Goal: Task Accomplishment & Management: Manage account settings

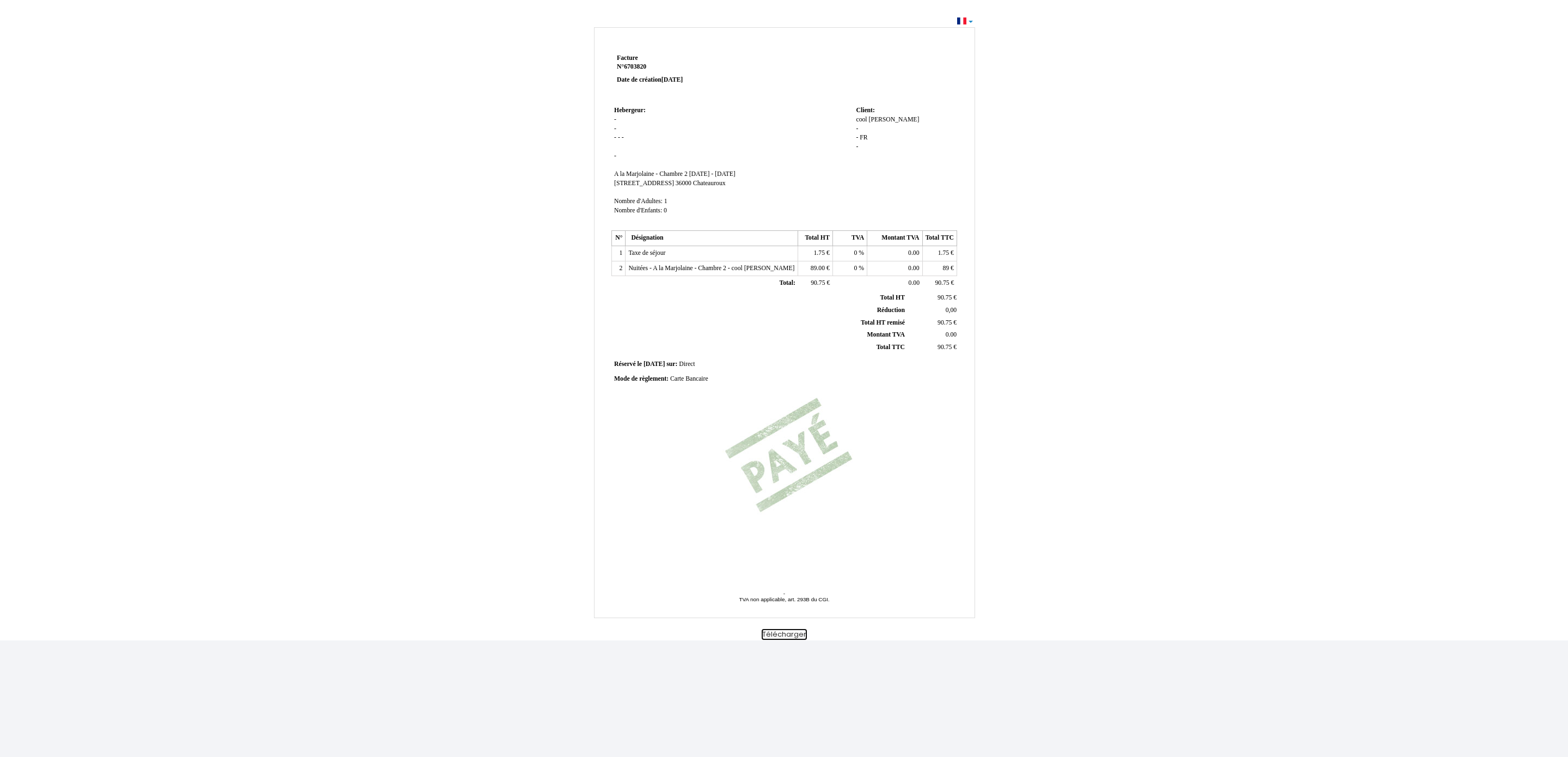
click at [797, 638] on button "Télécharger" at bounding box center [784, 634] width 45 height 11
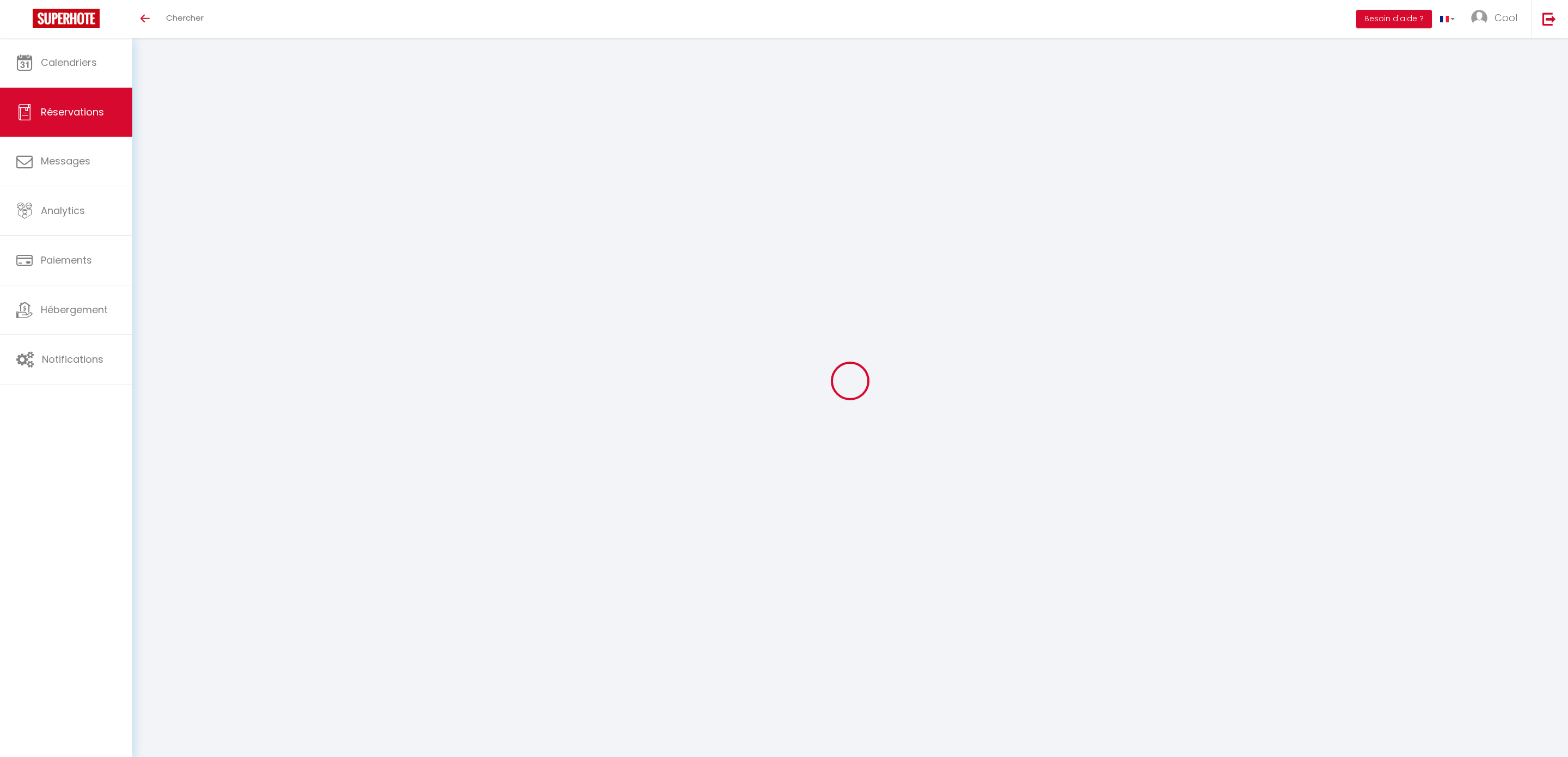
select select "not_cancelled"
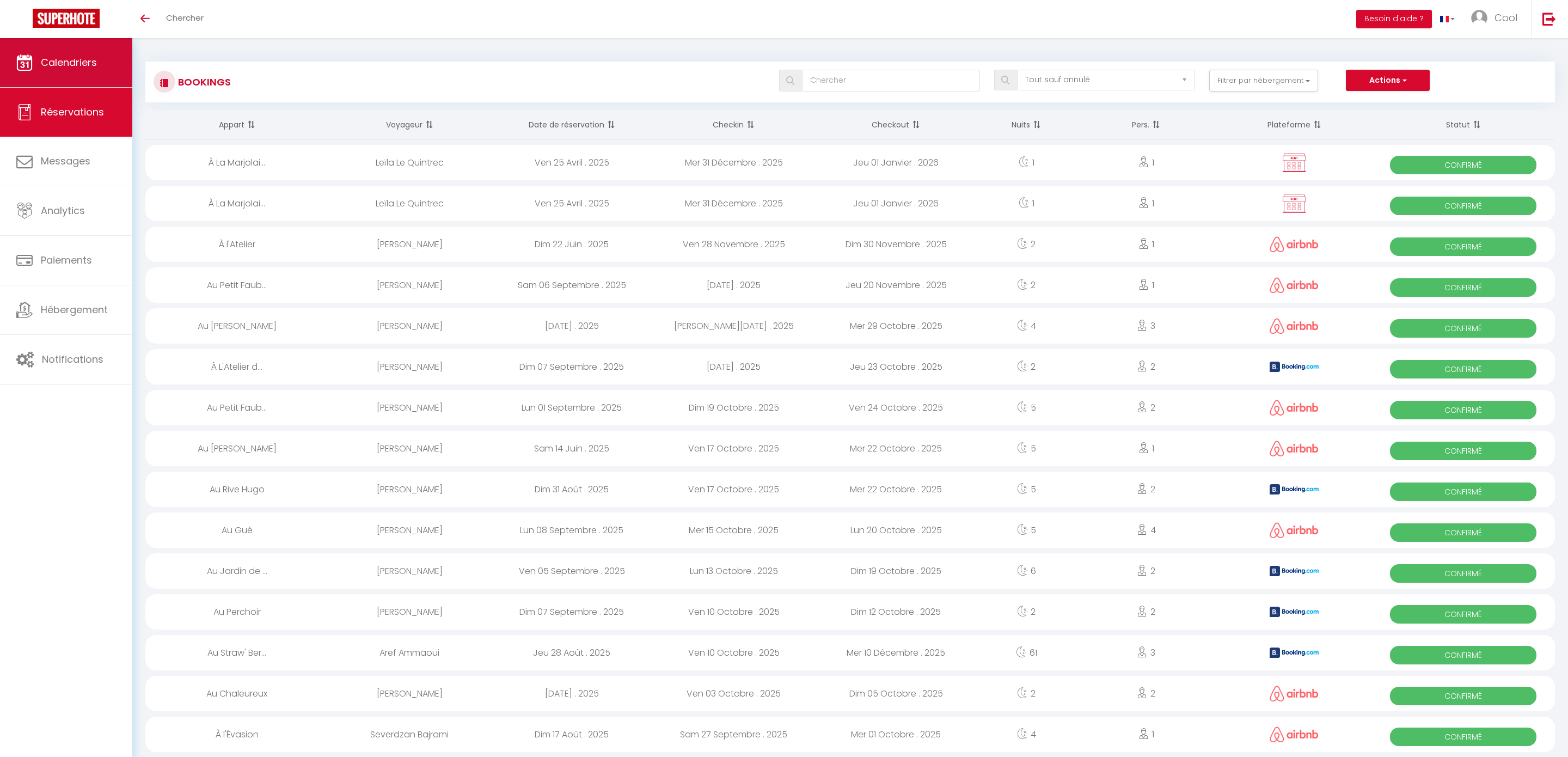
click at [58, 71] on link "Calendriers" at bounding box center [66, 62] width 132 height 49
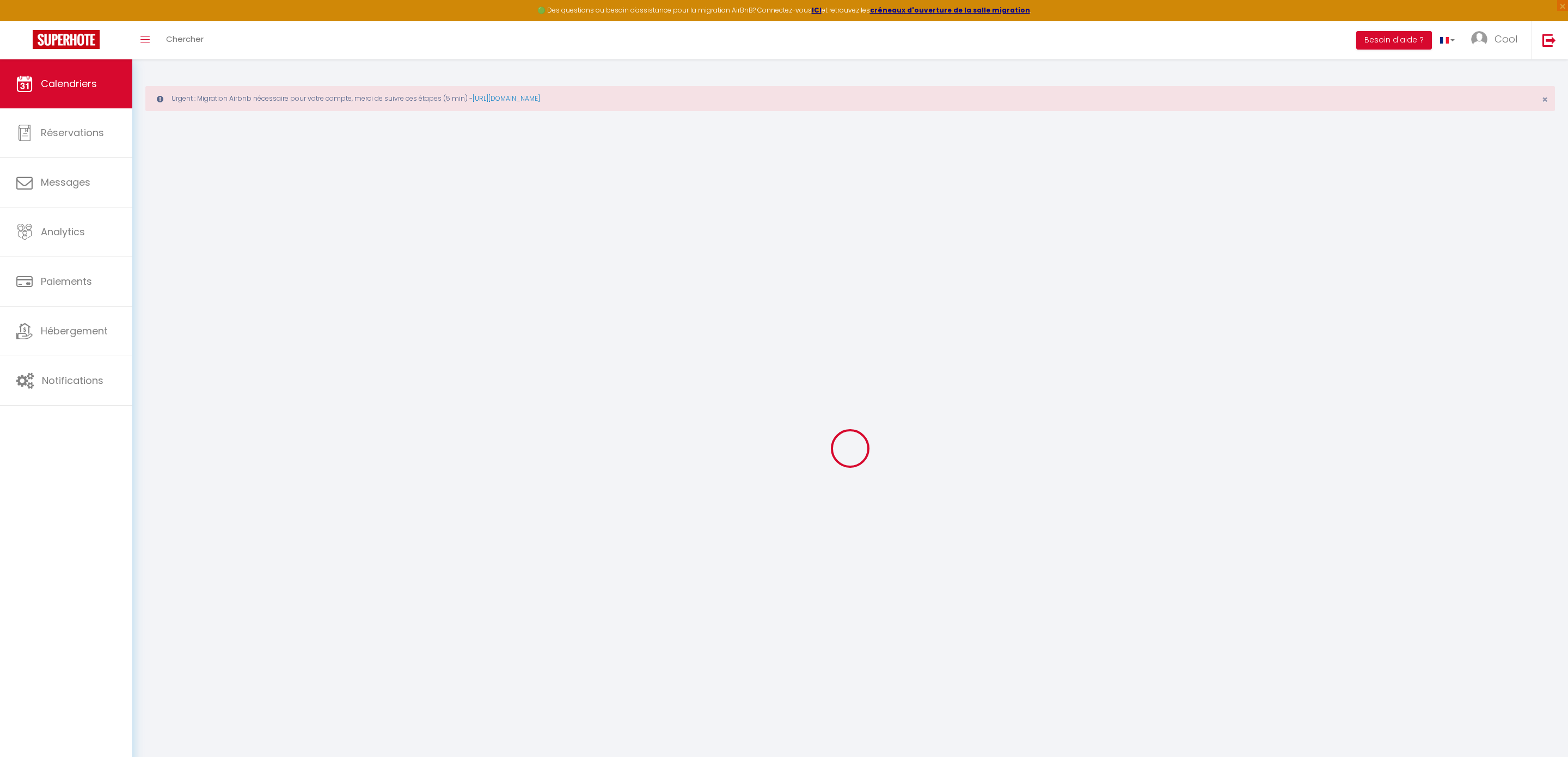
select select
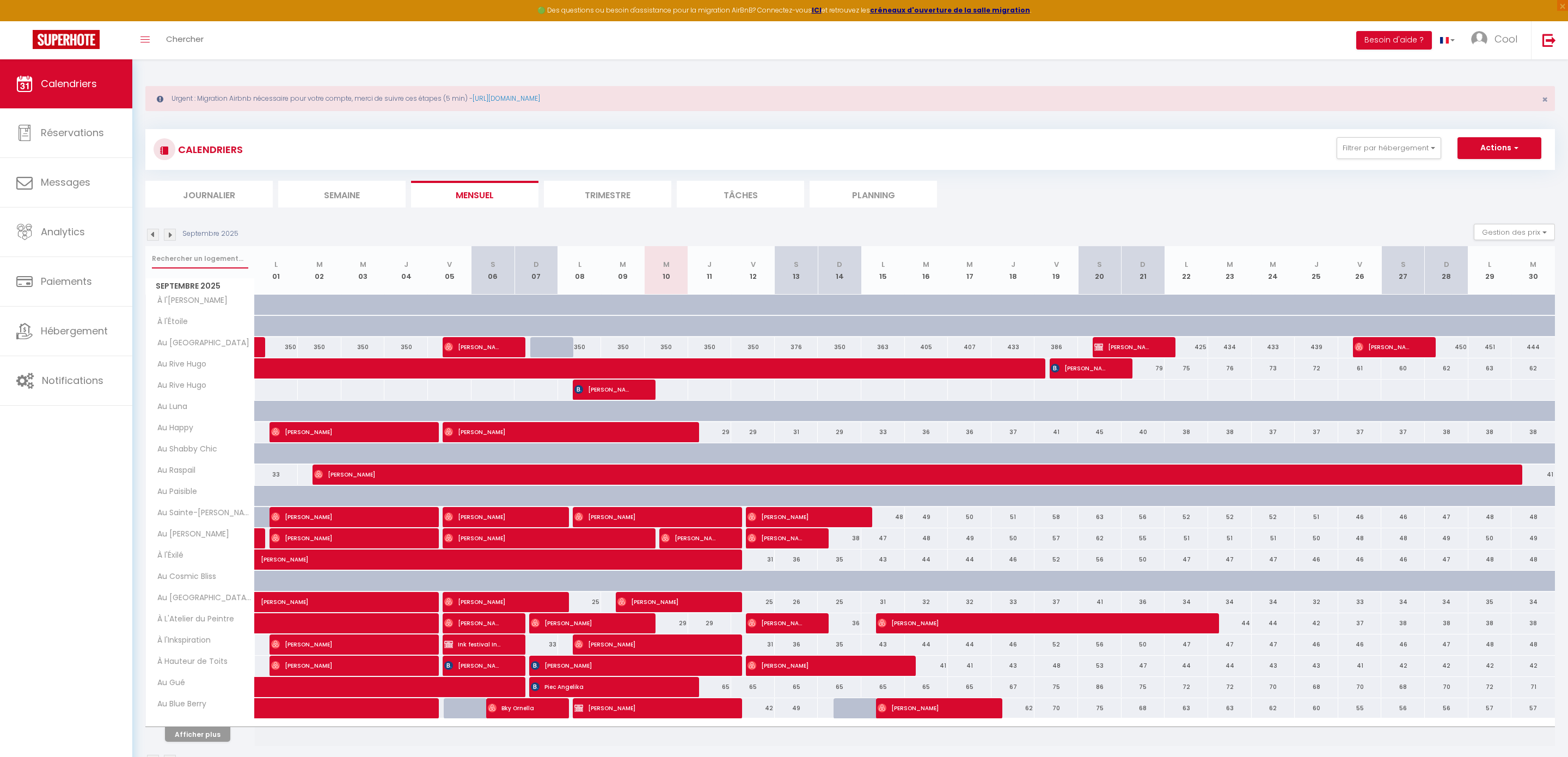
click at [208, 265] on input "text" at bounding box center [200, 258] width 96 height 20
type input "i"
select select
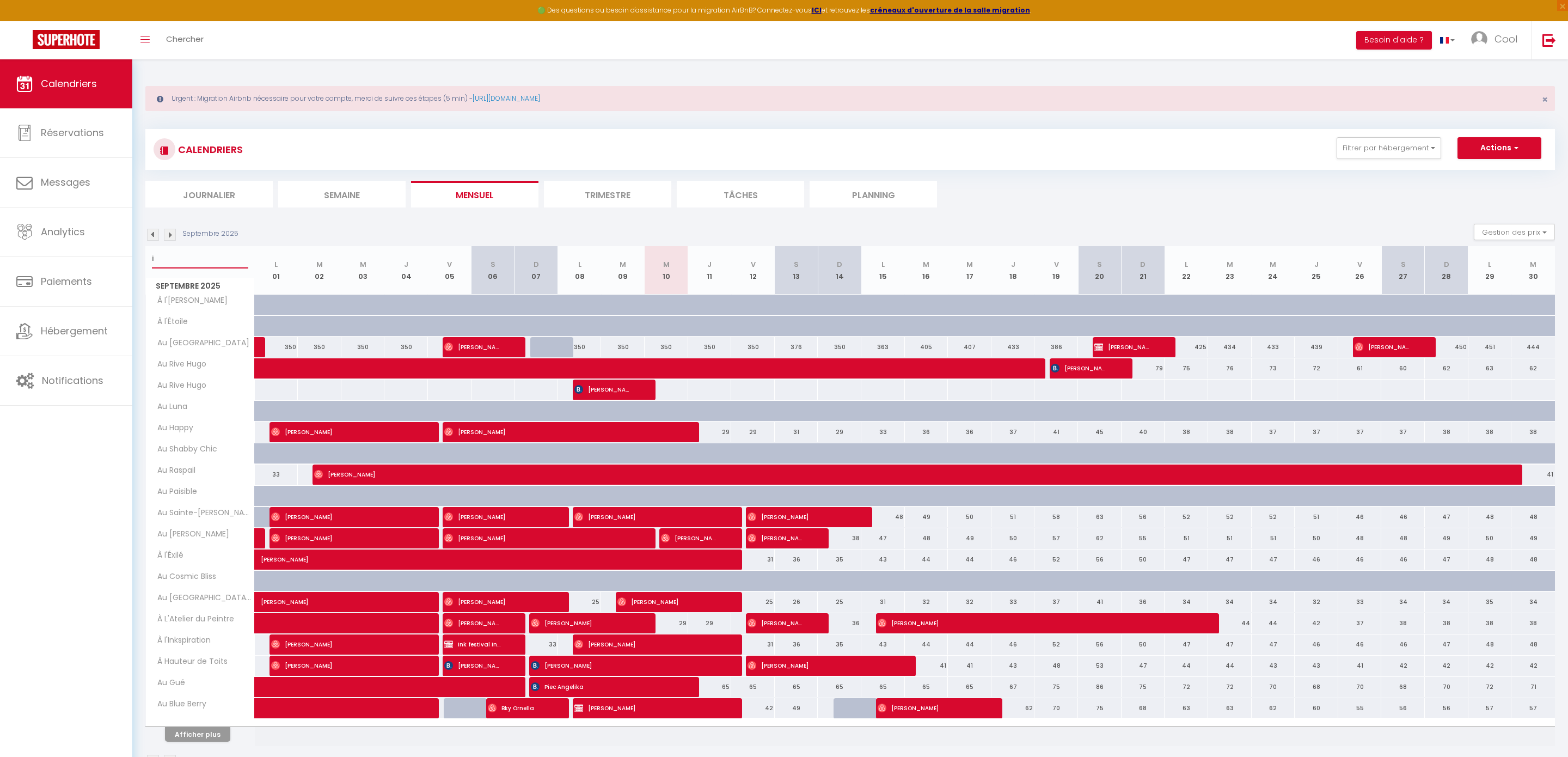
select select
type input "in"
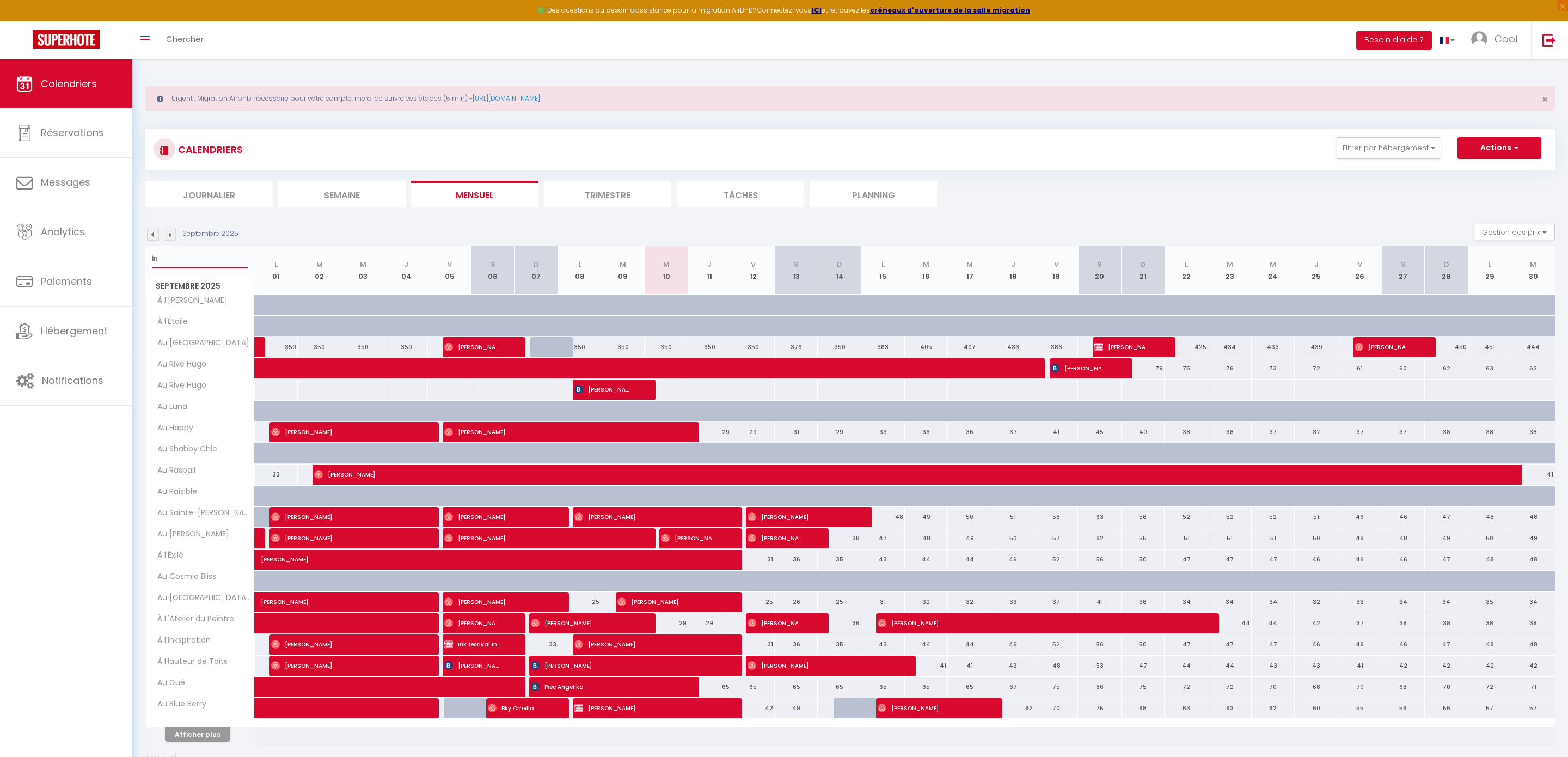
select select
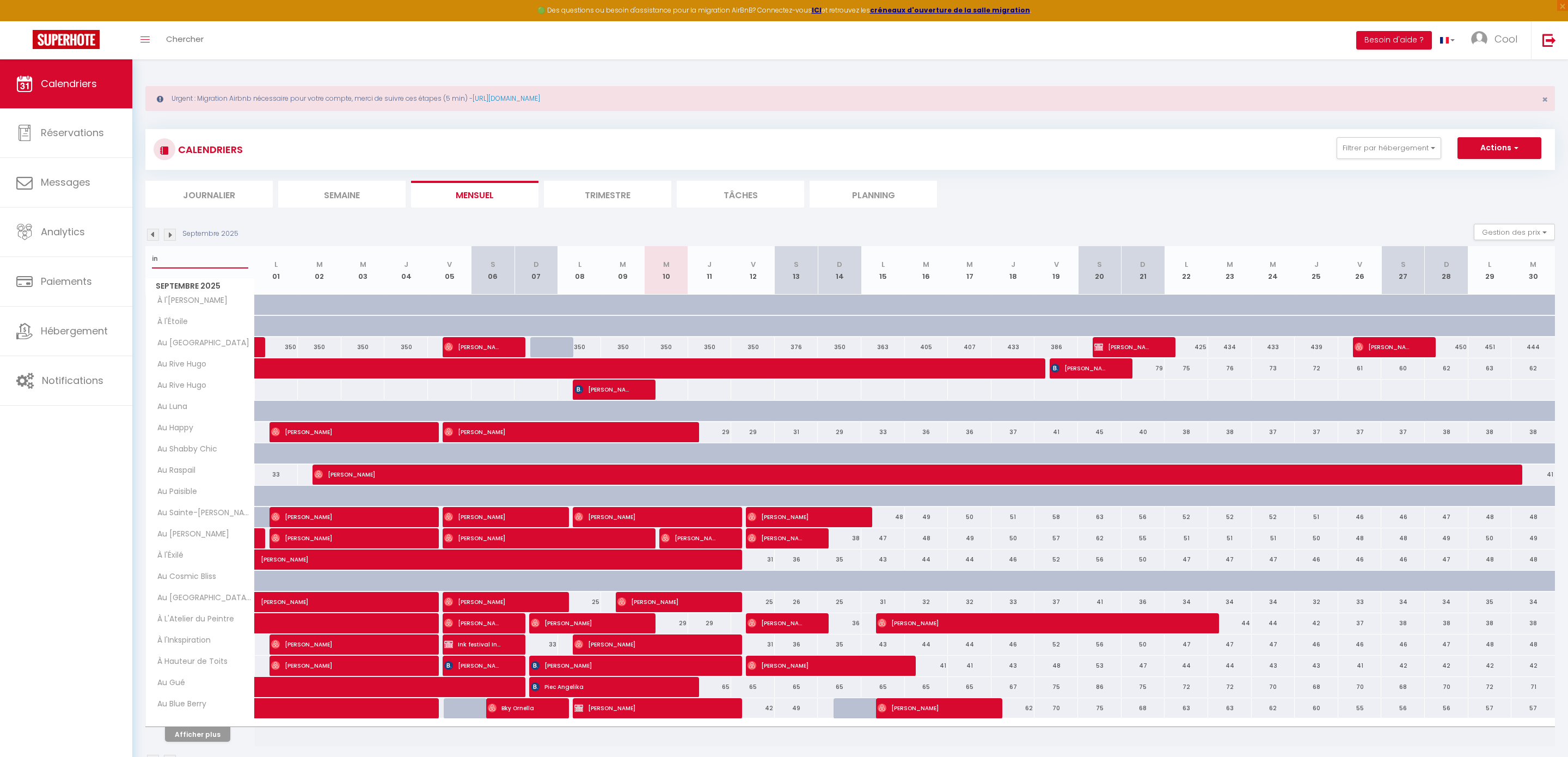
select select
type input "ink"
select select
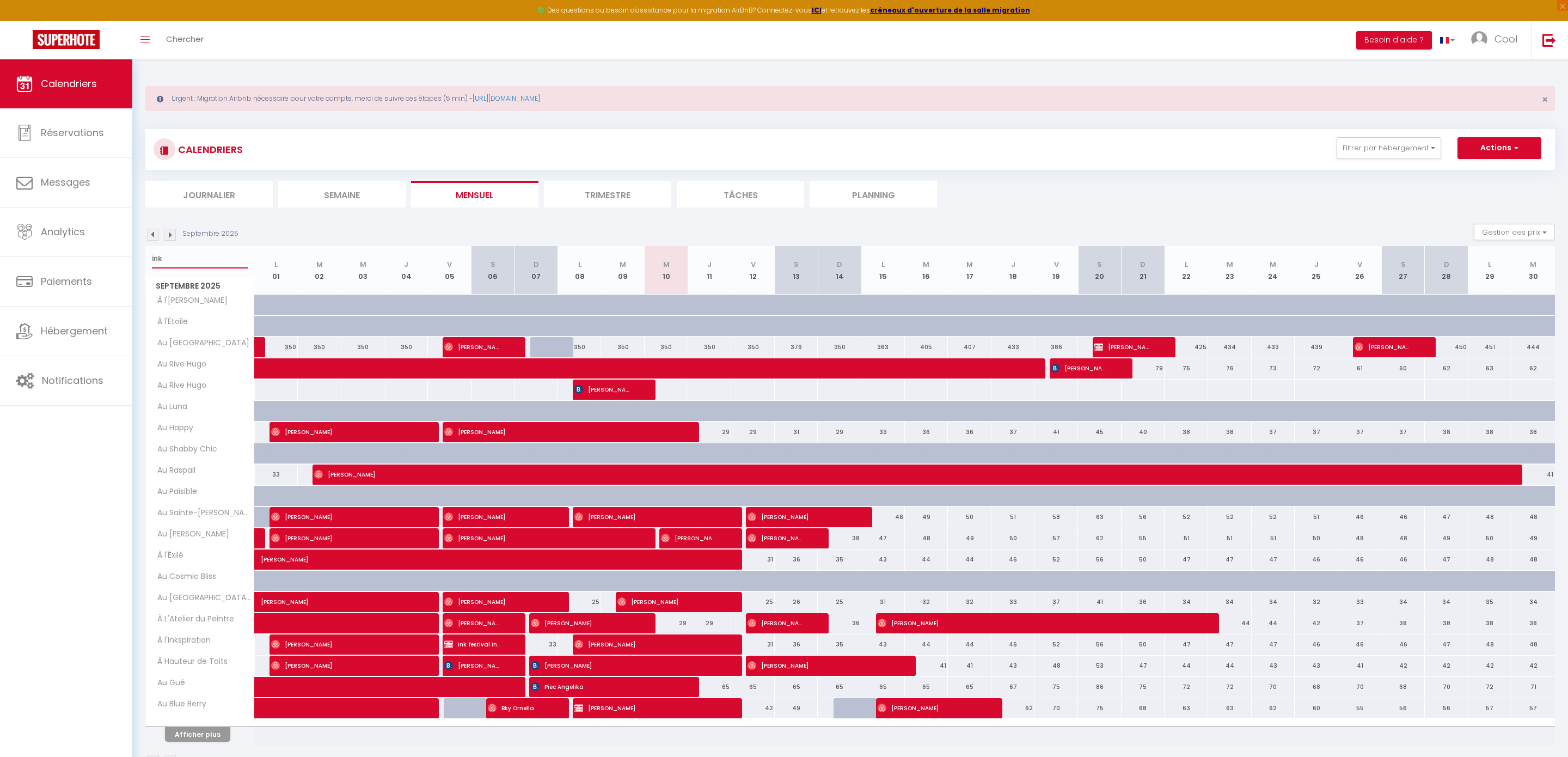
select select
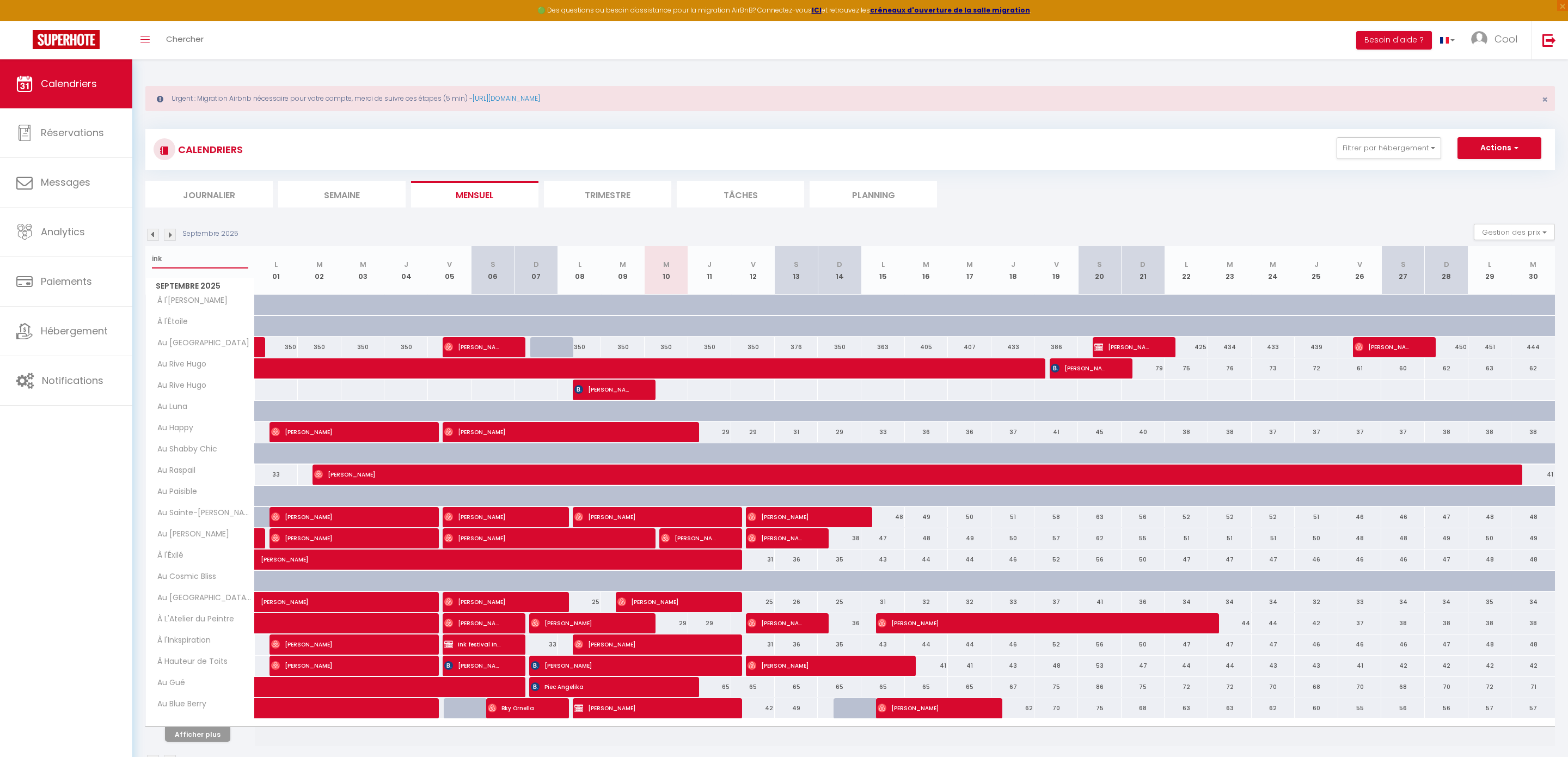
type input "ink"
select select
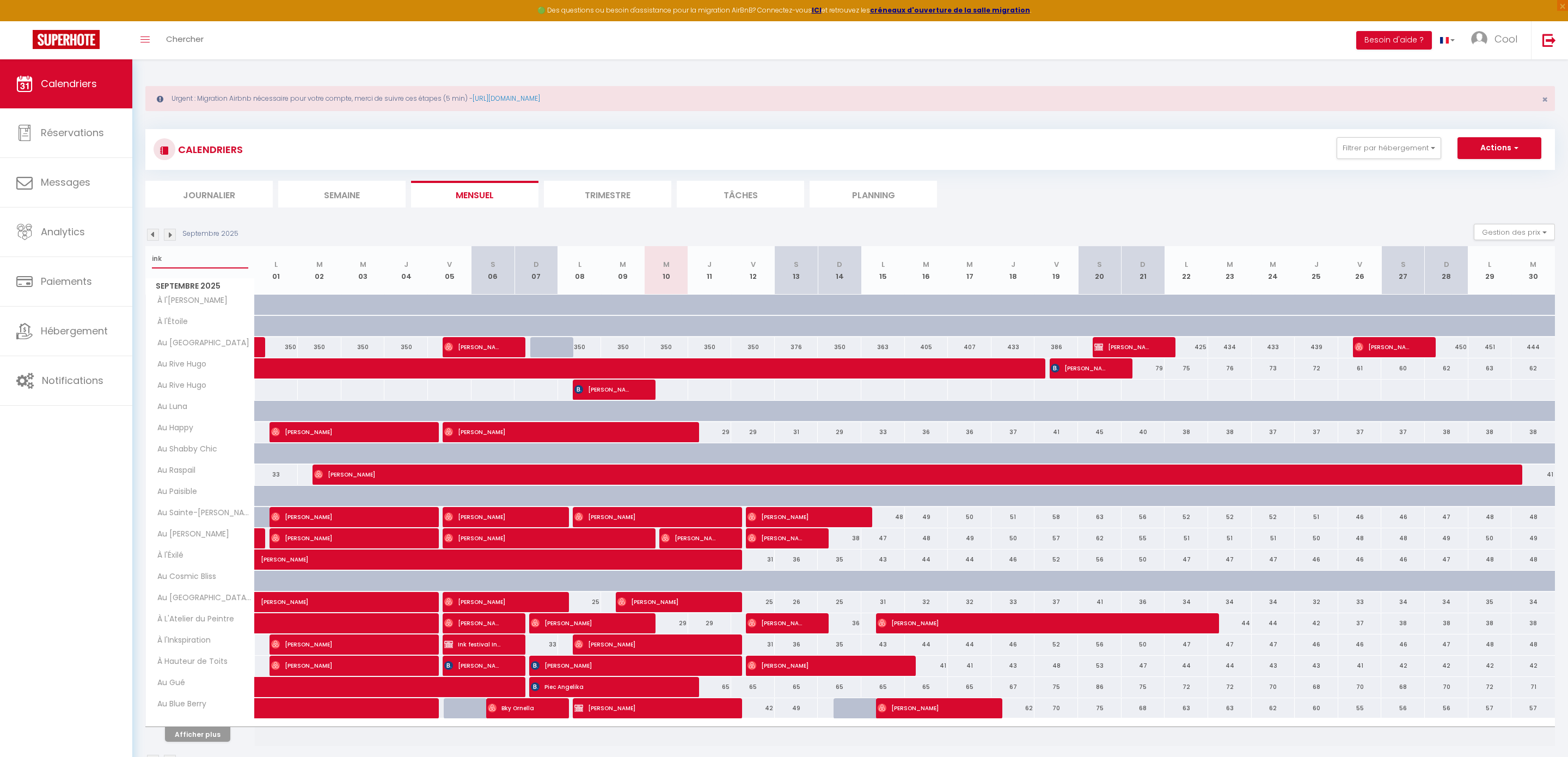
select select
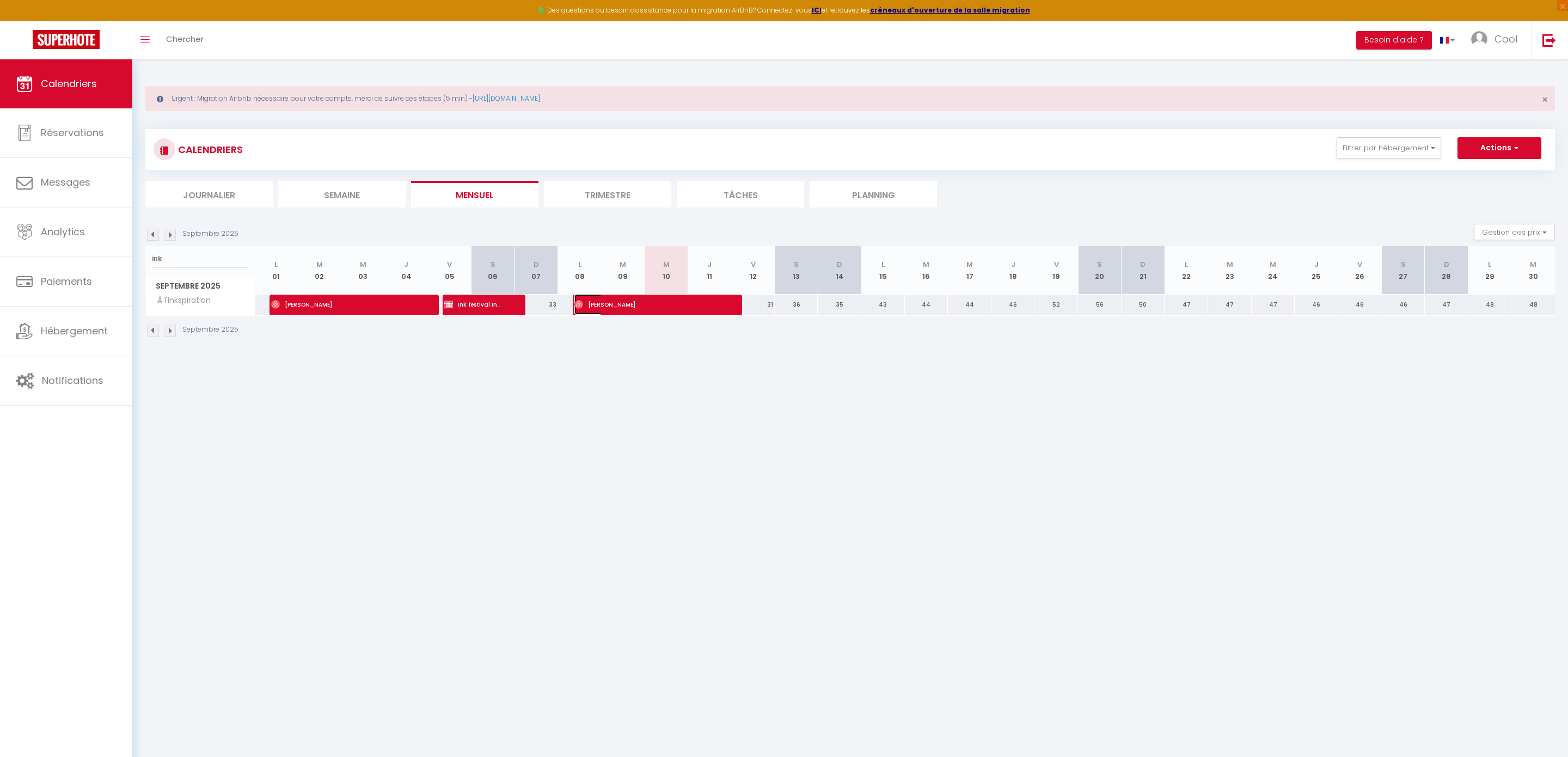
click at [614, 307] on span "Xavier Bousset" at bounding box center [647, 304] width 145 height 21
select select "OK"
select select "0"
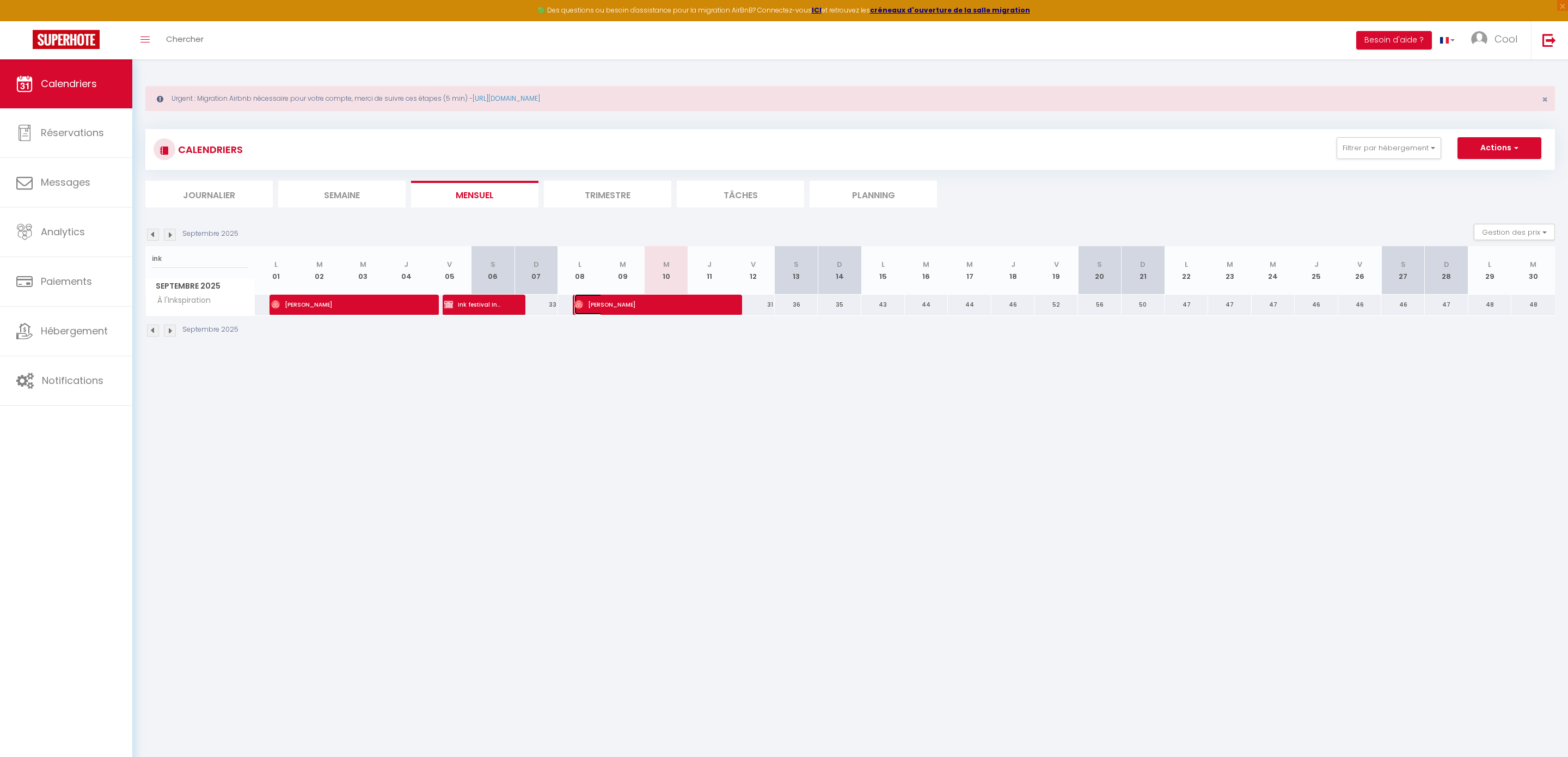
select select "1"
select select
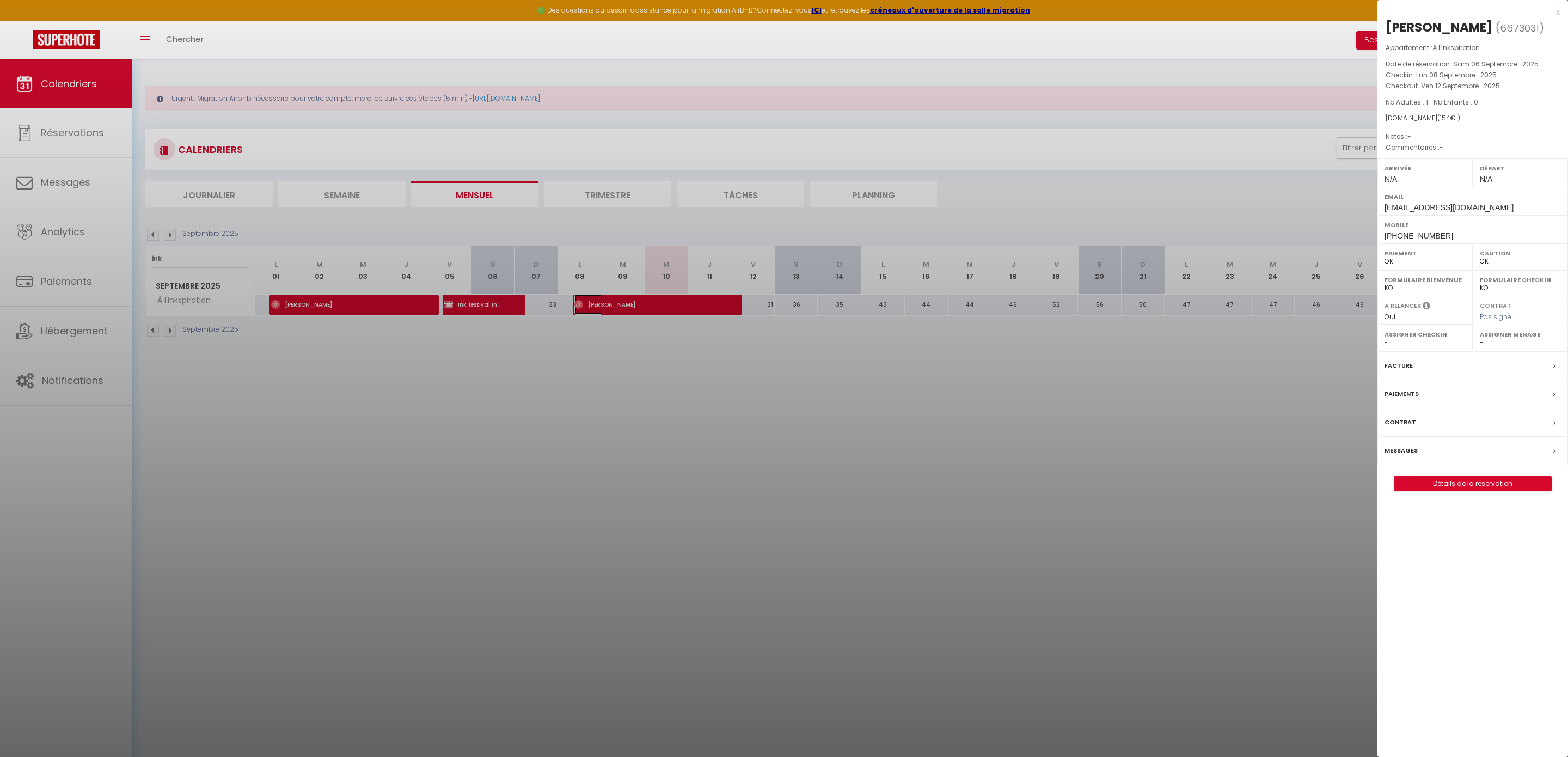
select select "45420"
click at [1435, 489] on link "Détails de la réservation" at bounding box center [1473, 483] width 157 height 14
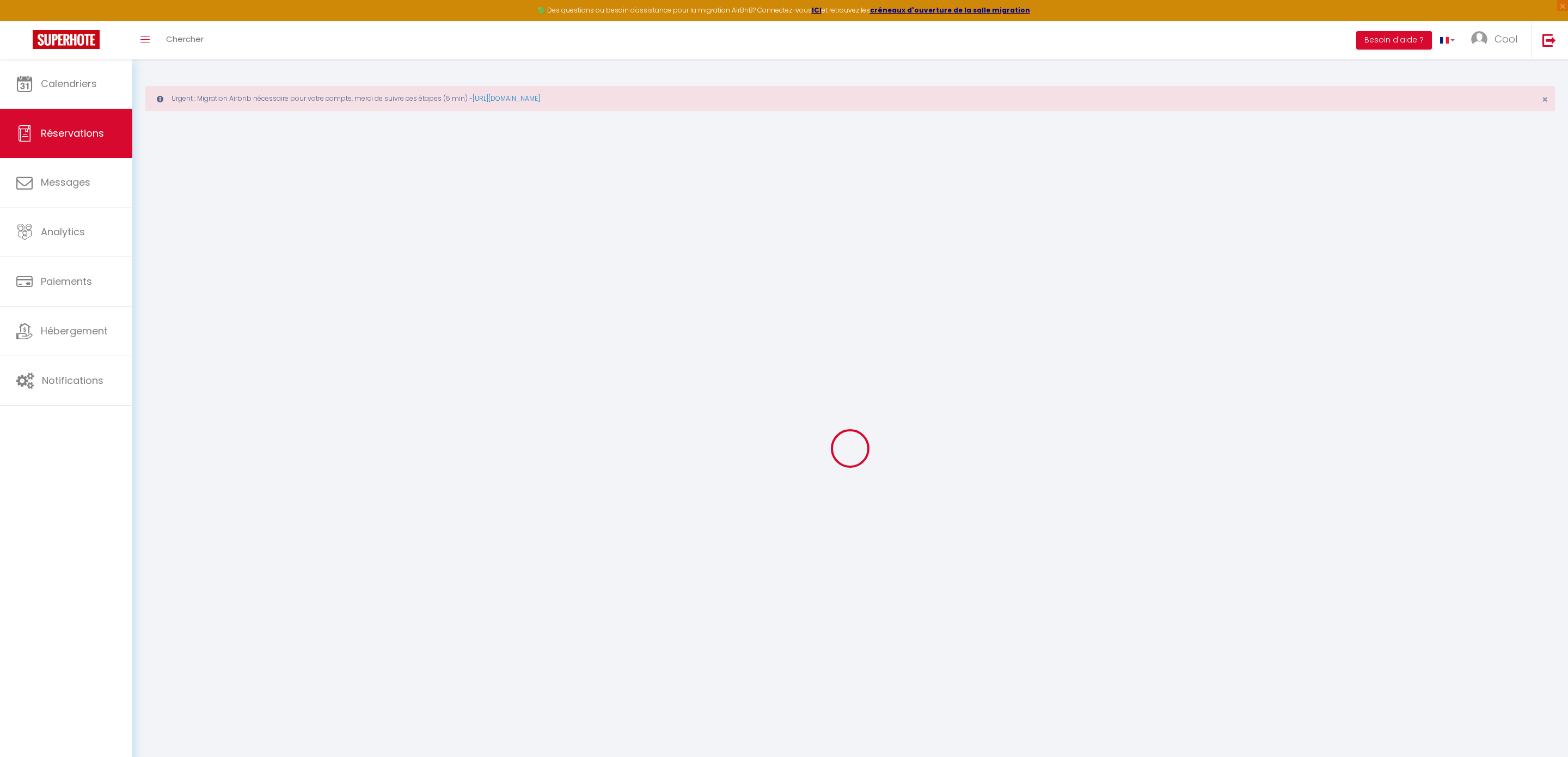
type input "[PERSON_NAME]"
type input "Bousset"
type input "ajnhoqfh1acax33zltfrr8eectcb@reply.superhote.com"
type input "+33662448212"
select select
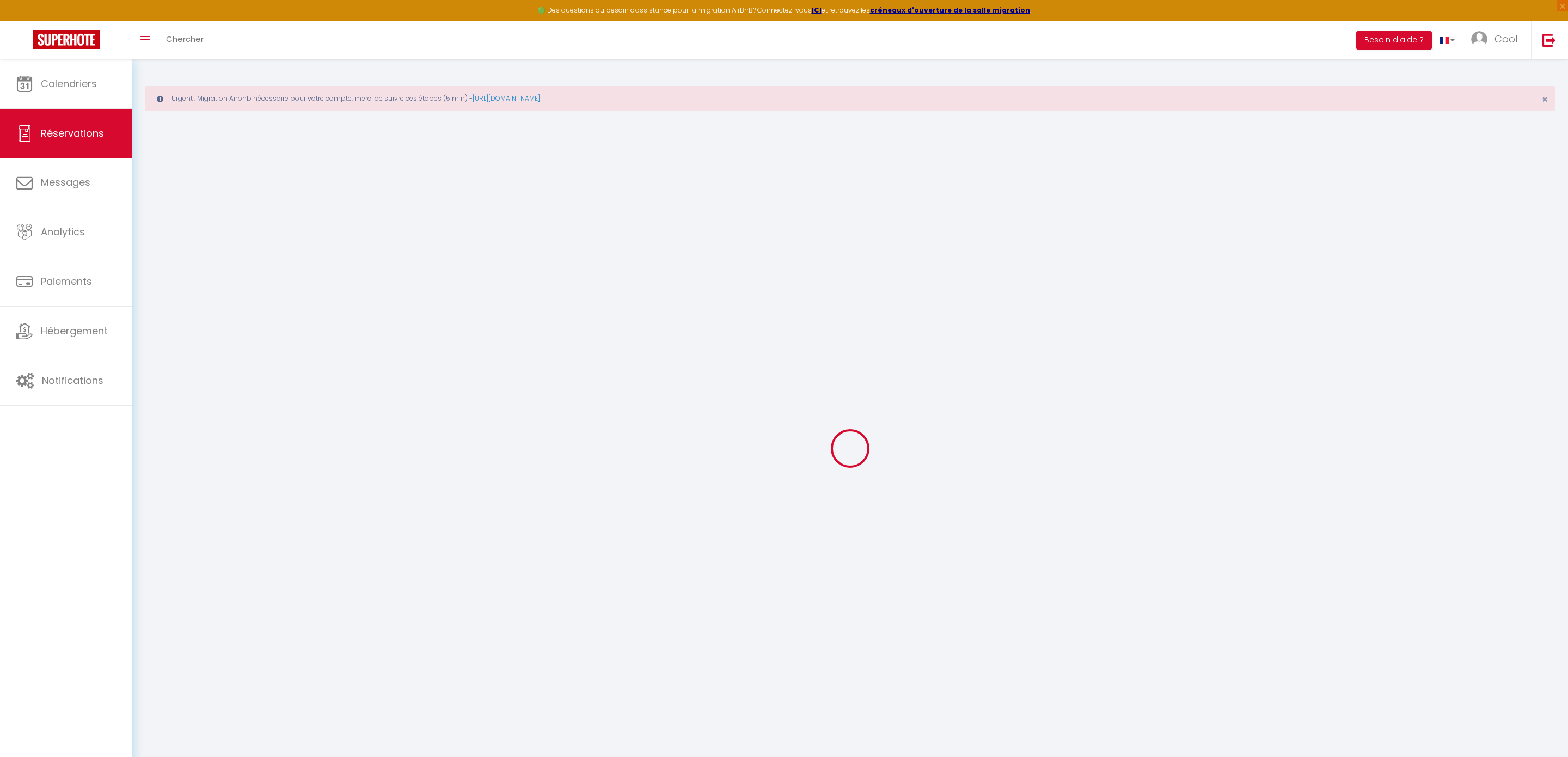
type input "31.86"
select select "33701"
select select "1"
select select
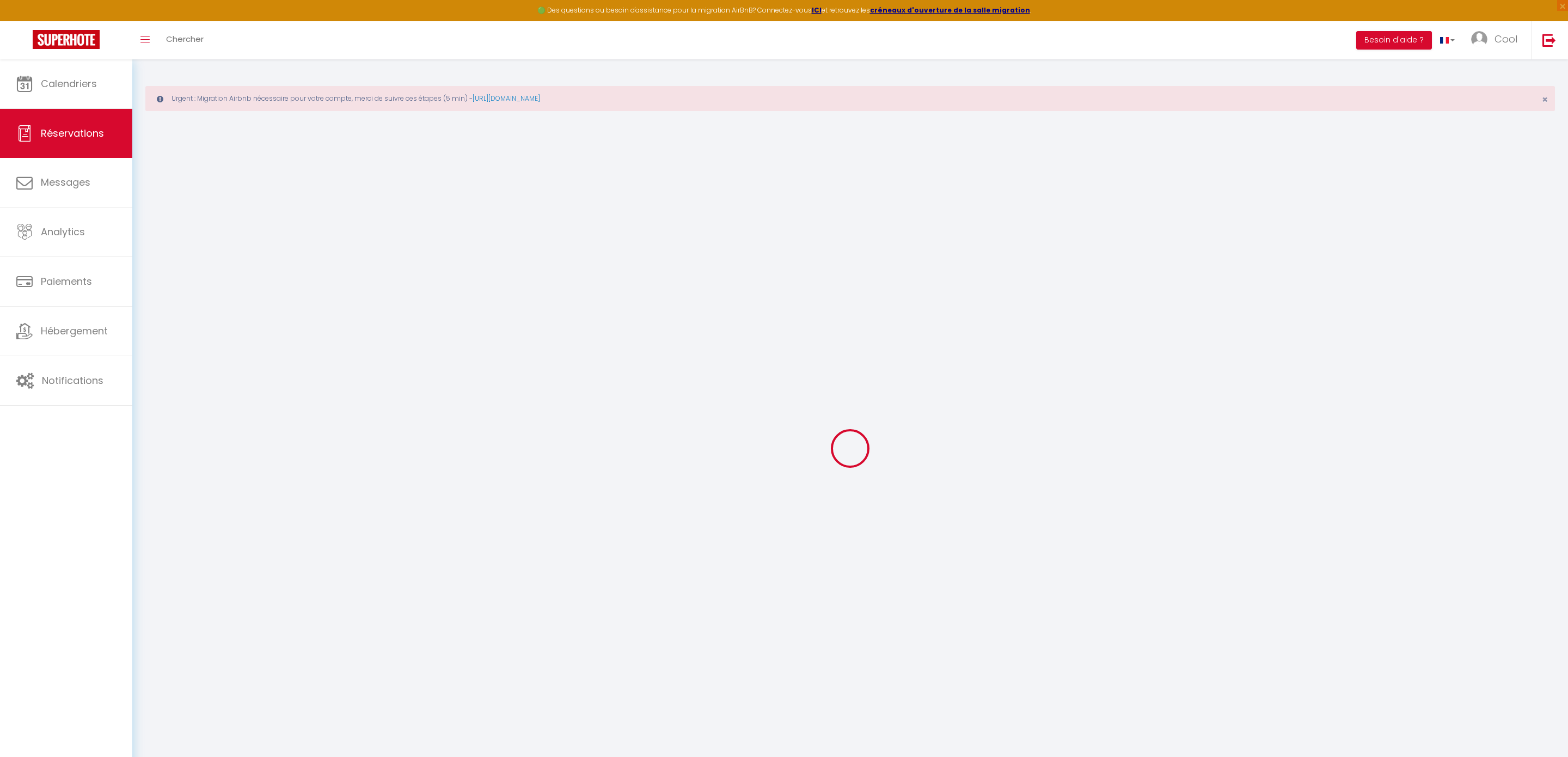
type input "1"
select select "12"
select select
type input "147"
checkbox input "false"
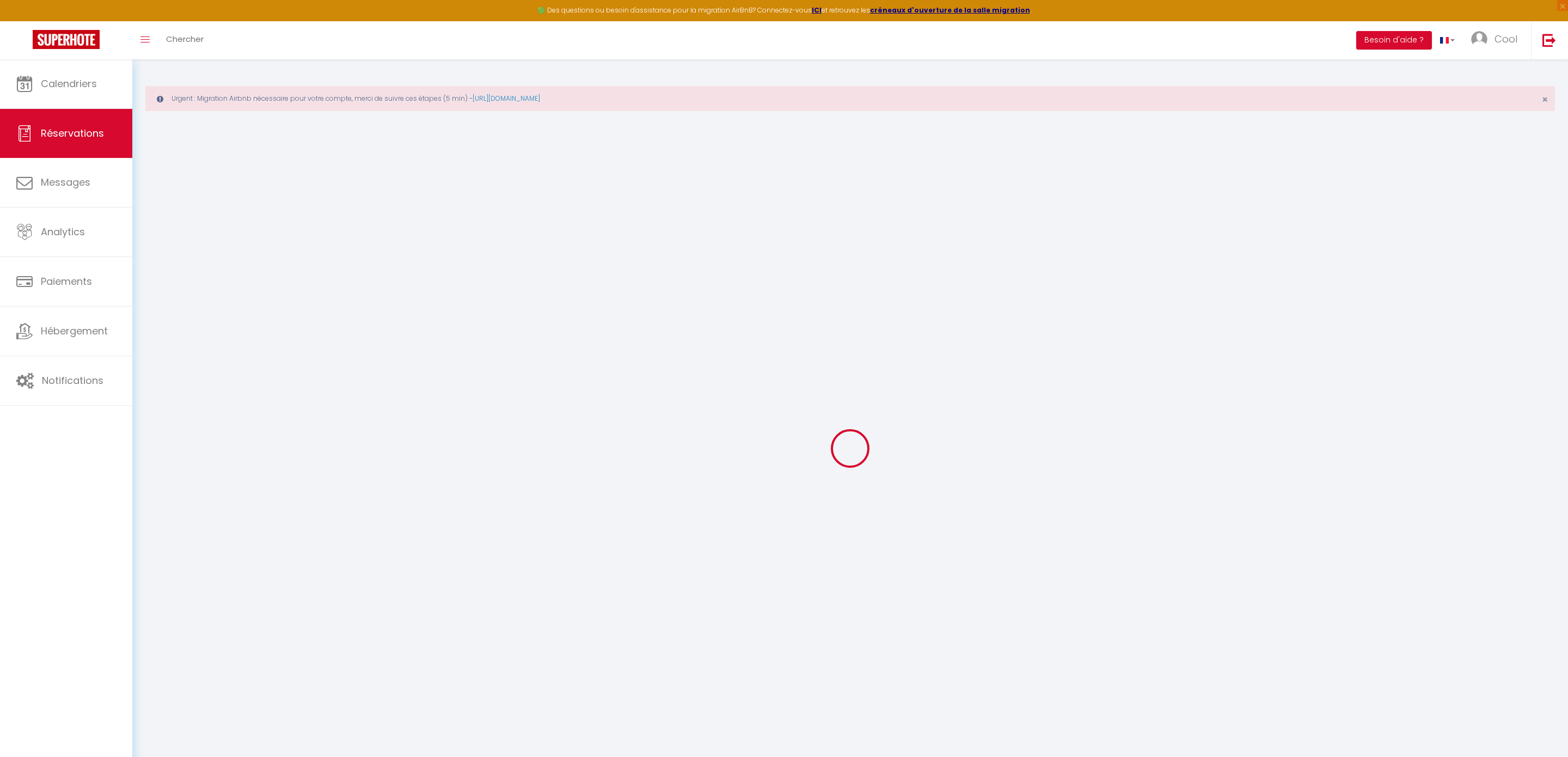
type input "0"
select select "1"
type input "0"
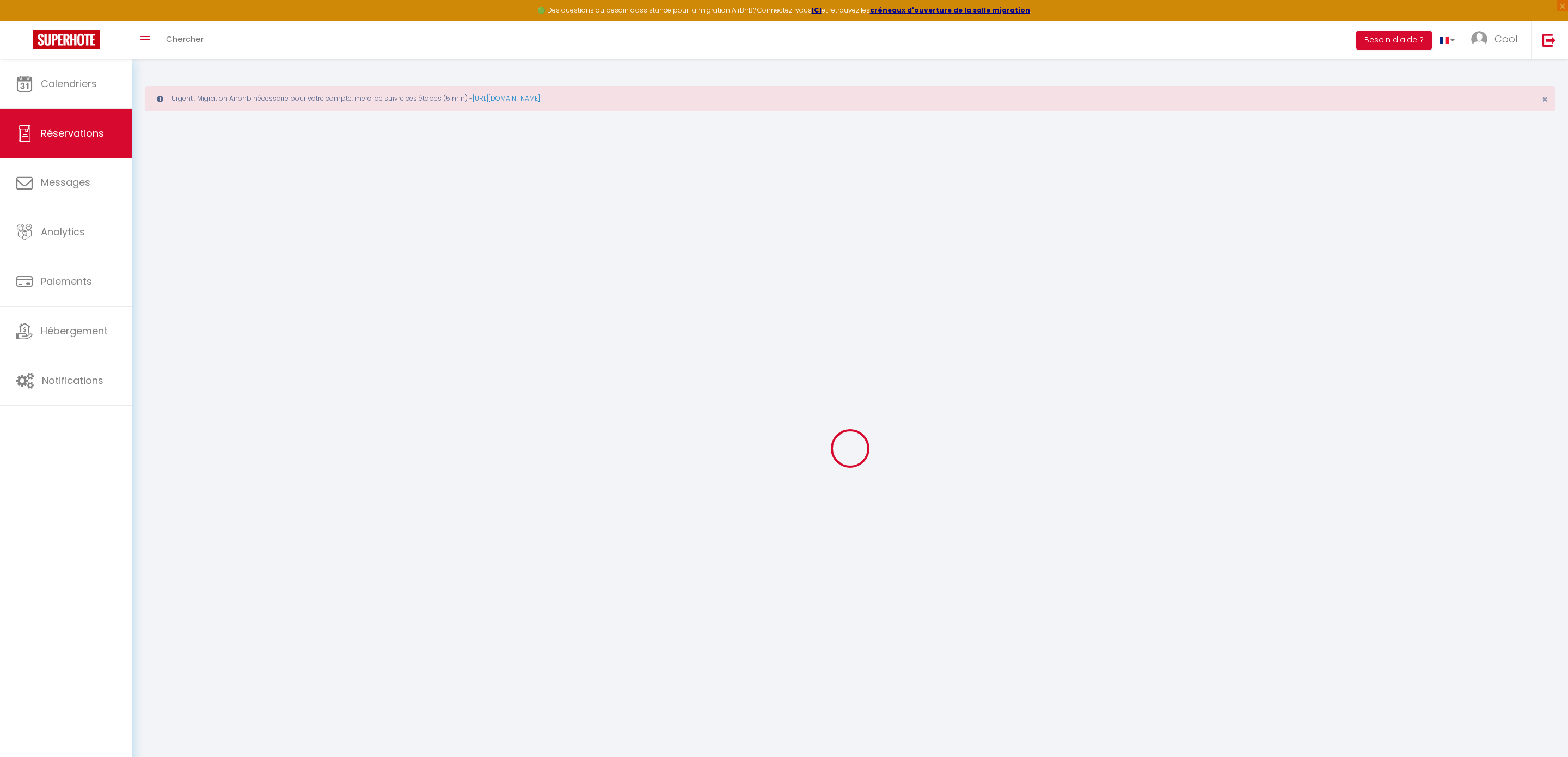
select select
select select "15"
checkbox input "false"
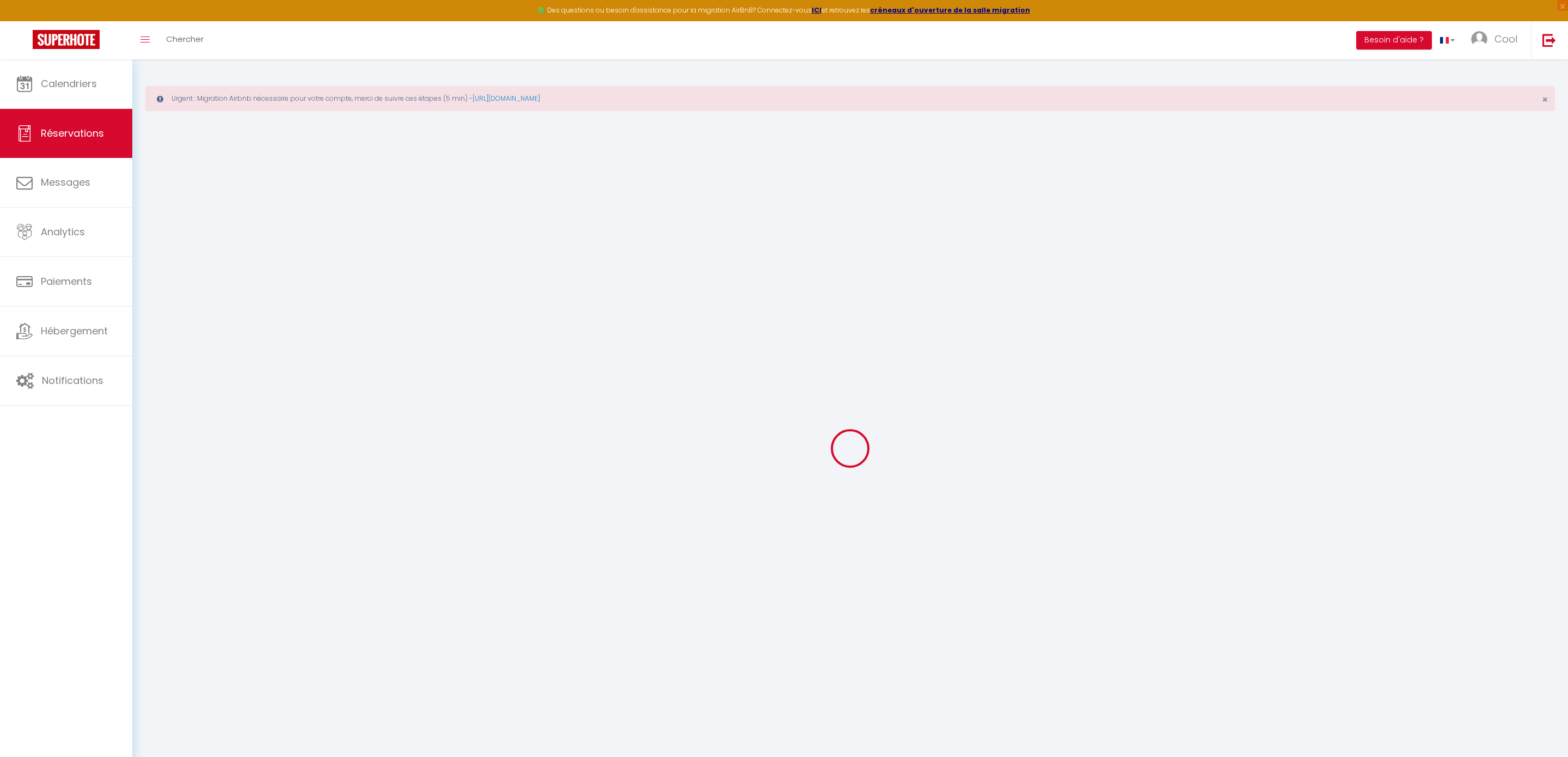
select select
checkbox input "false"
select select
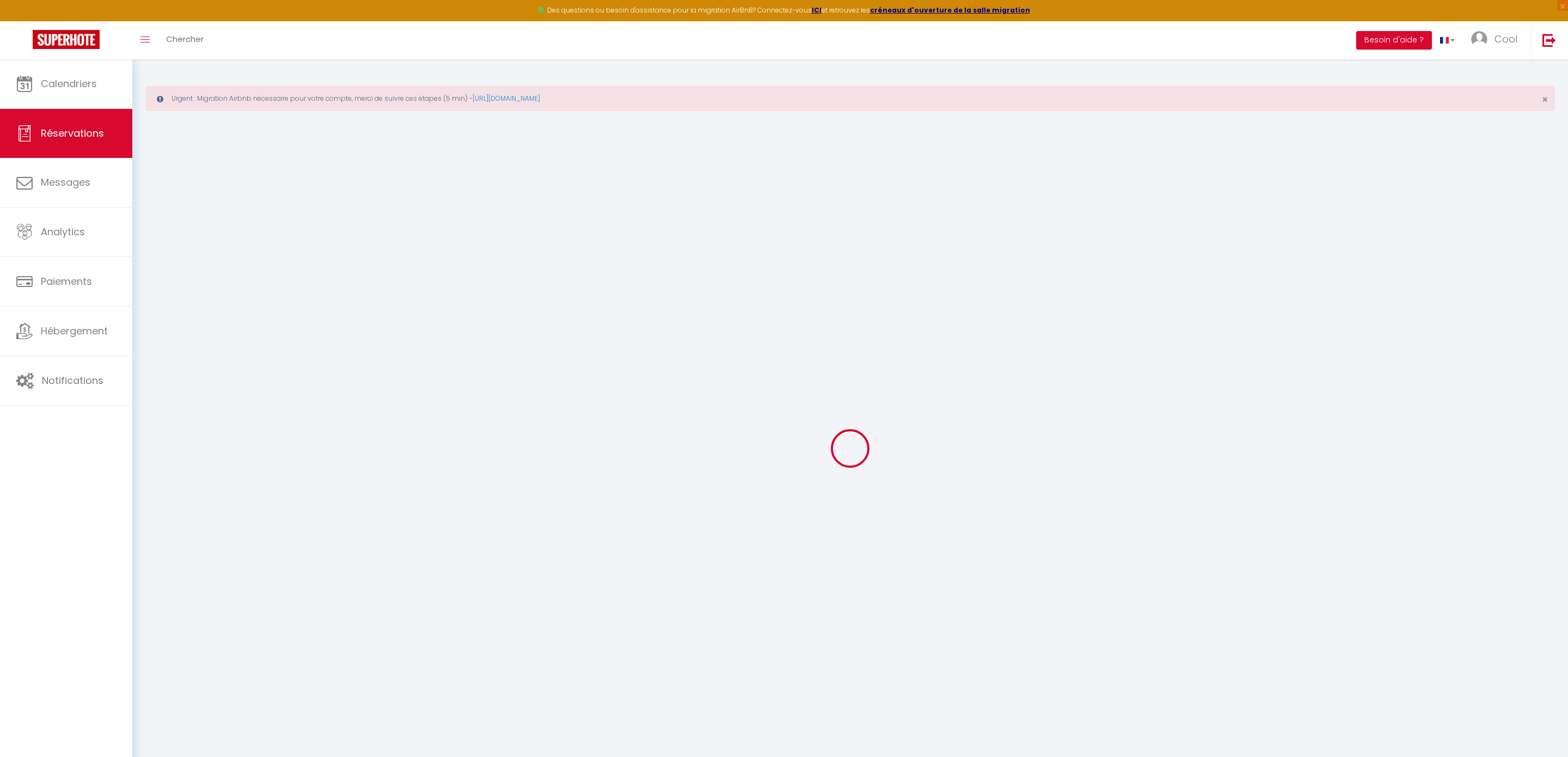
select select
checkbox input "false"
select select
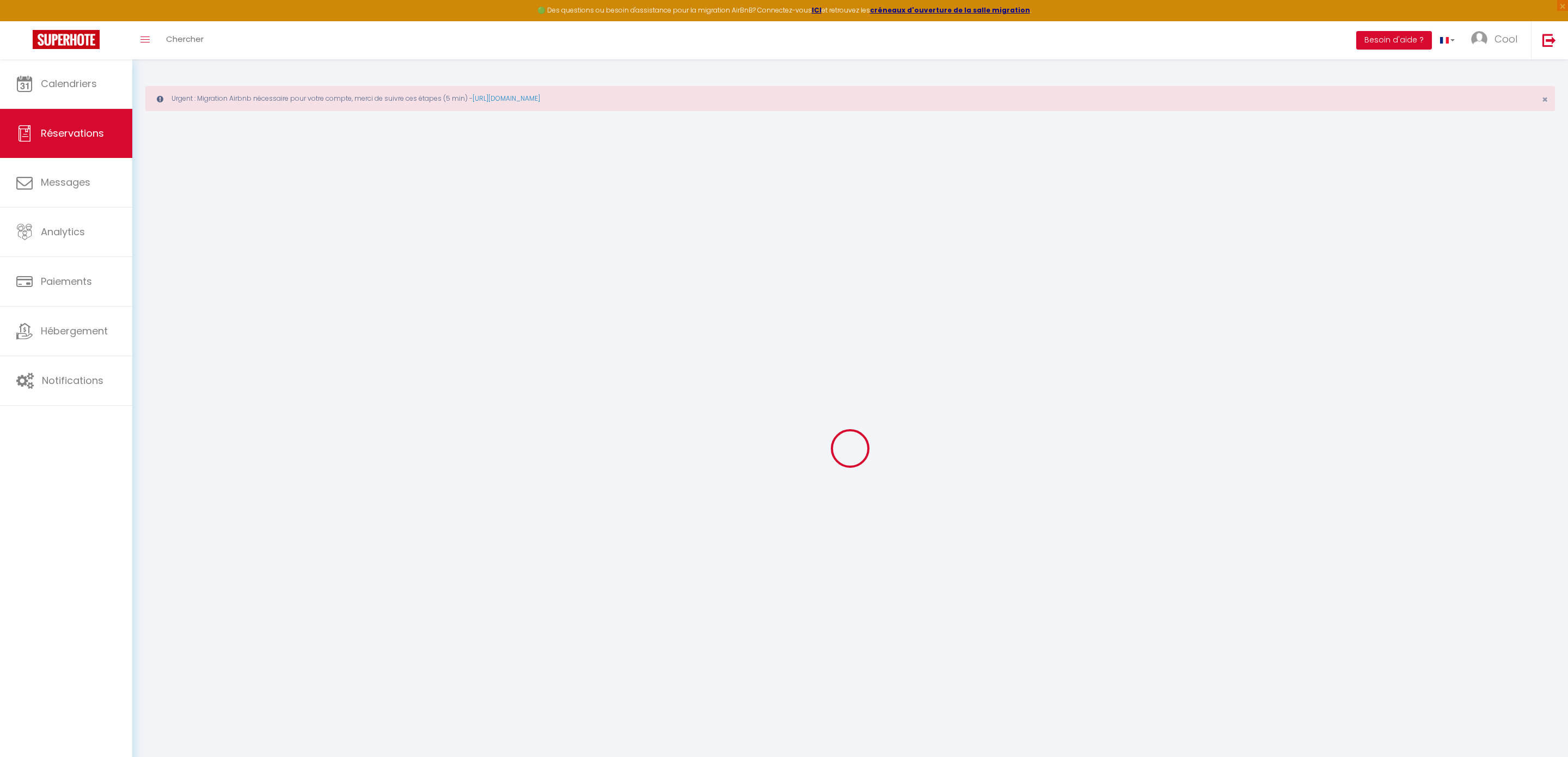
select select
checkbox input "false"
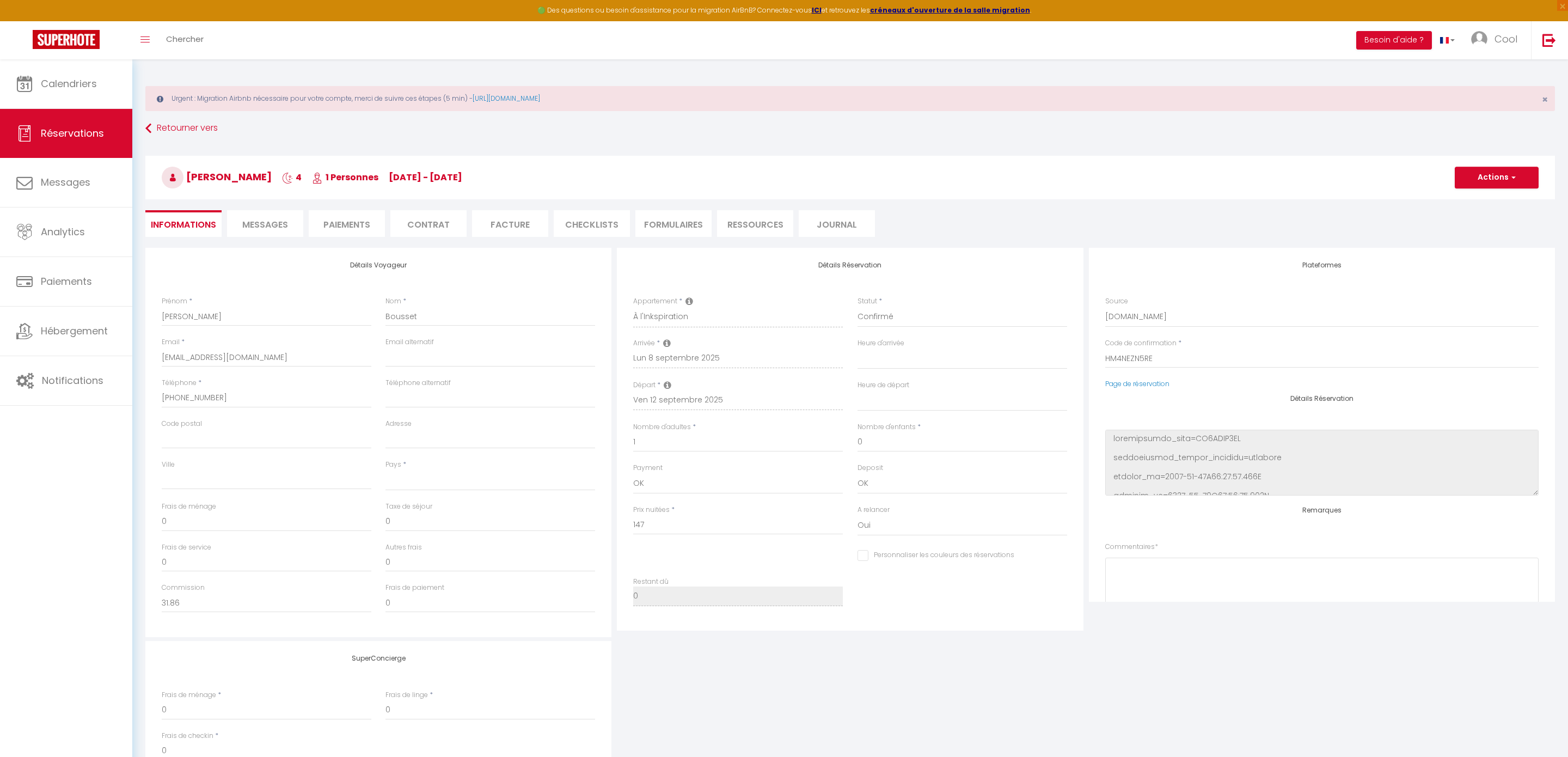
click at [500, 226] on li "Facture" at bounding box center [510, 223] width 77 height 27
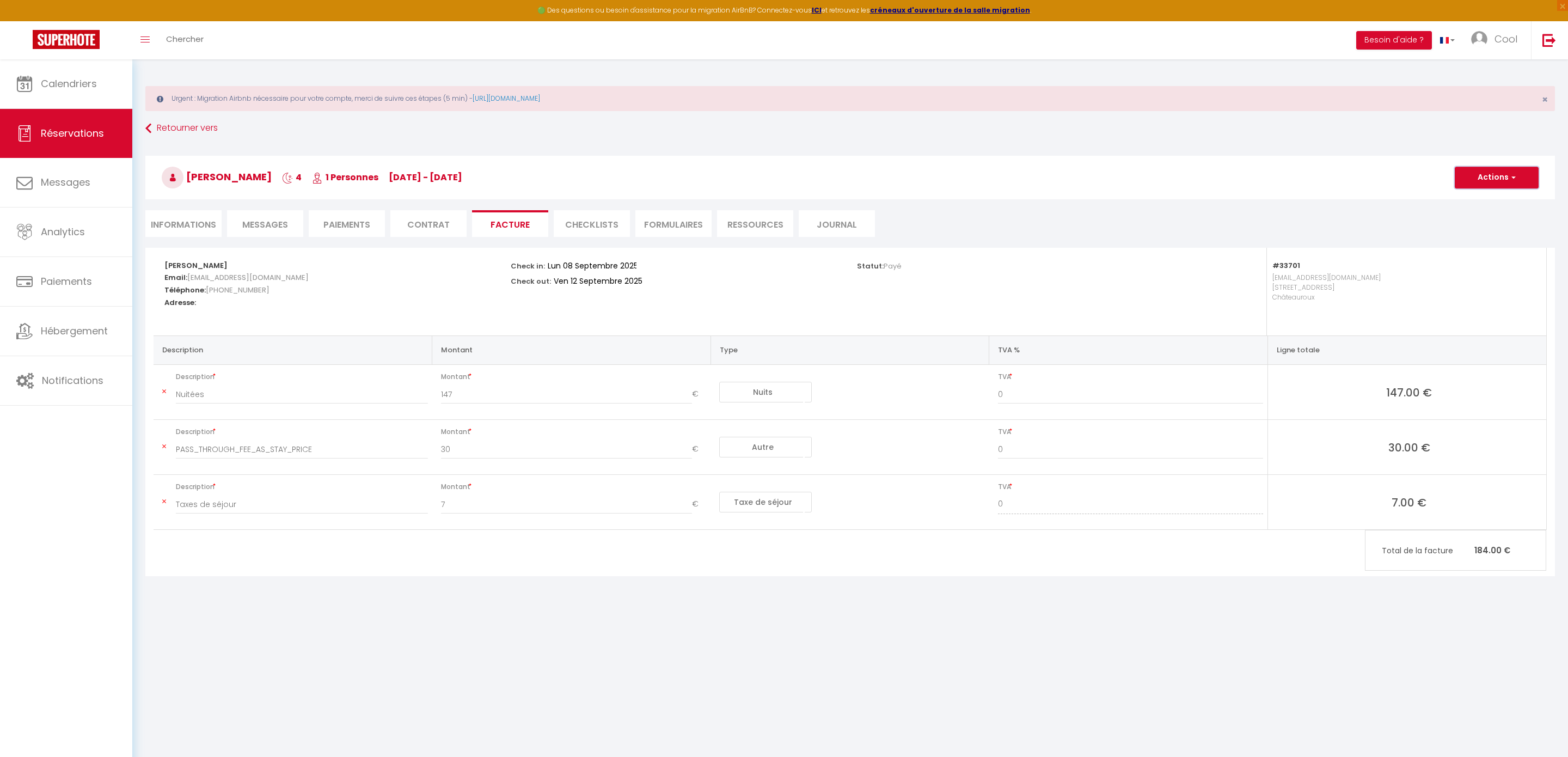
click at [1460, 173] on button "Actions" at bounding box center [1497, 177] width 84 height 22
click at [1461, 218] on link "Aperçu et éditer" at bounding box center [1488, 216] width 92 height 14
click at [1495, 175] on button "Actions" at bounding box center [1497, 177] width 84 height 22
click at [1502, 234] on link "Envoyer la facture" at bounding box center [1488, 230] width 92 height 14
type input "ajnhoqfh1acax33zltfrr8eectcb@reply.superhote.com"
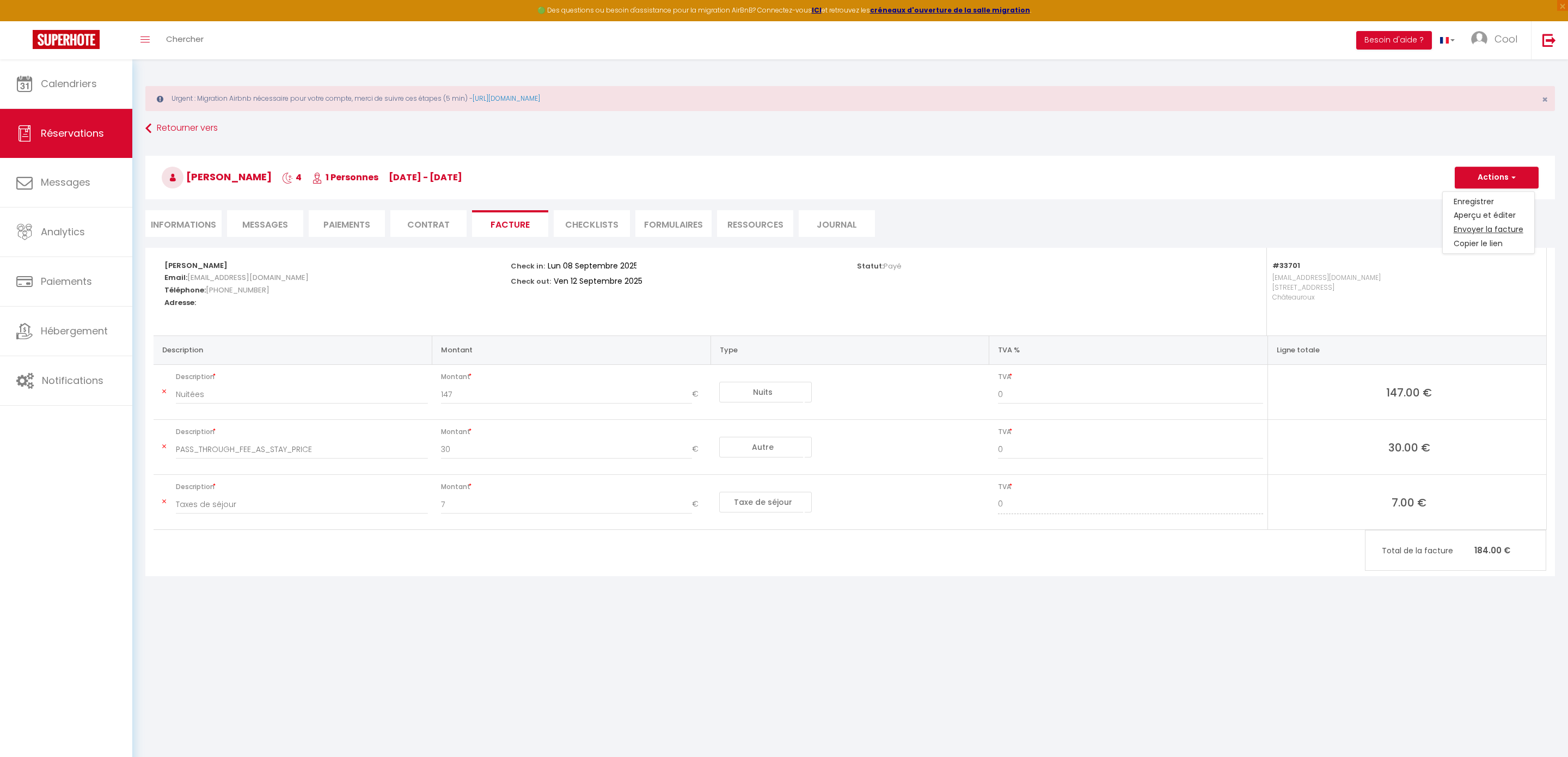
type input "Your invoice 6673031 - À l'Inkspiration"
type textarea "Hi, Here is the link to download your invoice: https://superhote.com/applink/in…"
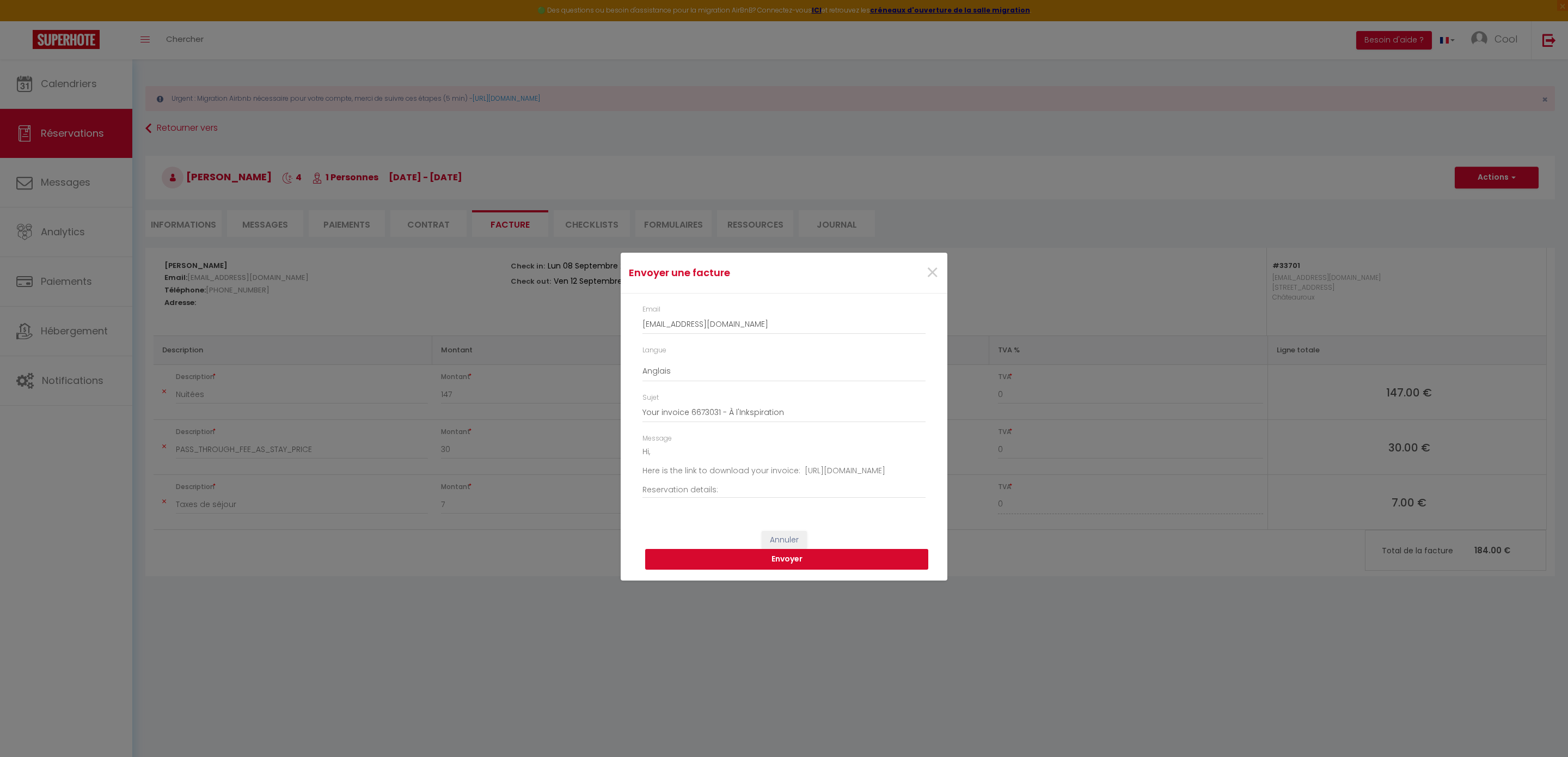
click at [763, 561] on button "Envoyer" at bounding box center [787, 559] width 283 height 21
click at [926, 264] on span "×" at bounding box center [933, 273] width 14 height 33
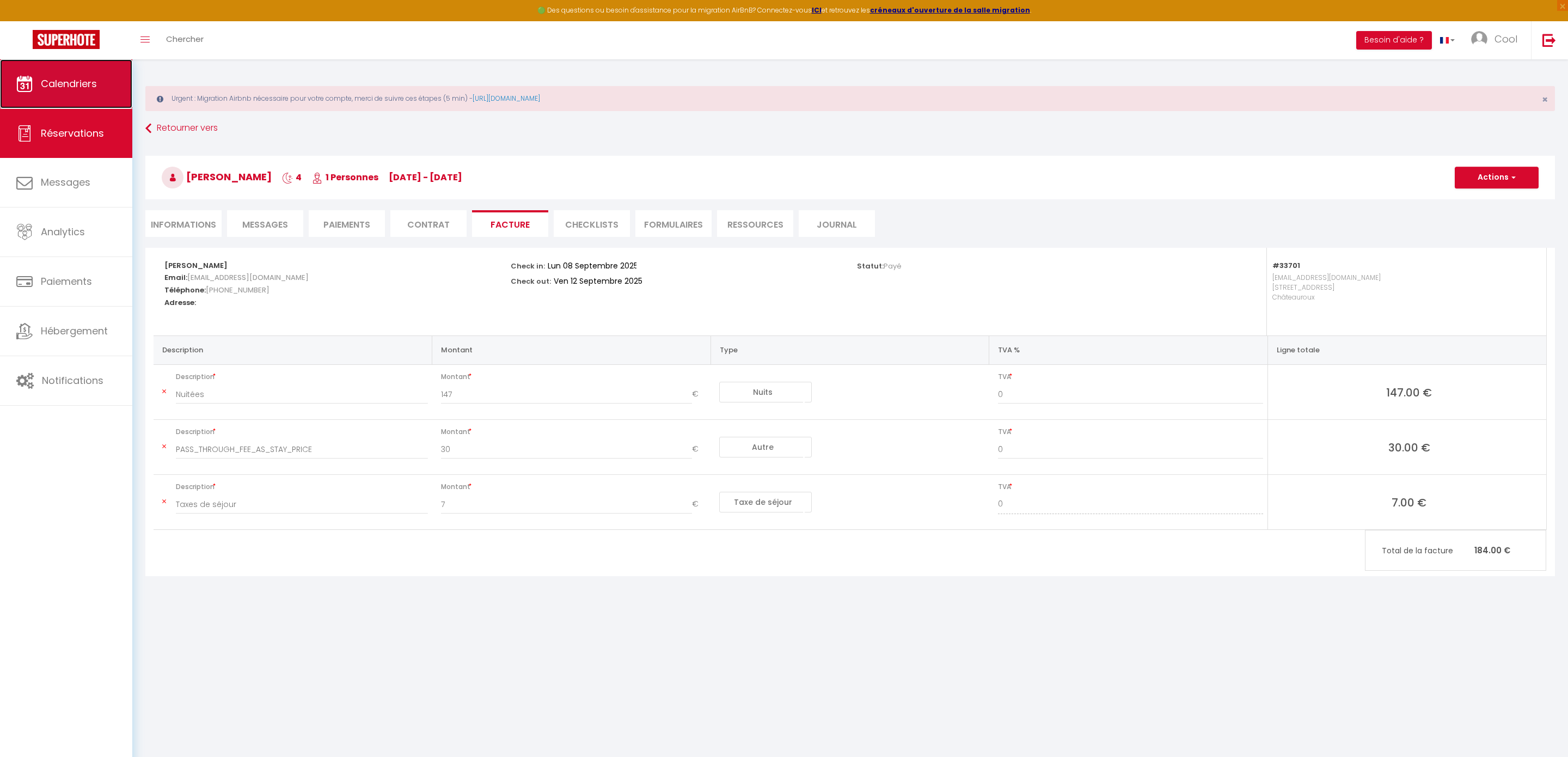
click at [92, 75] on link "Calendriers" at bounding box center [66, 83] width 132 height 49
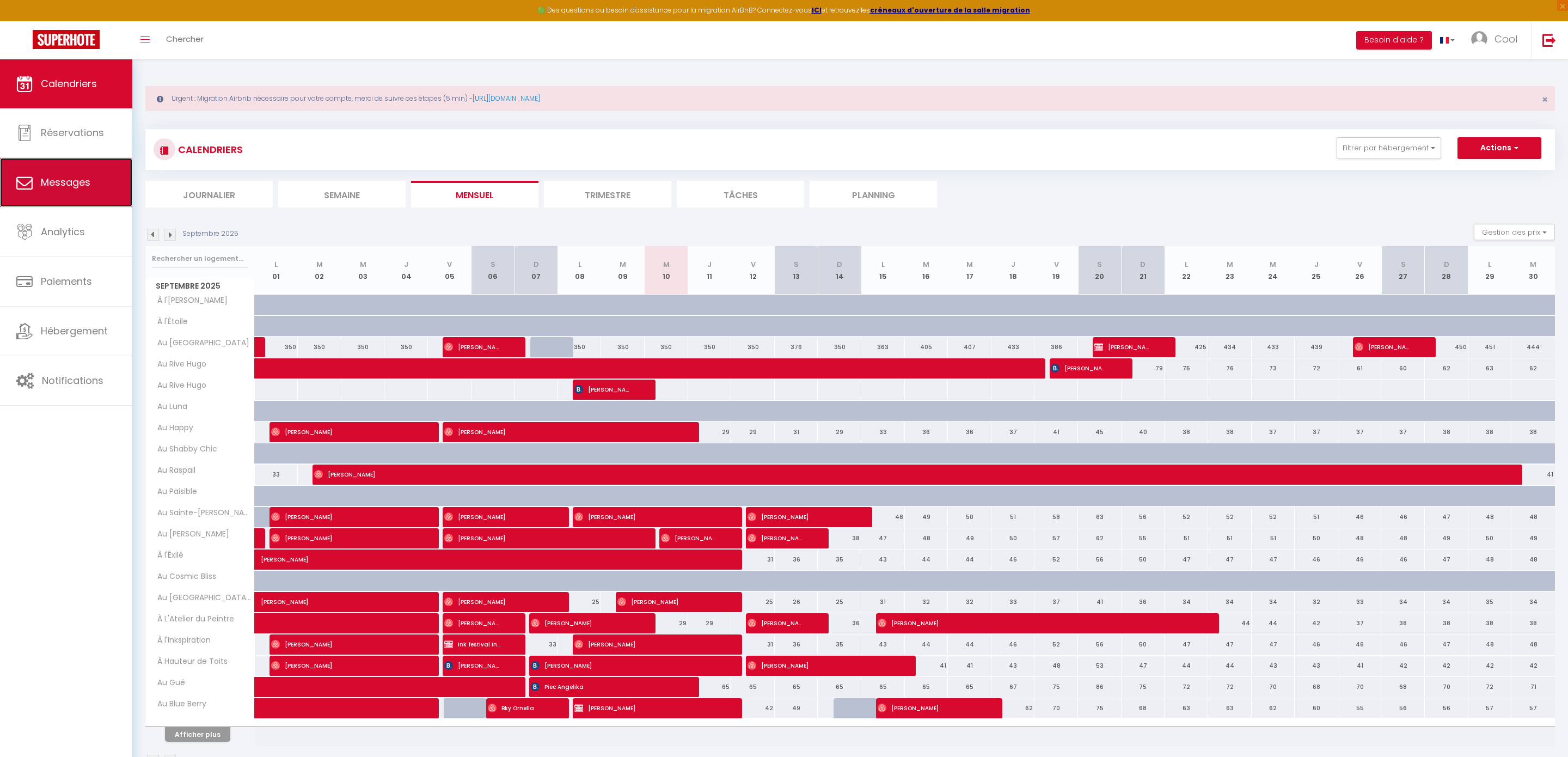
click at [113, 174] on link "Messages" at bounding box center [66, 182] width 132 height 49
select select "message"
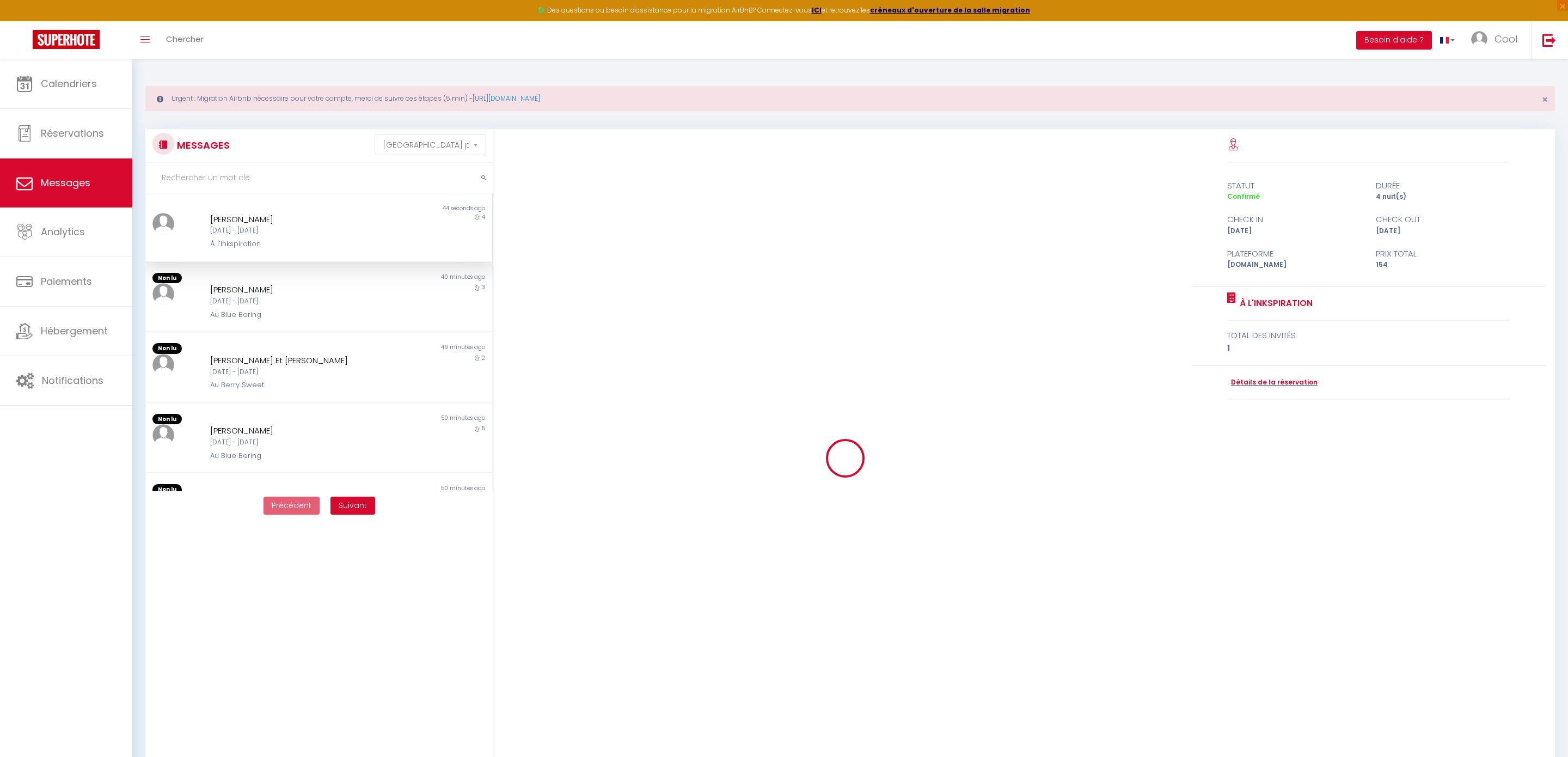
click at [313, 219] on div "Xavier Bousset" at bounding box center [304, 219] width 188 height 13
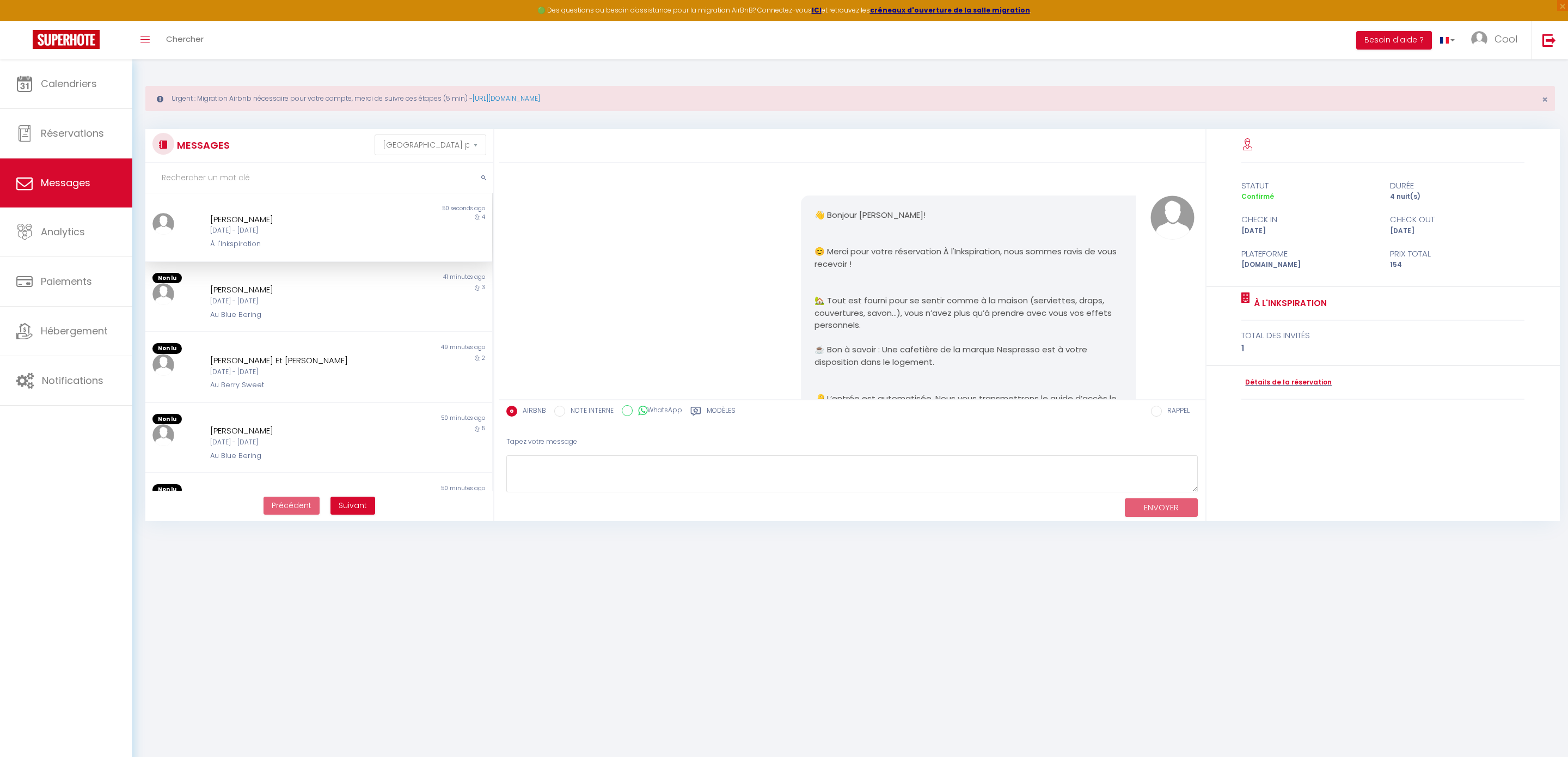
scroll to position [1833, 0]
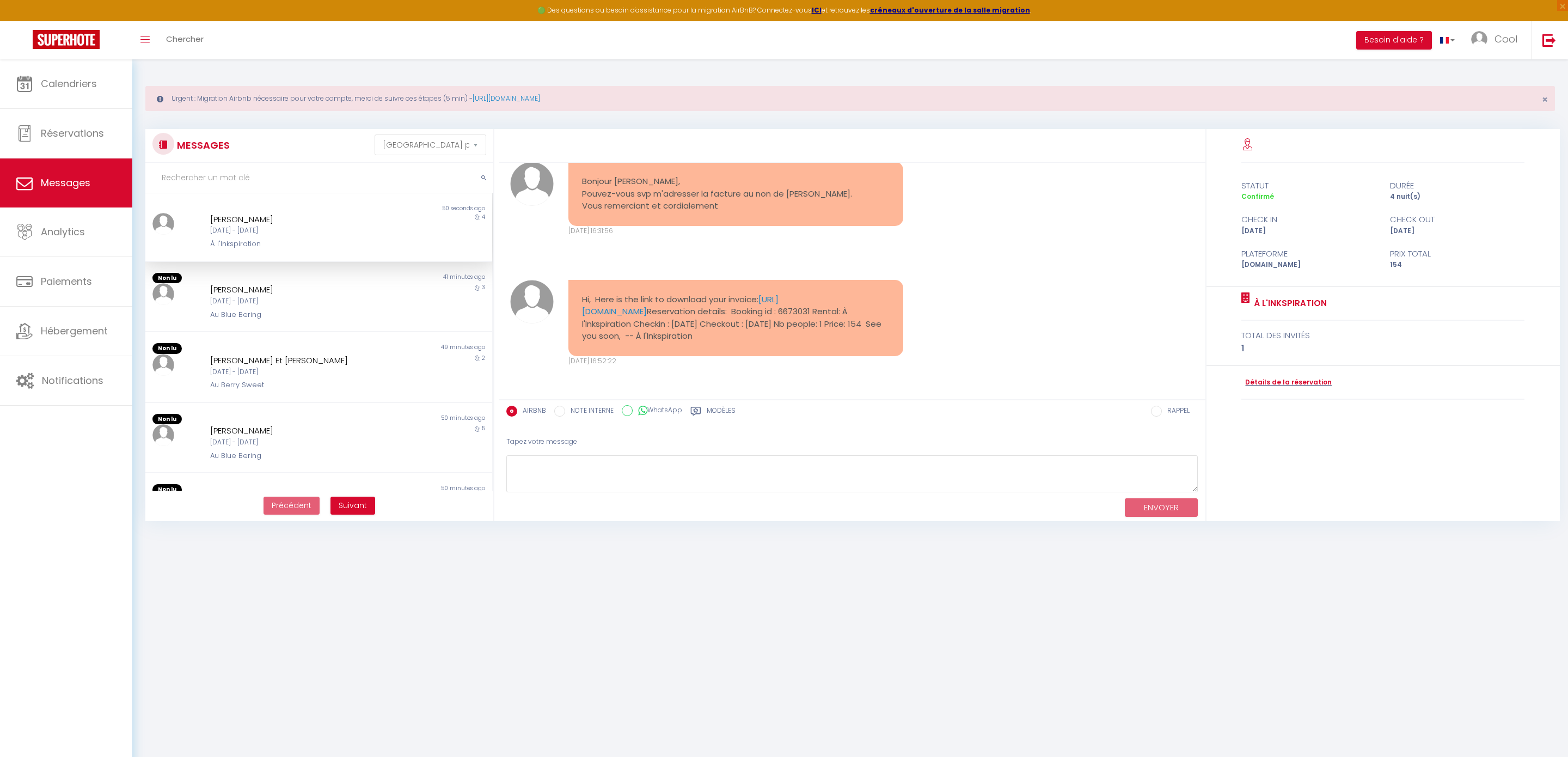
drag, startPoint x: 867, startPoint y: 336, endPoint x: 574, endPoint y: 292, distance: 296.3
click at [574, 292] on div "Hi, Here is the link to download your invoice: https://superhote.com/applink/in…" at bounding box center [736, 318] width 335 height 77
copy pre "Hi, Here is the link to download your invoice: https://superhote.com/applink/in…"
click at [35, 84] on link "Calendriers" at bounding box center [66, 83] width 132 height 49
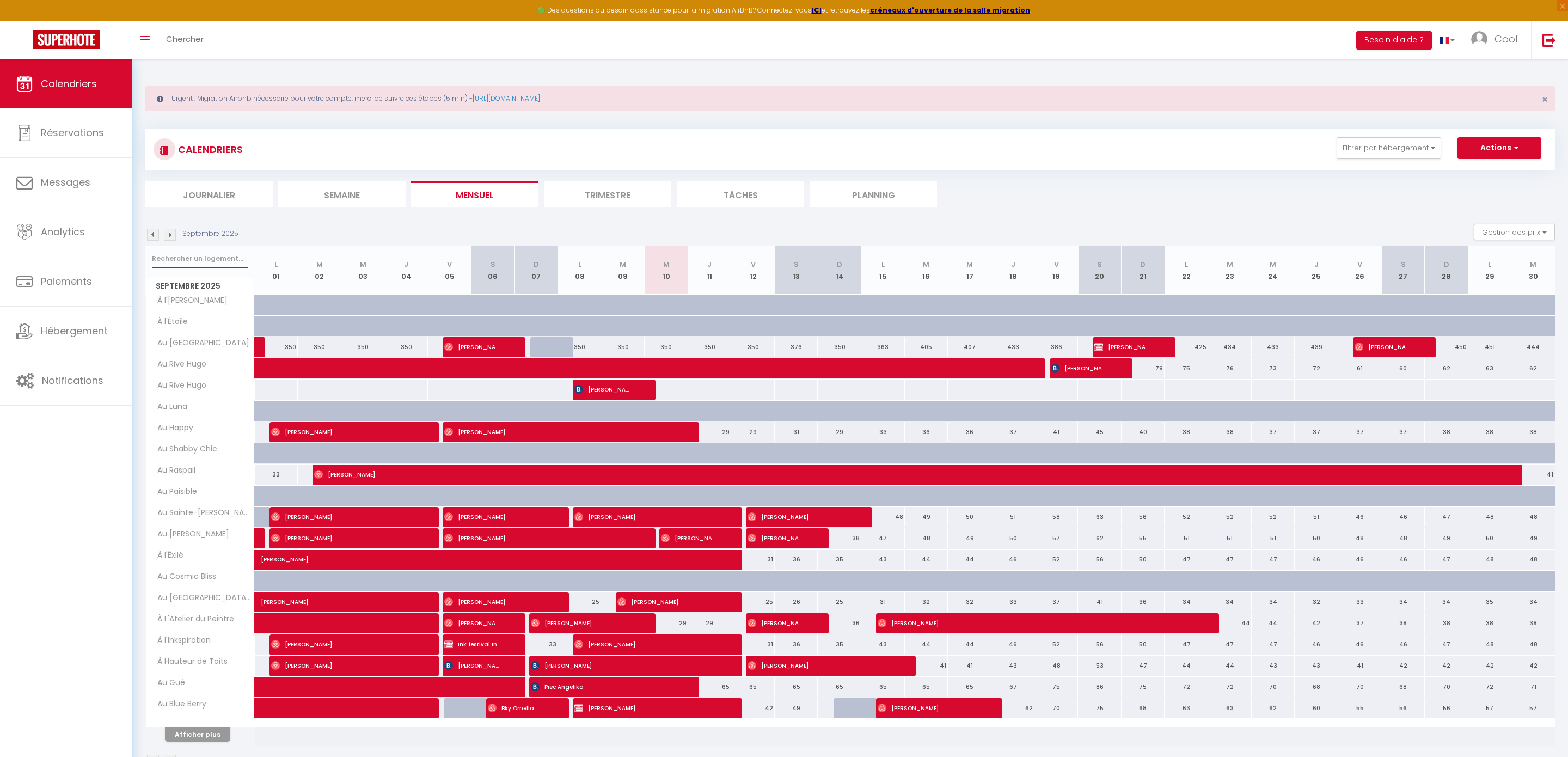
click at [214, 261] on input "text" at bounding box center [200, 258] width 96 height 20
type input "g"
select select
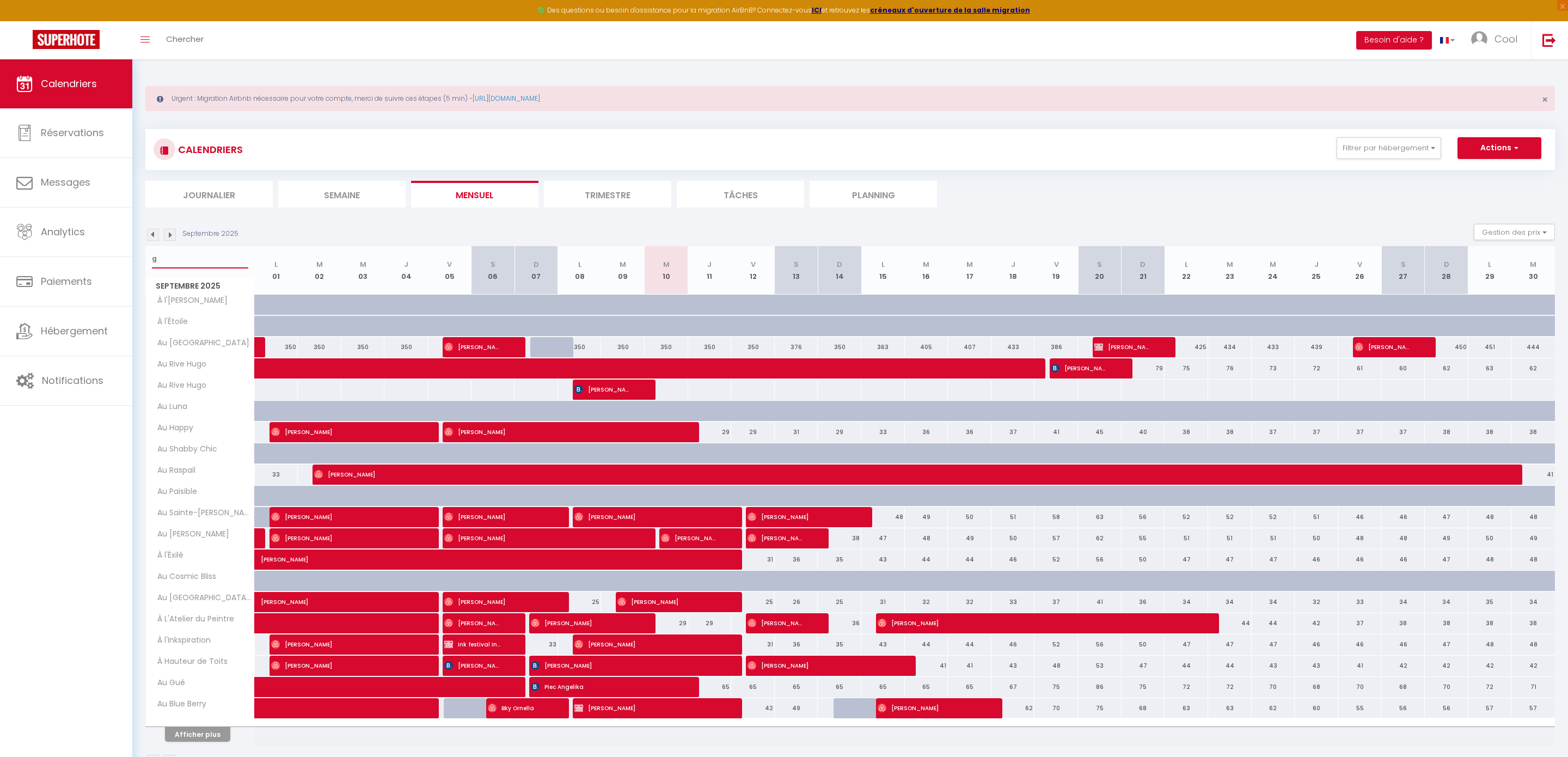
select select
type input "gu"
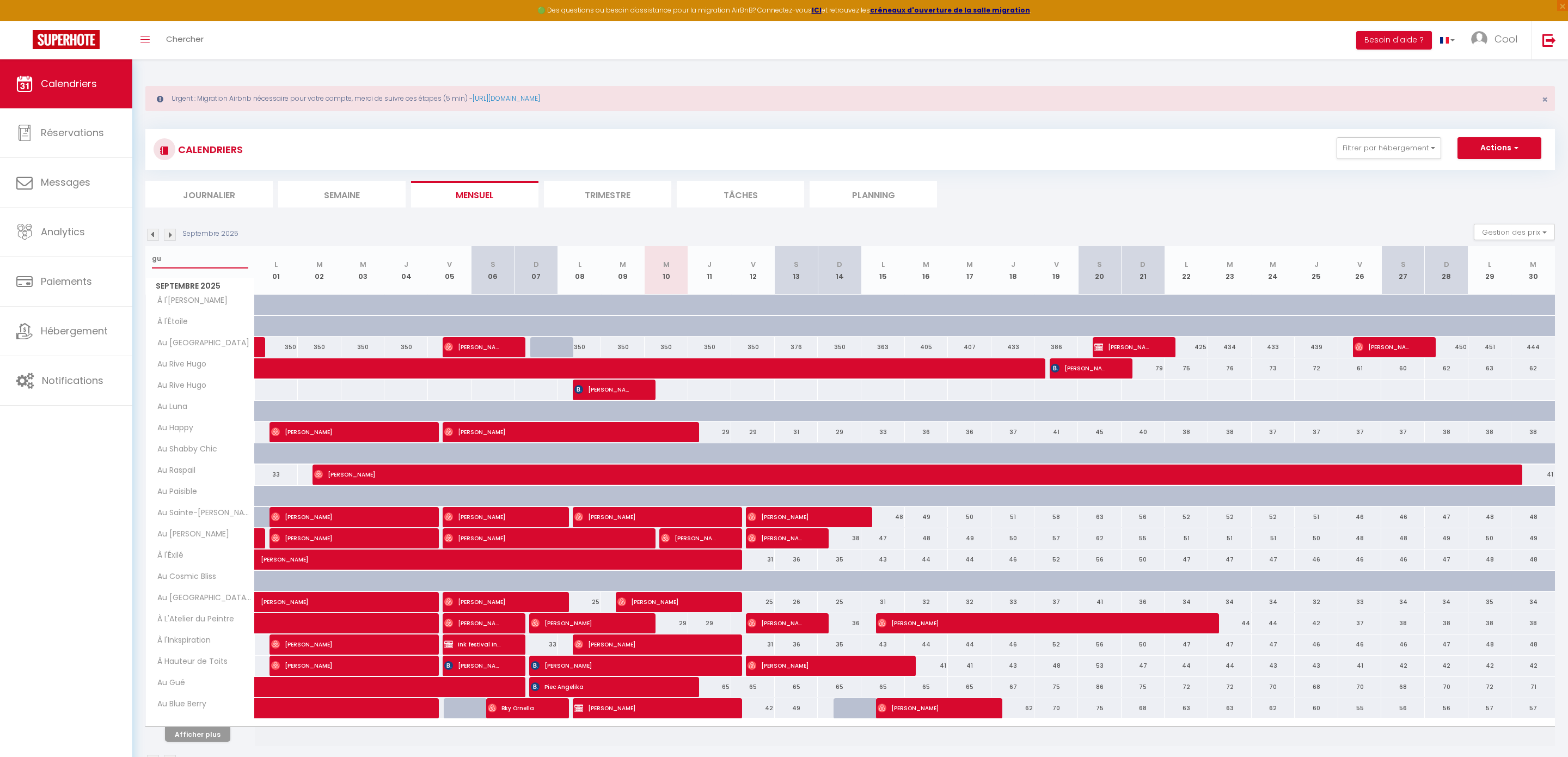
select select
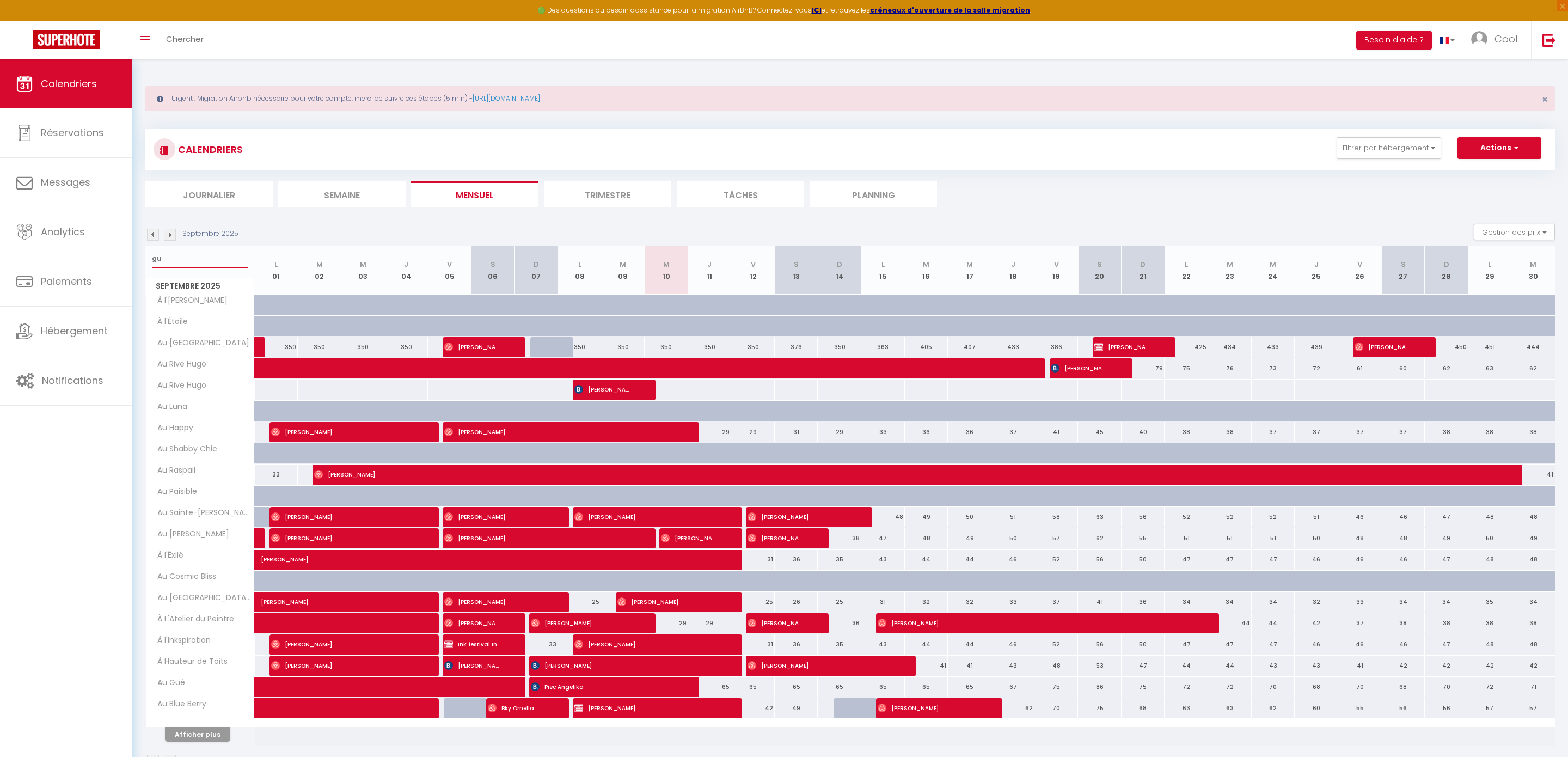
select select
type input "gué"
select select
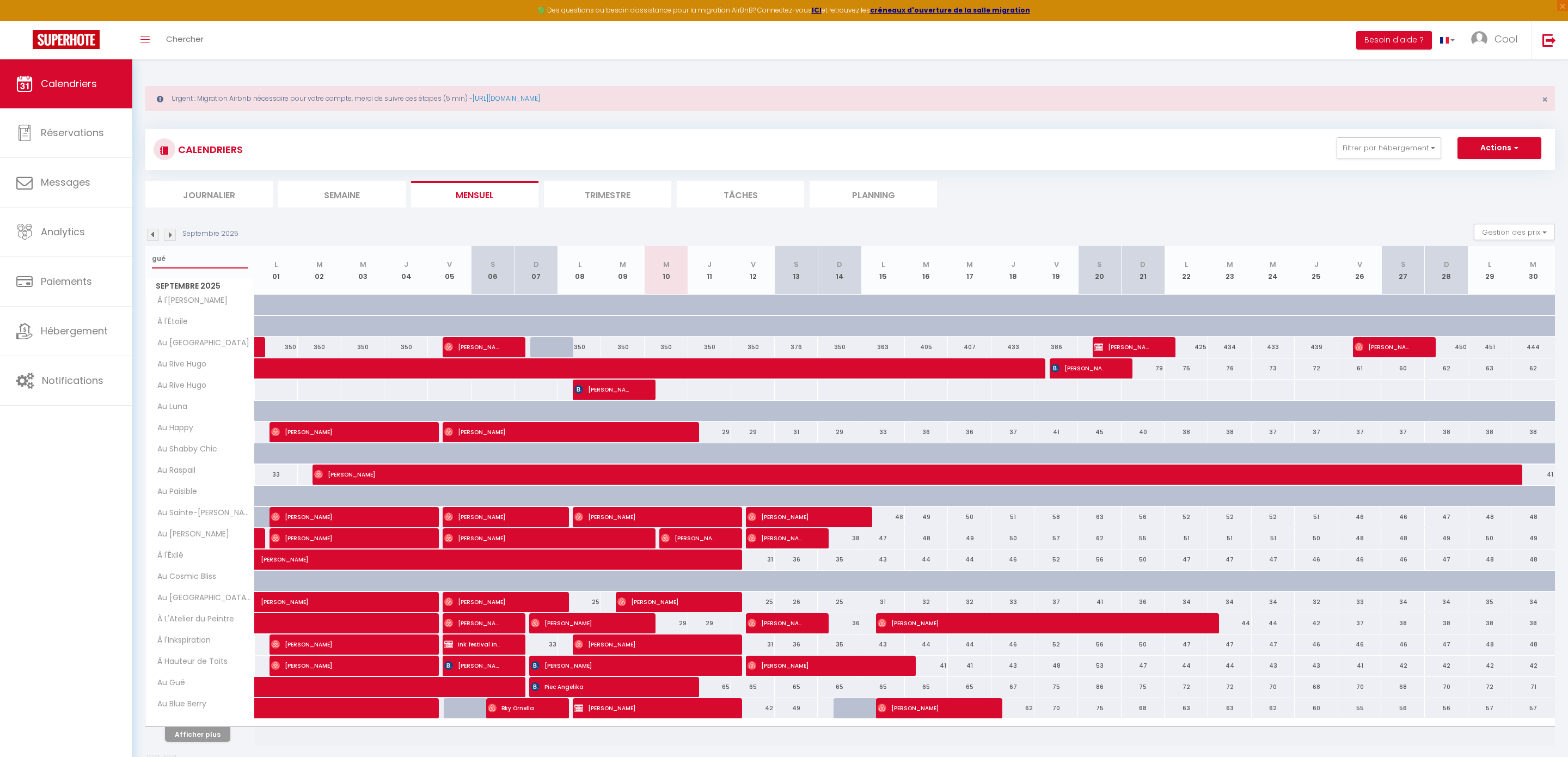
select select
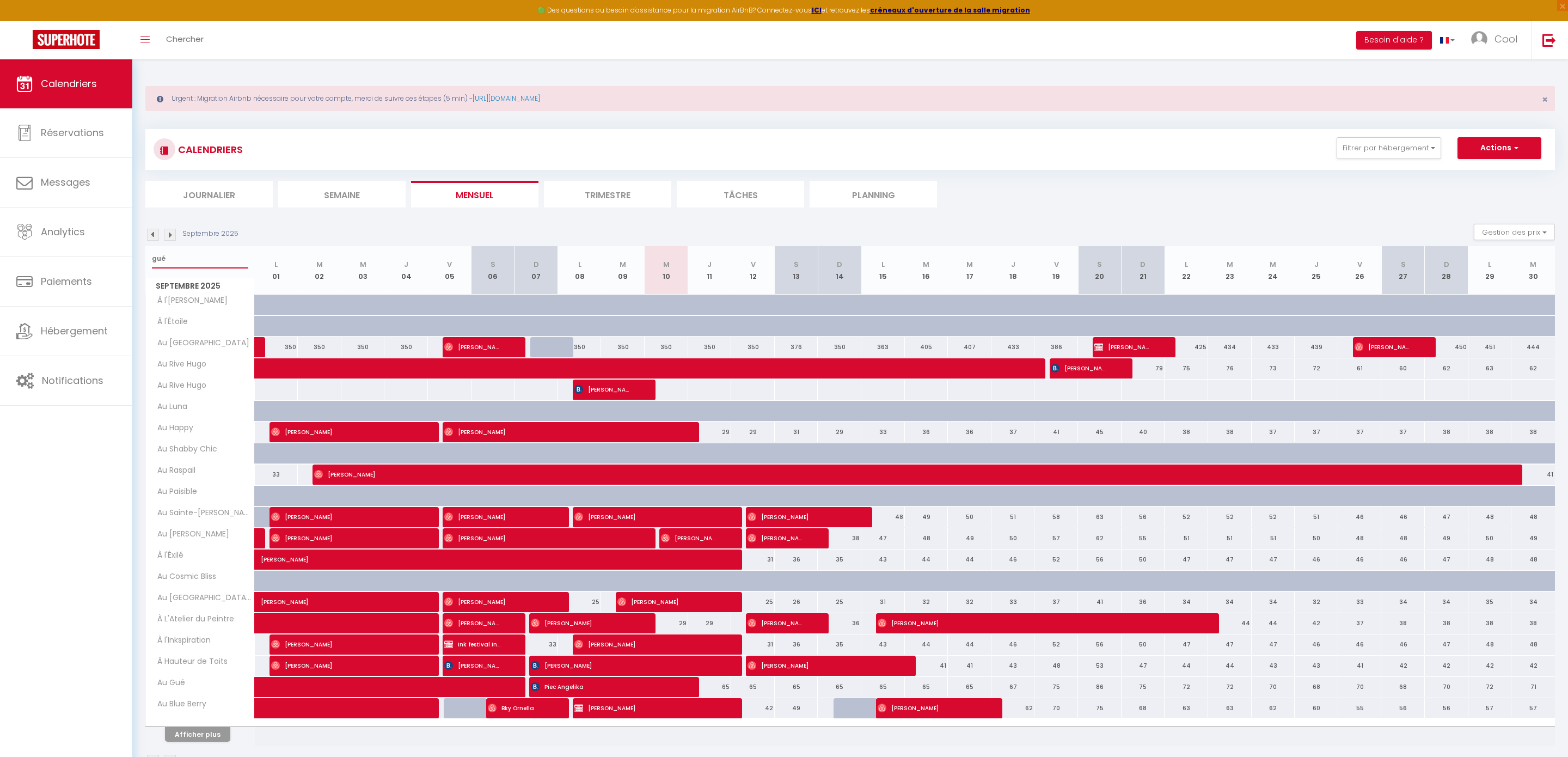
type input "gué"
select select
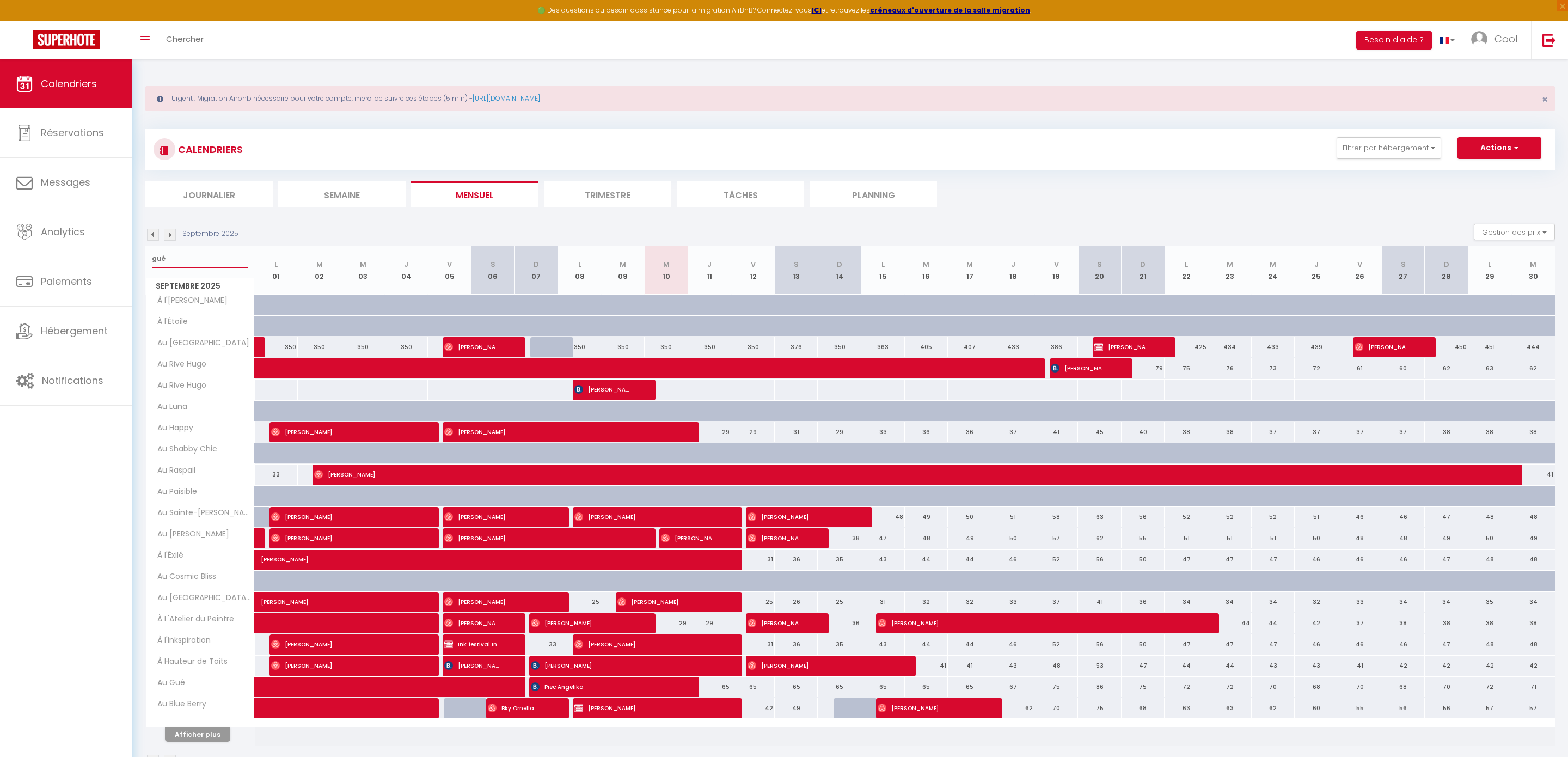
select select
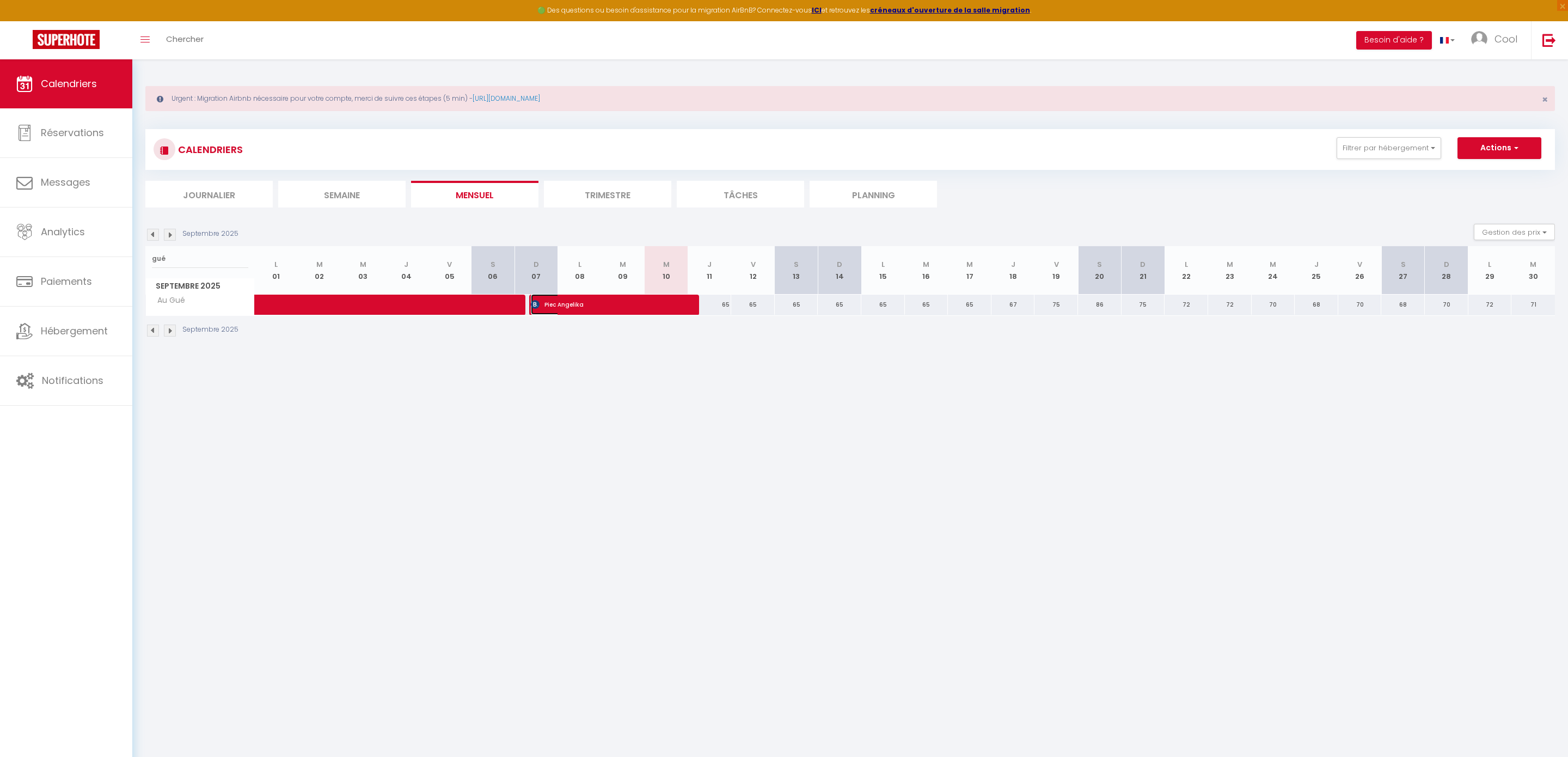
click at [593, 307] on span "Piec Angelika" at bounding box center [603, 304] width 145 height 21
select select "OK"
select select "KO"
select select "0"
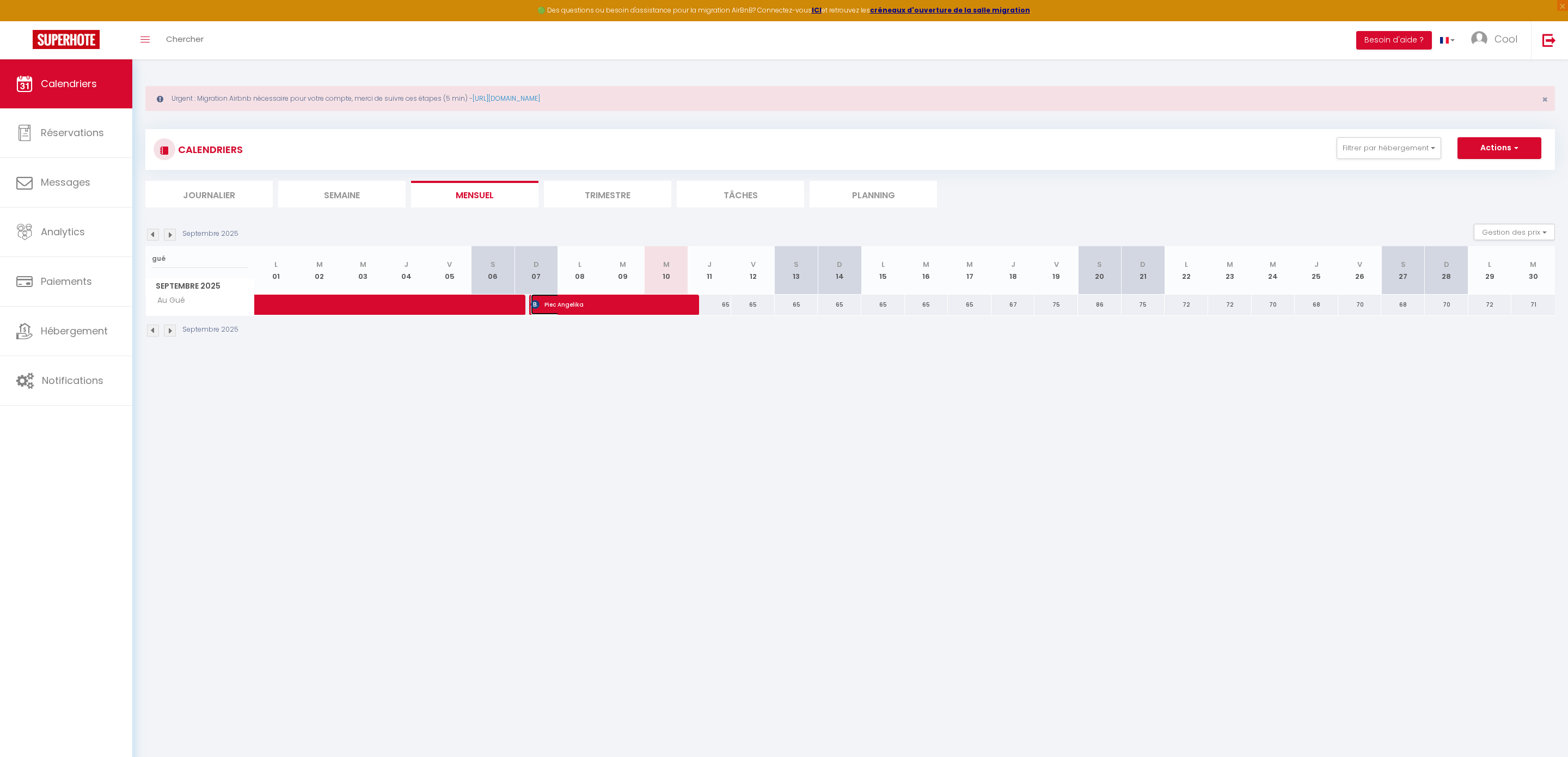
select select "1"
select select
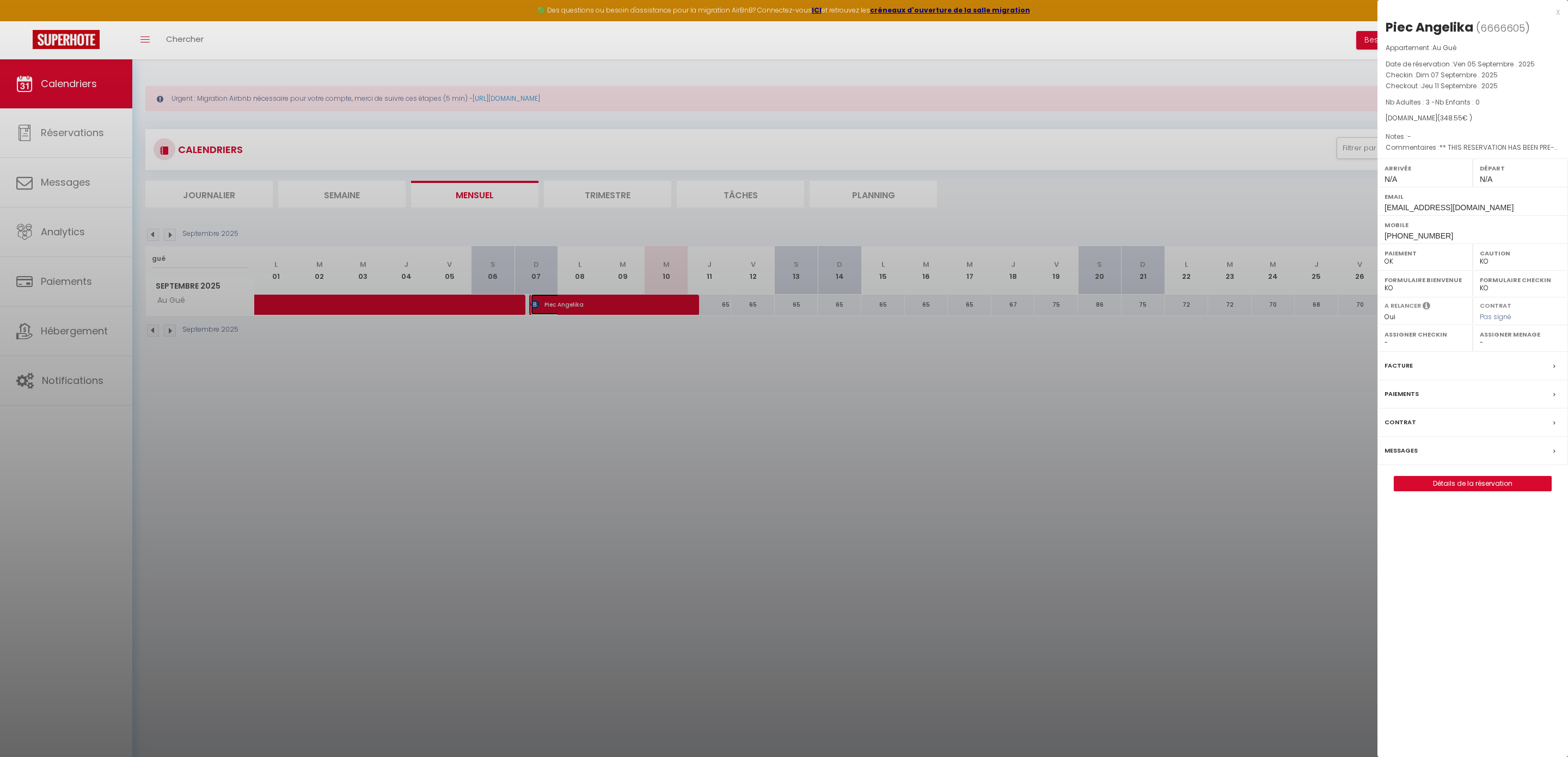
select select "49444"
click at [703, 383] on div at bounding box center [784, 378] width 1568 height 757
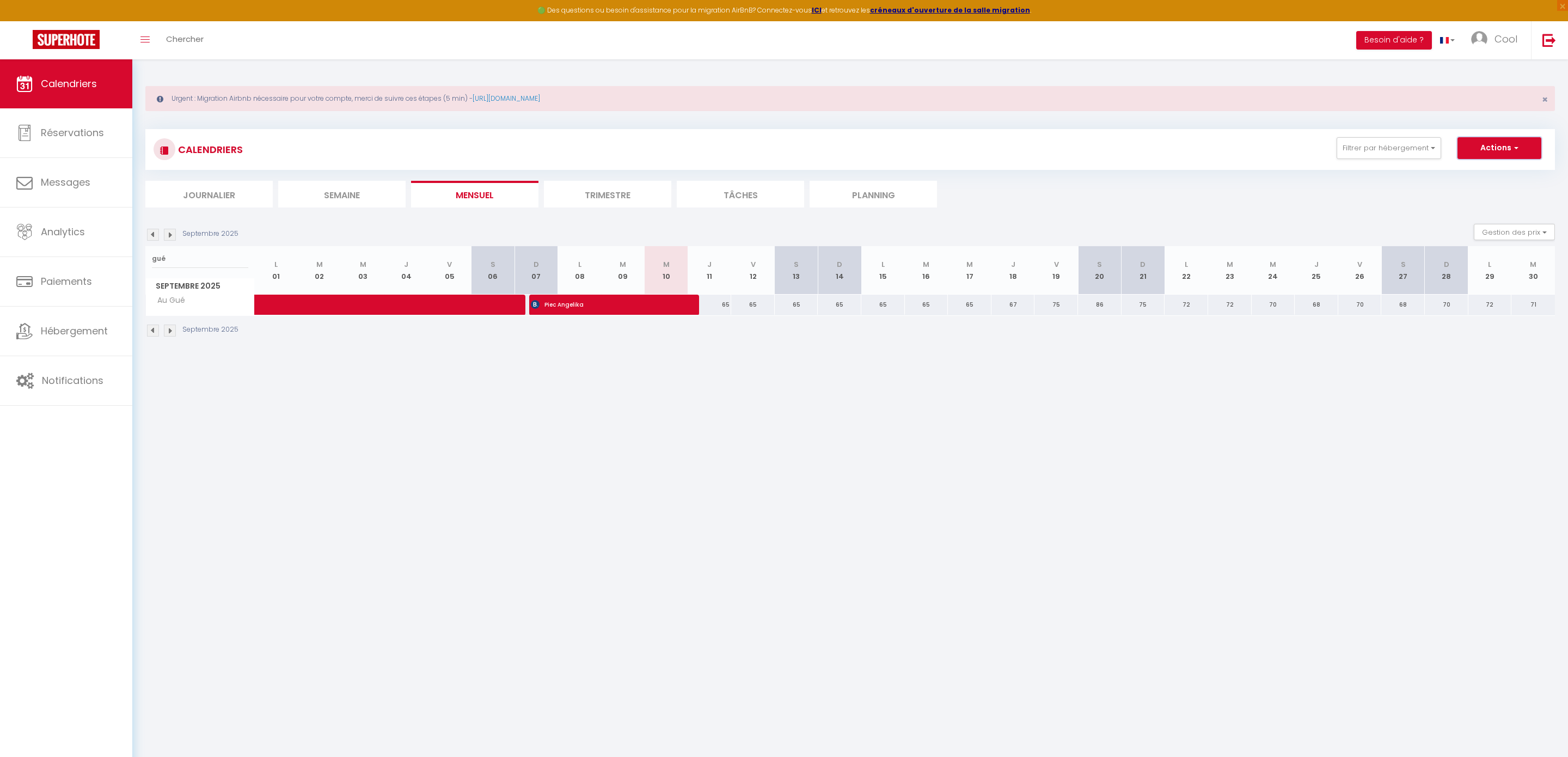
click at [1491, 150] on button "Actions" at bounding box center [1500, 148] width 84 height 22
click at [1466, 174] on link "Nouvelle réservation" at bounding box center [1488, 173] width 95 height 16
select select
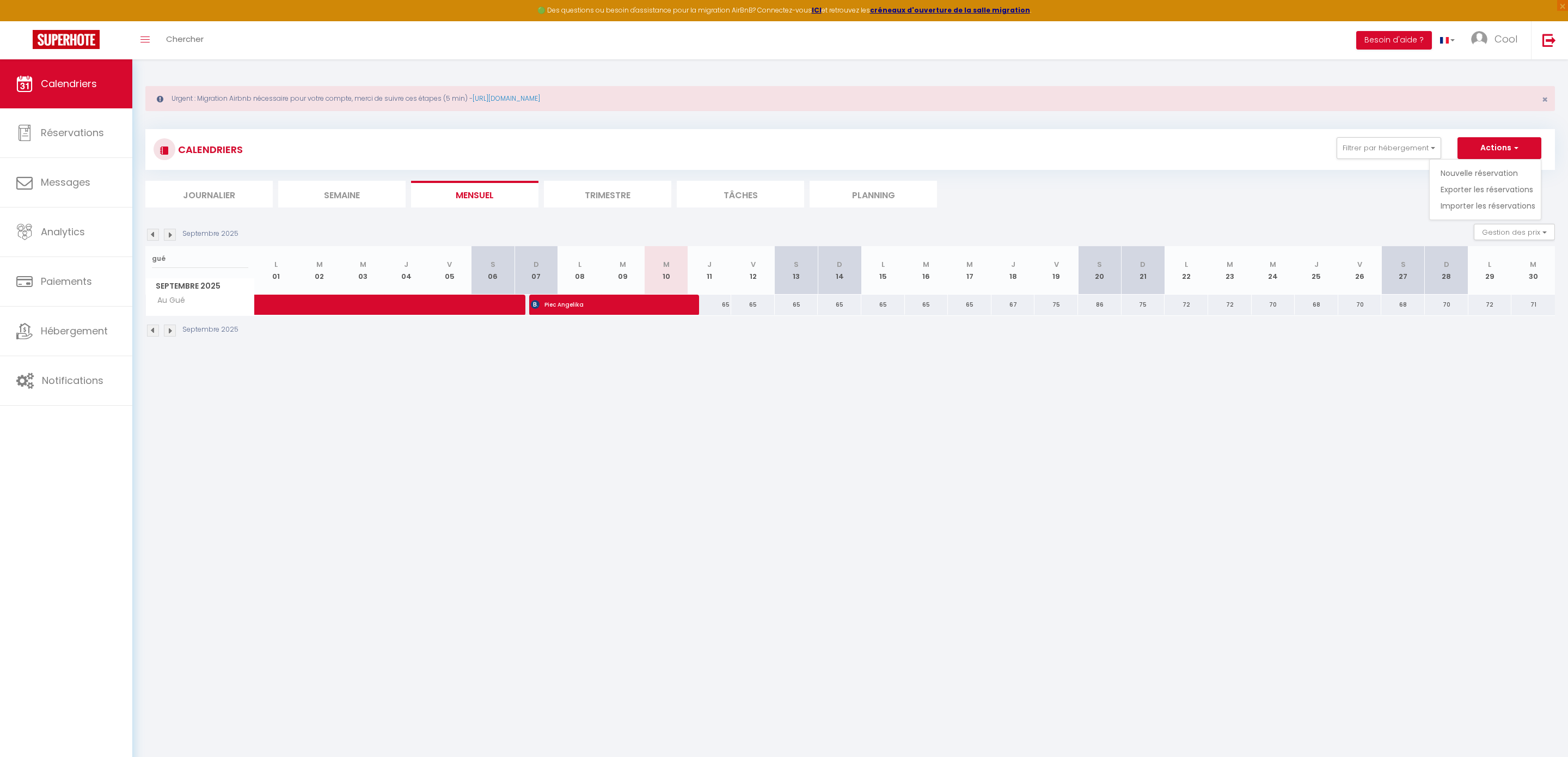
select select
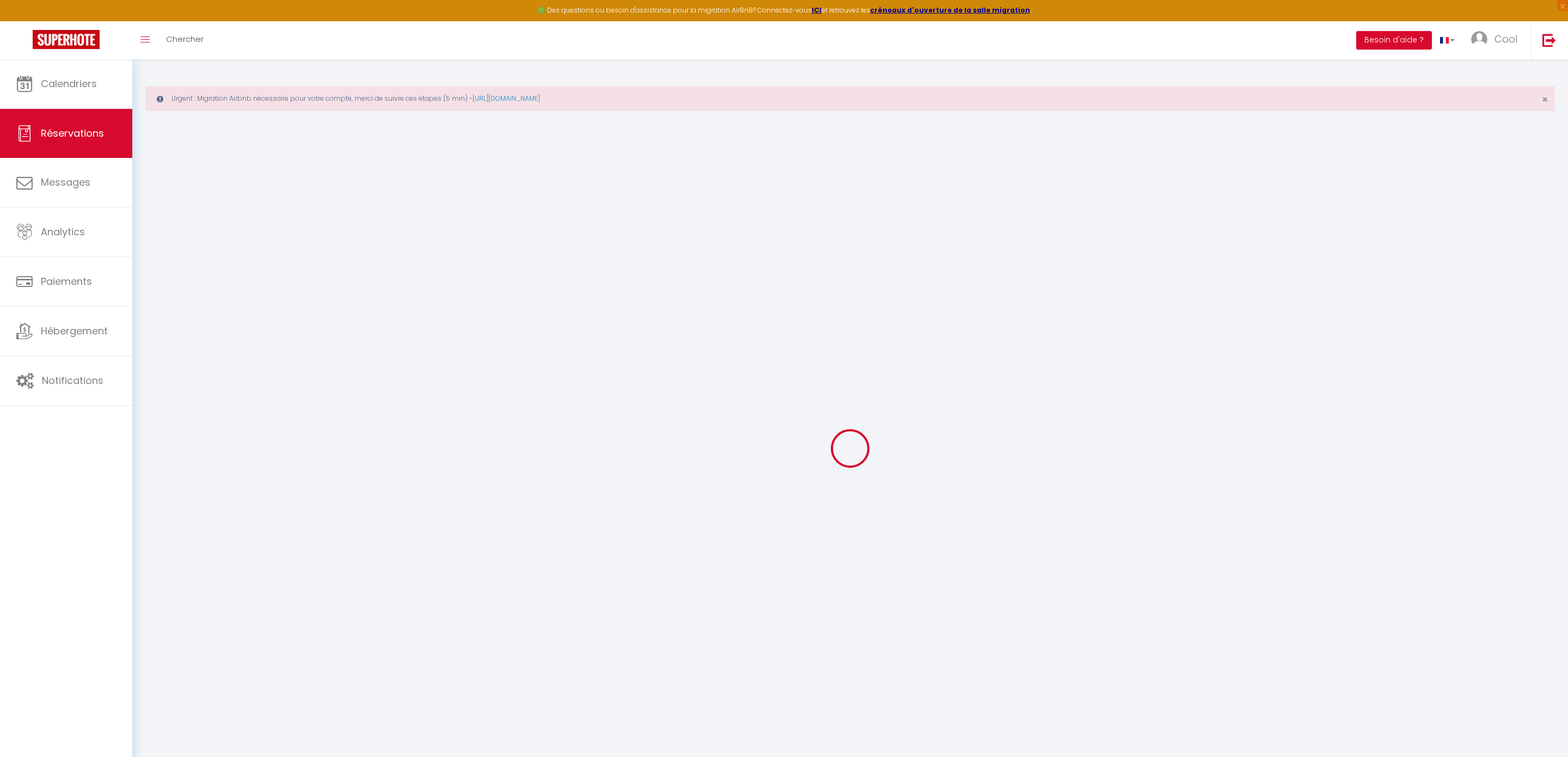
select select
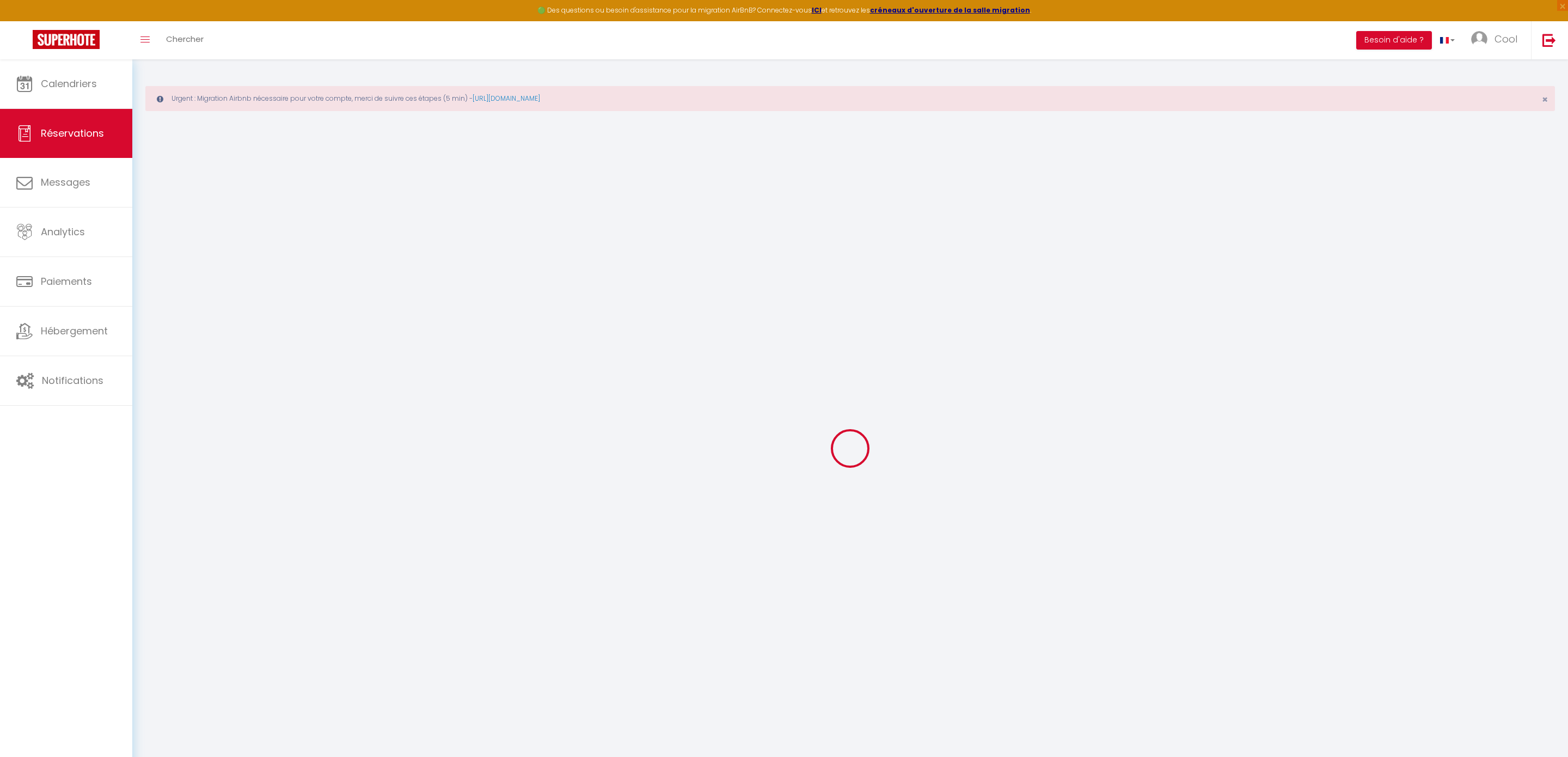
select select
checkbox input "false"
select select
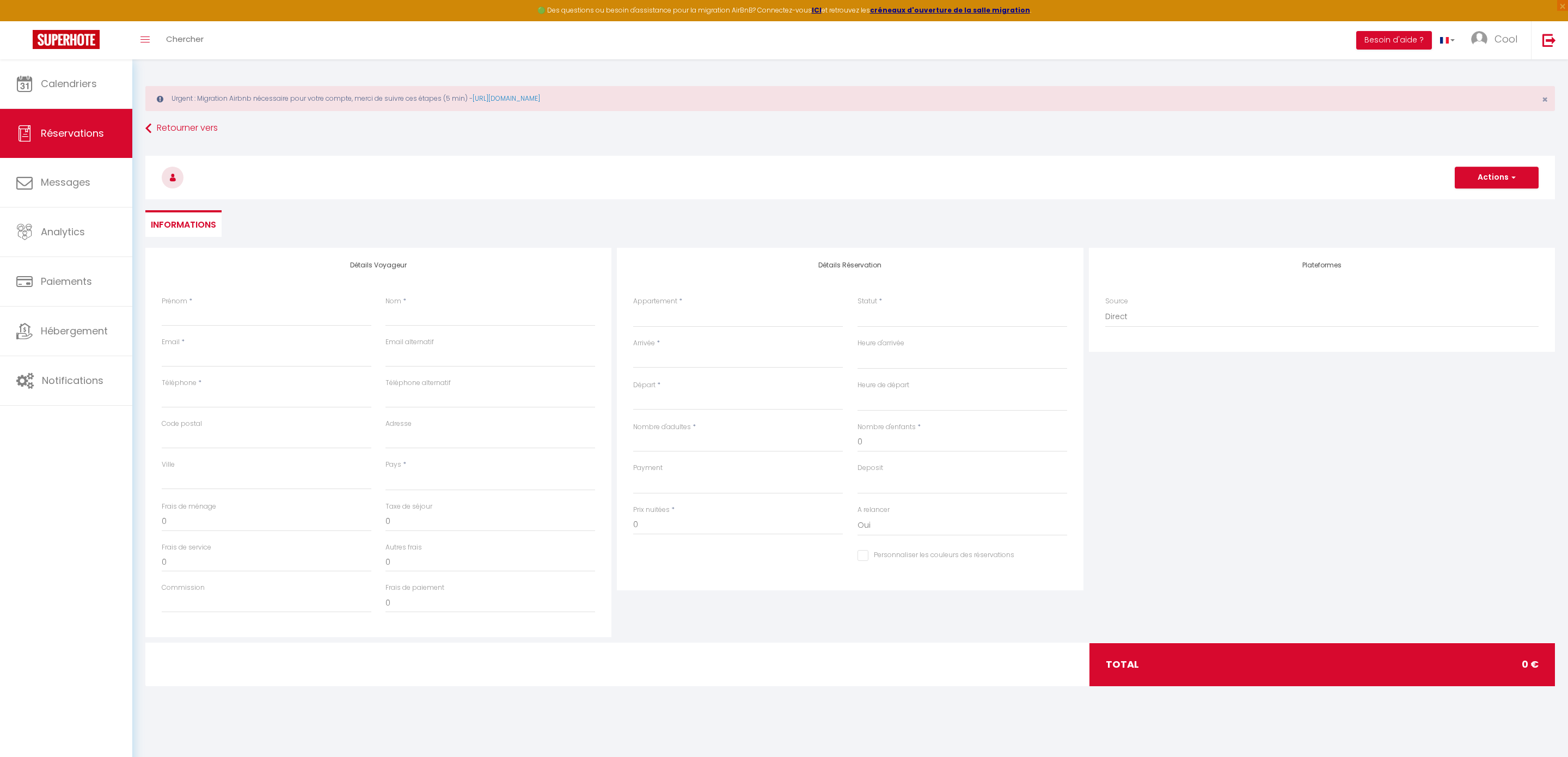
select select
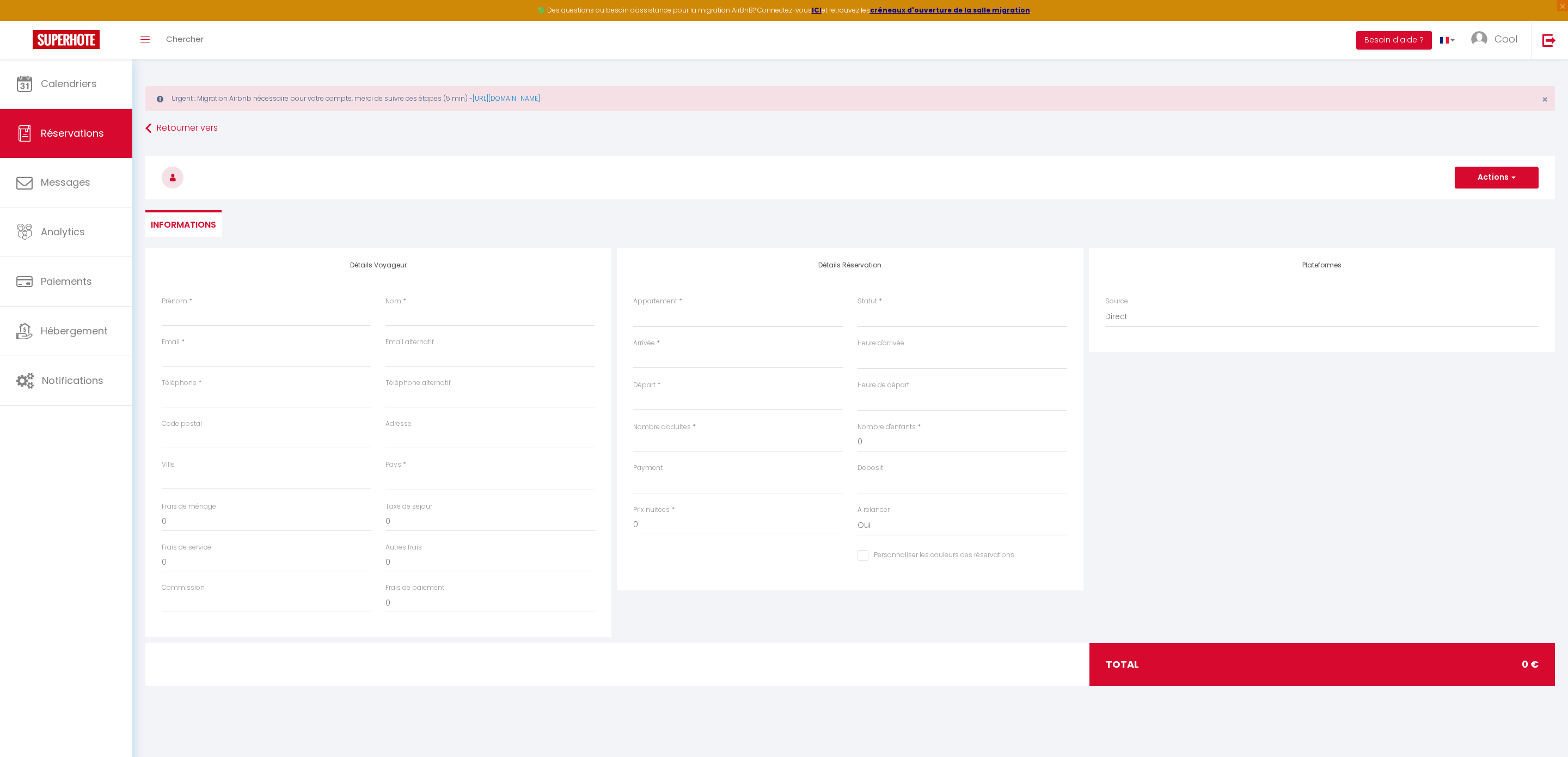
checkbox input "false"
select select
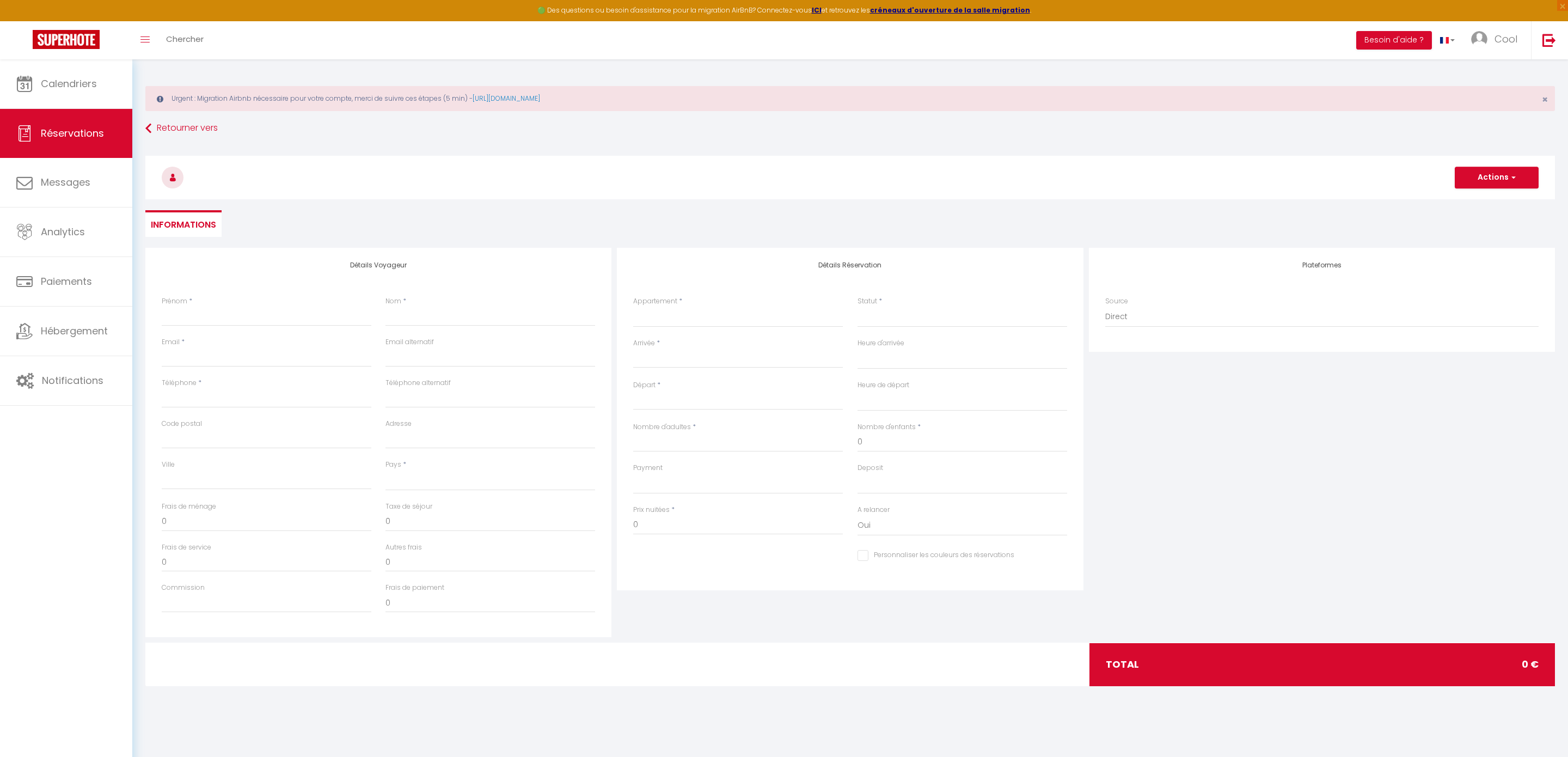
select select
checkbox input "false"
select select
click at [235, 326] on div "Prénom *" at bounding box center [266, 316] width 224 height 41
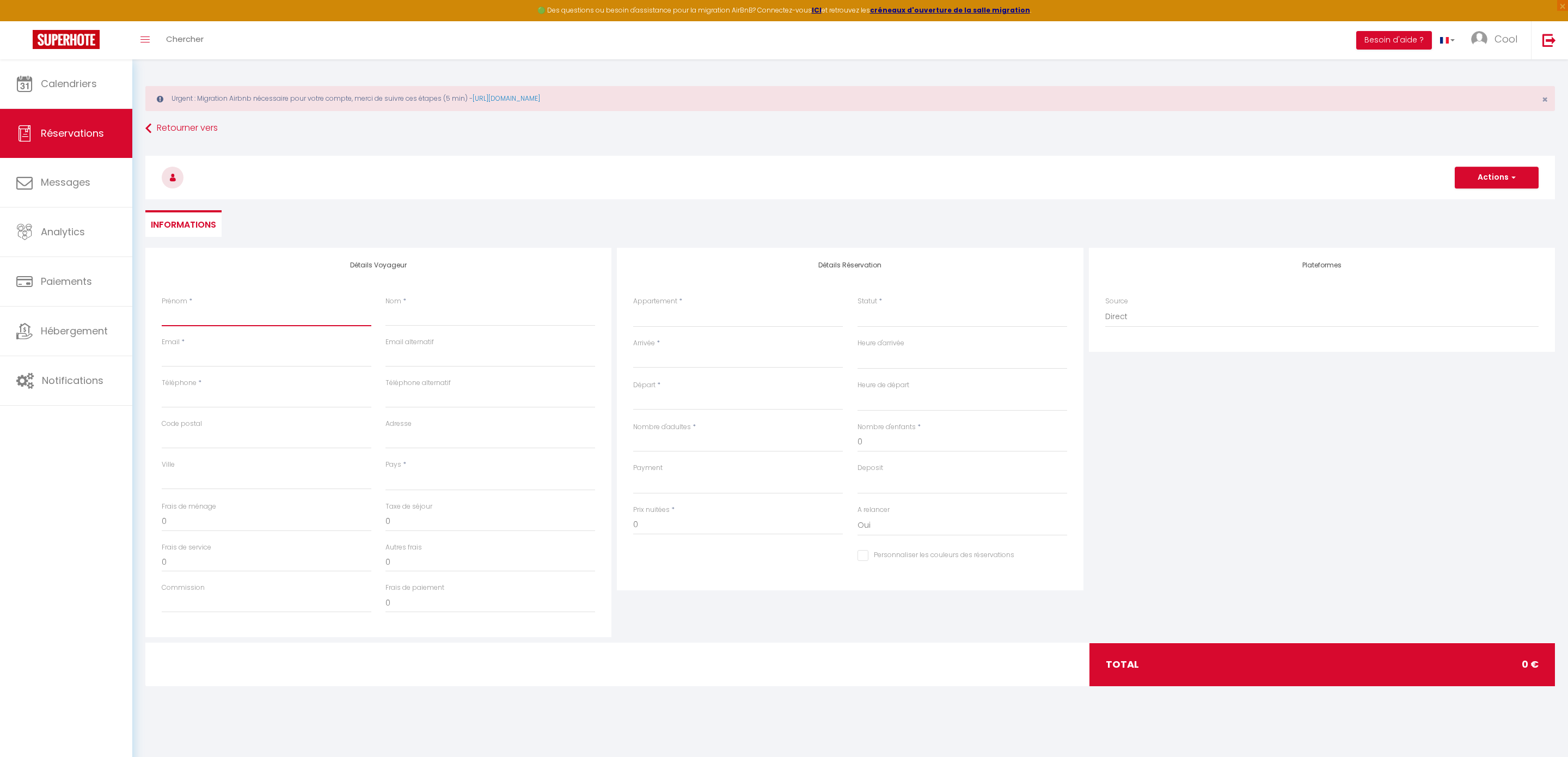
click at [252, 309] on input "Prénom" at bounding box center [266, 316] width 209 height 20
type input "P"
select select
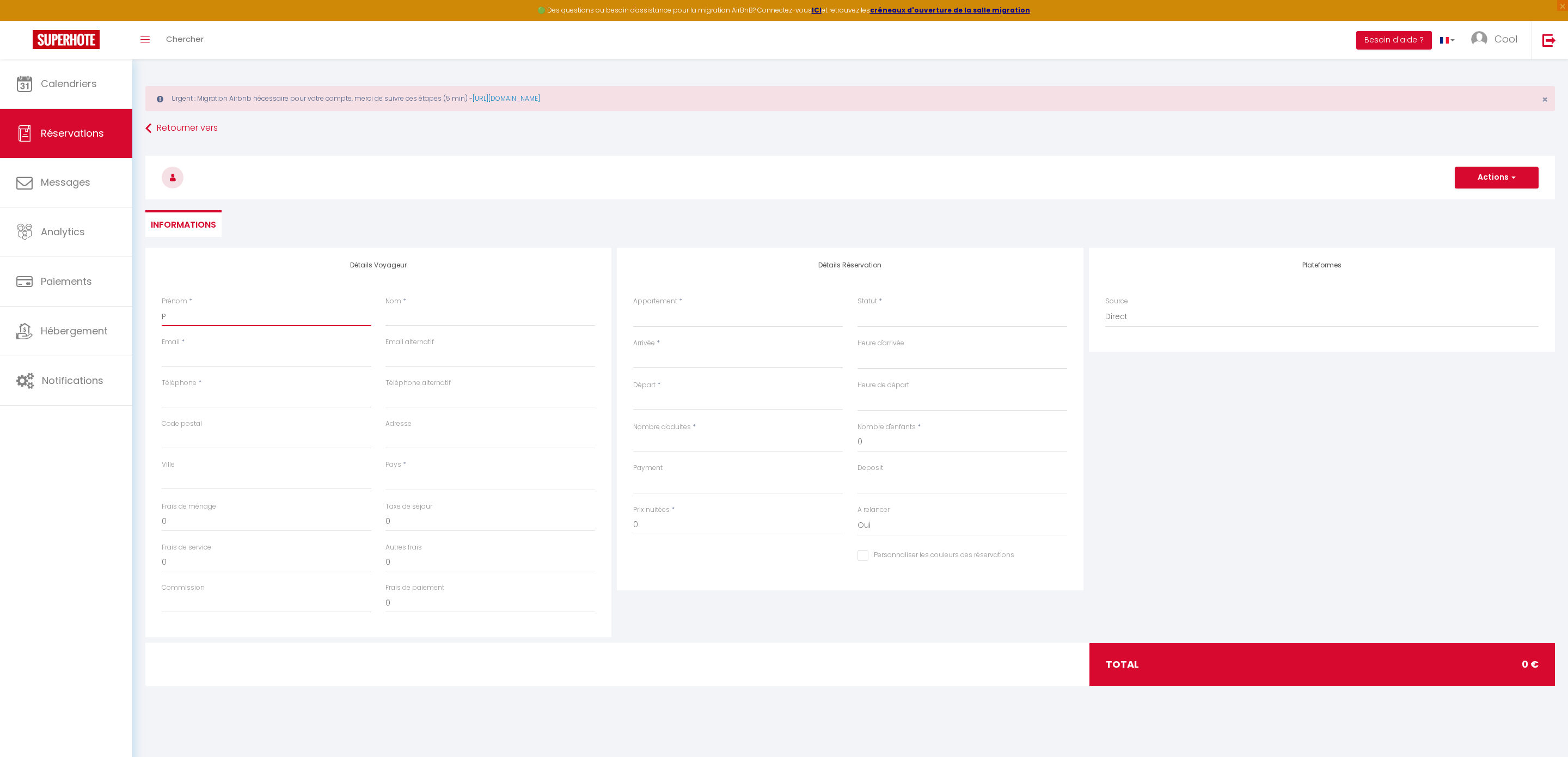
select select
checkbox input "false"
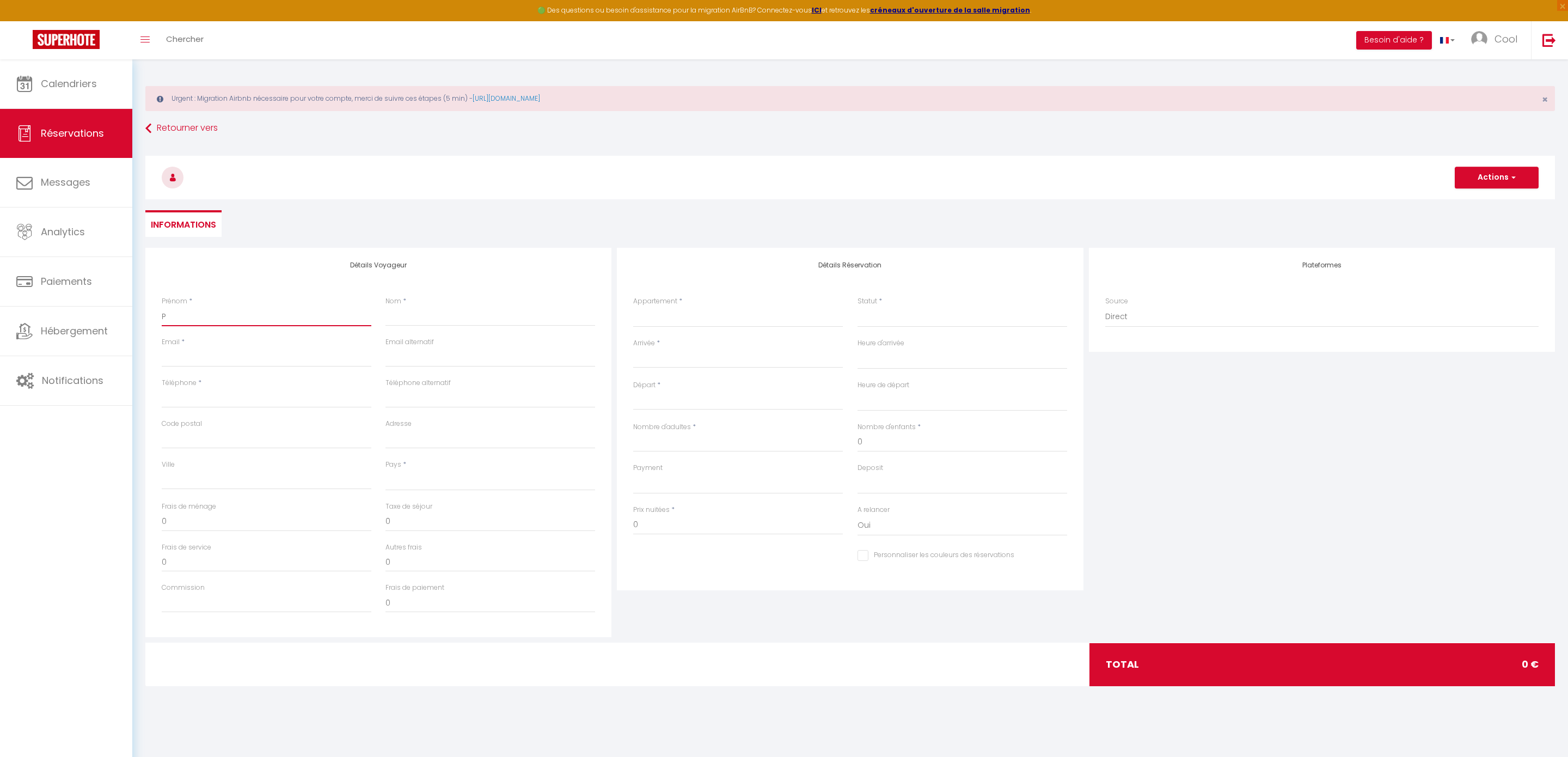
type input "Pi"
select select
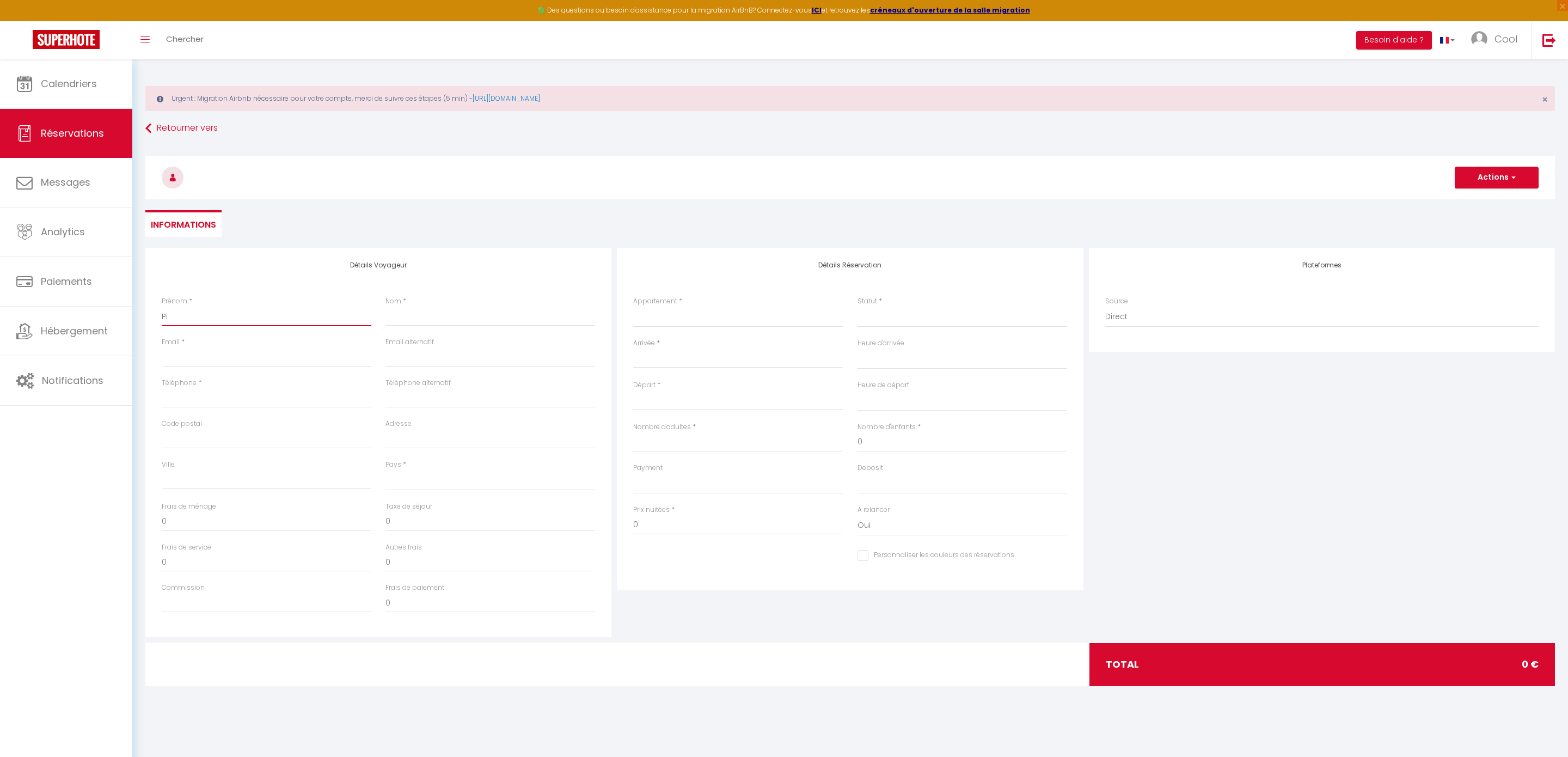
select select
checkbox input "false"
type input "Pie"
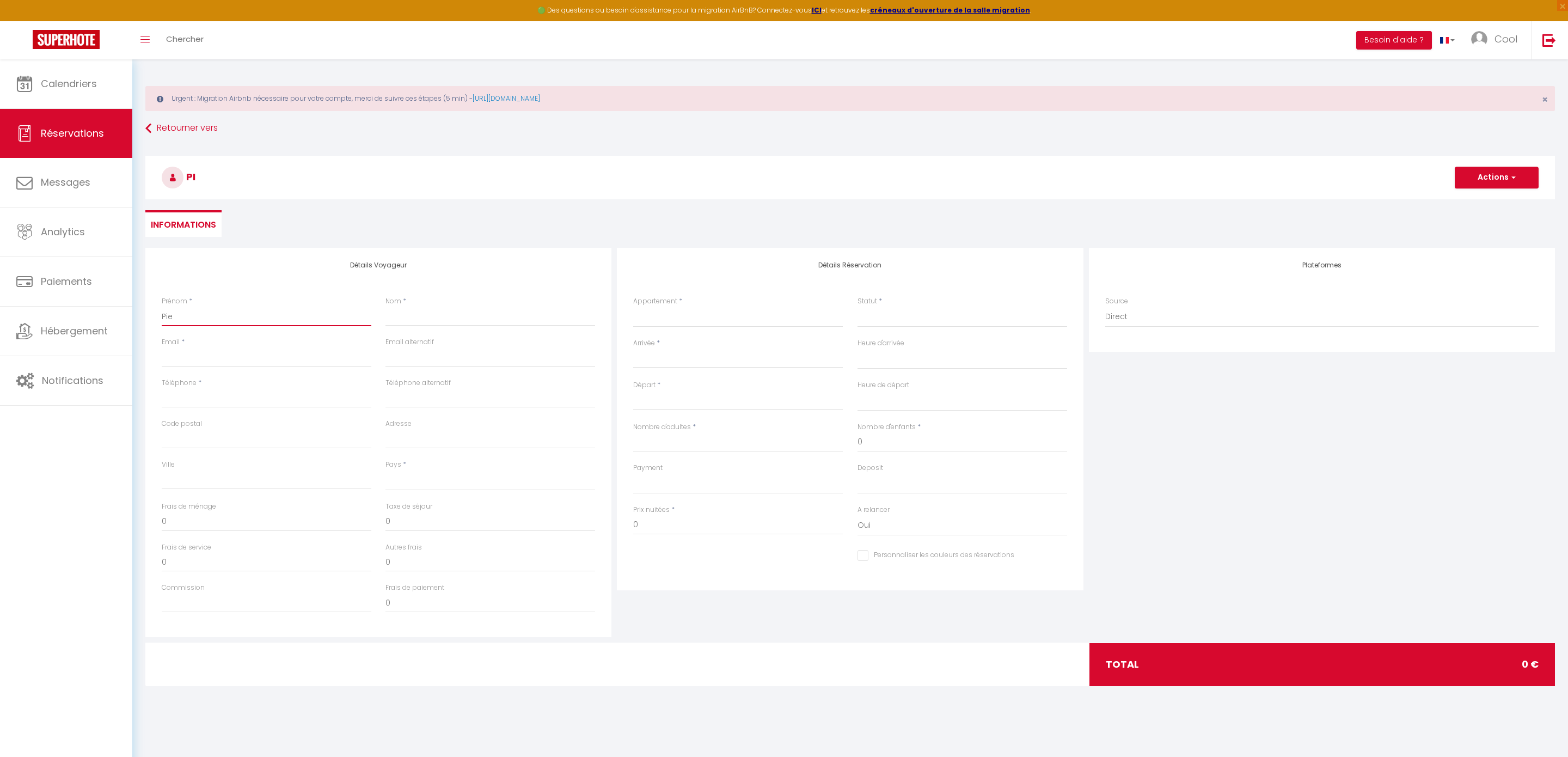
select select
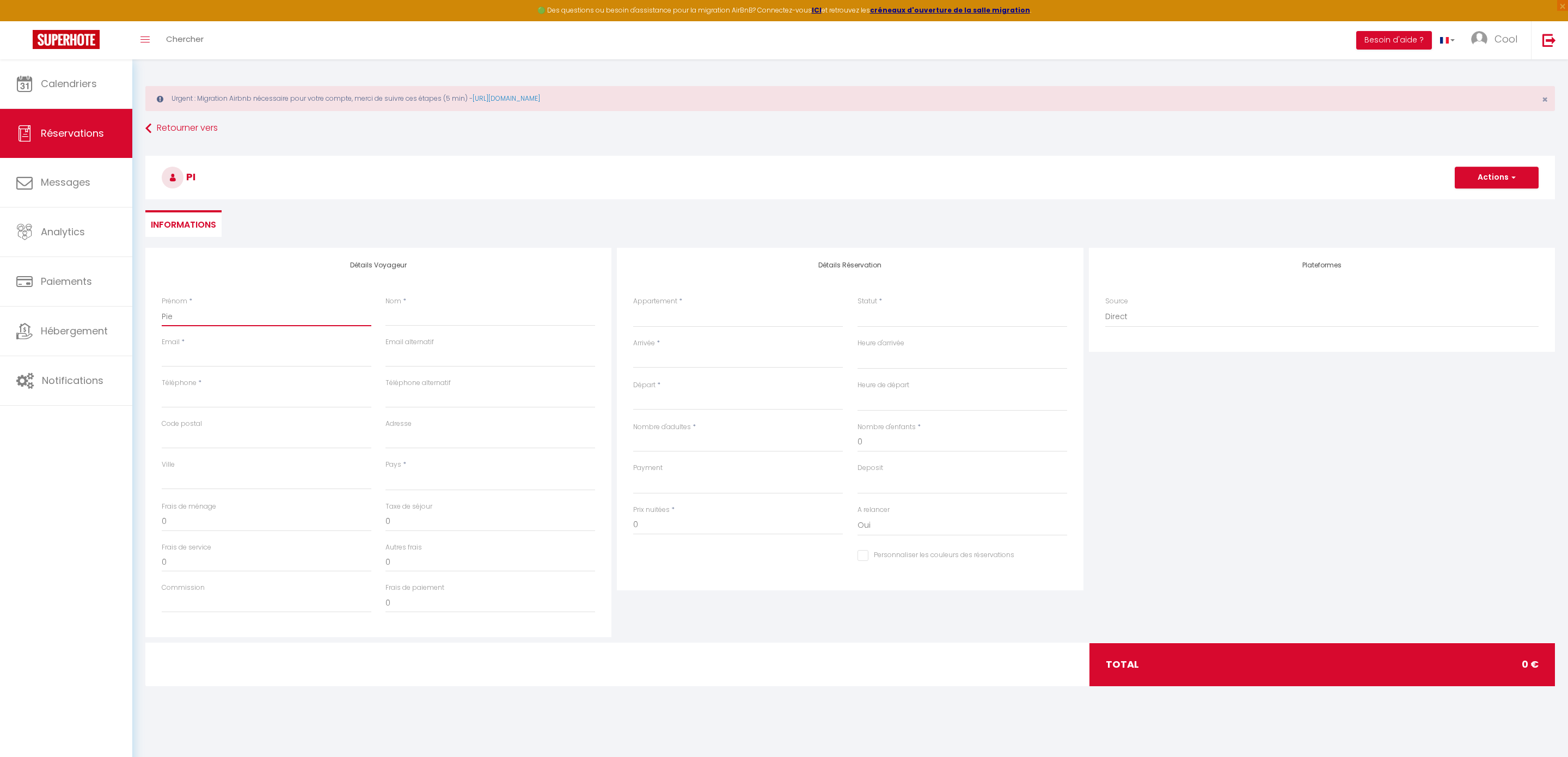
select select
checkbox input "false"
type input "Pied"
select select
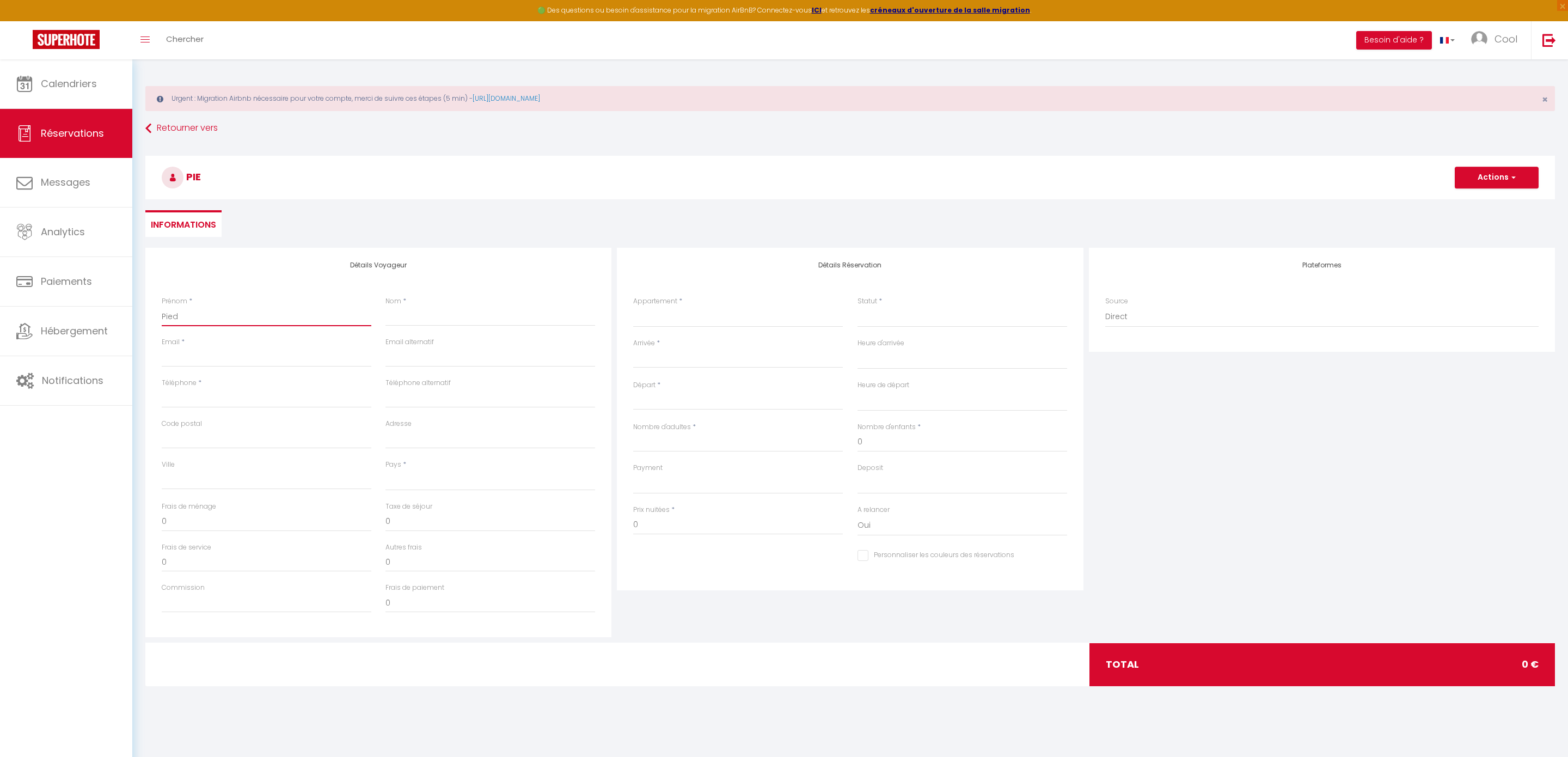
select select
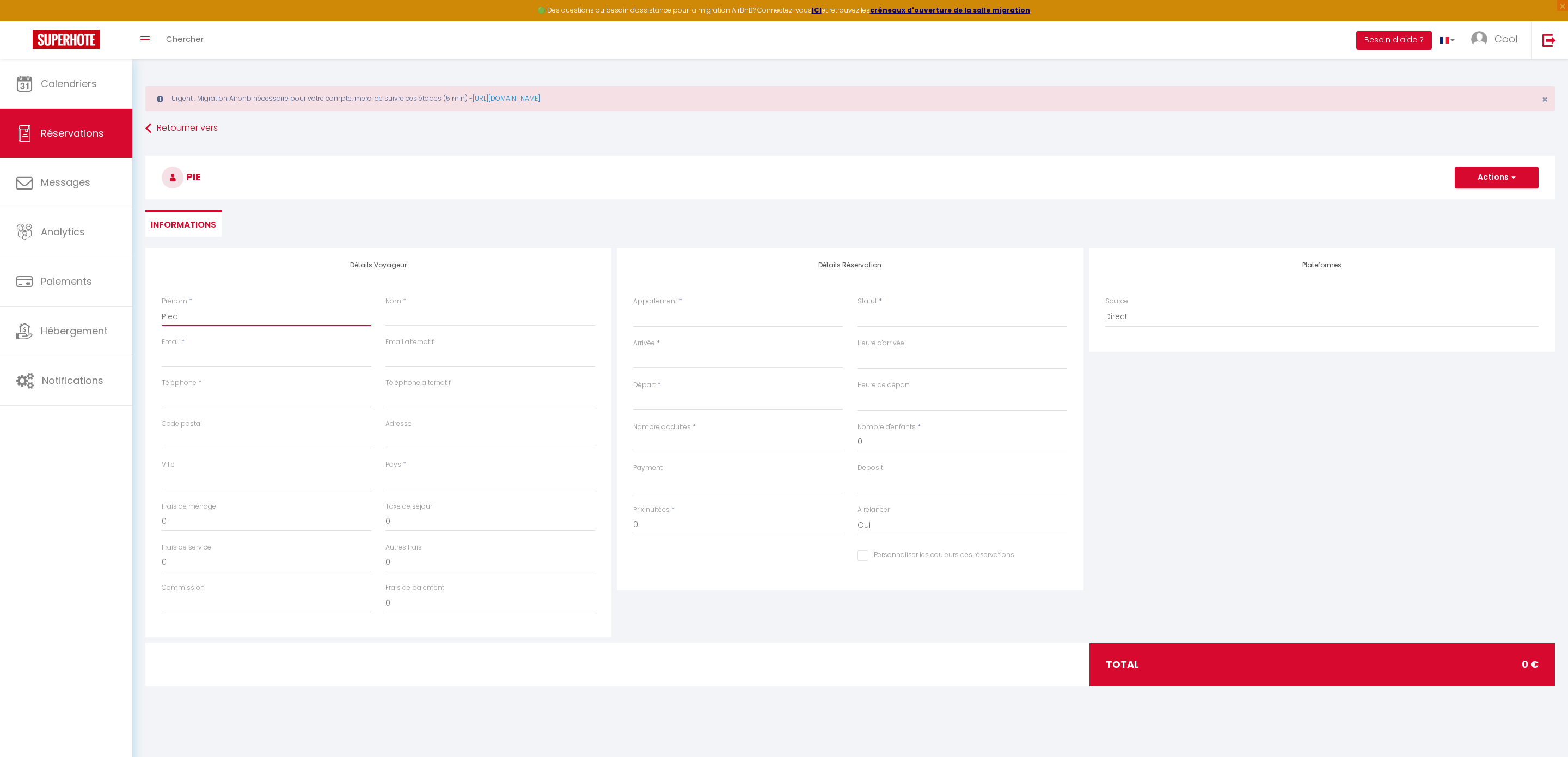
select select
checkbox input "false"
type input "Pie"
select select
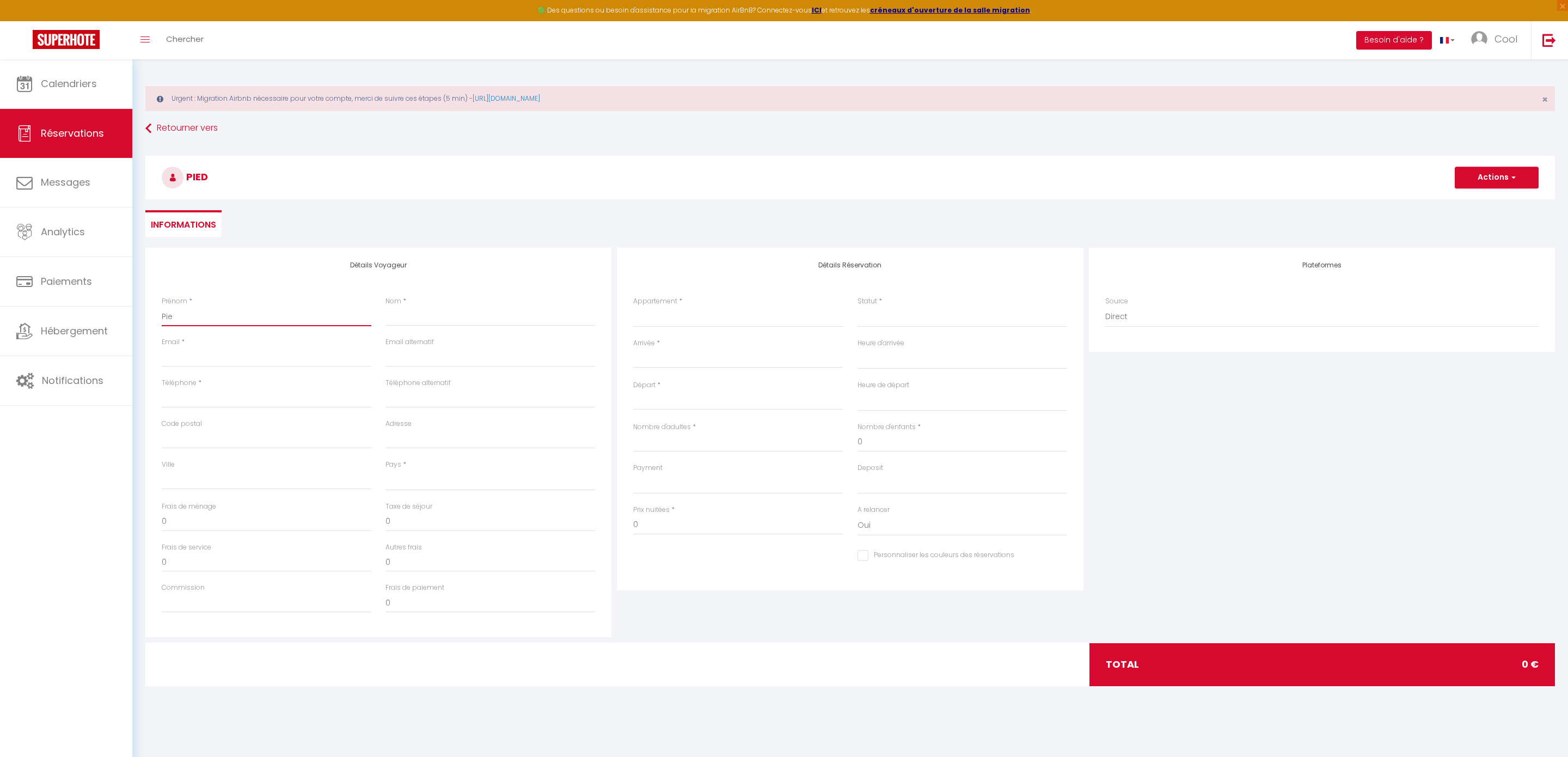
select select
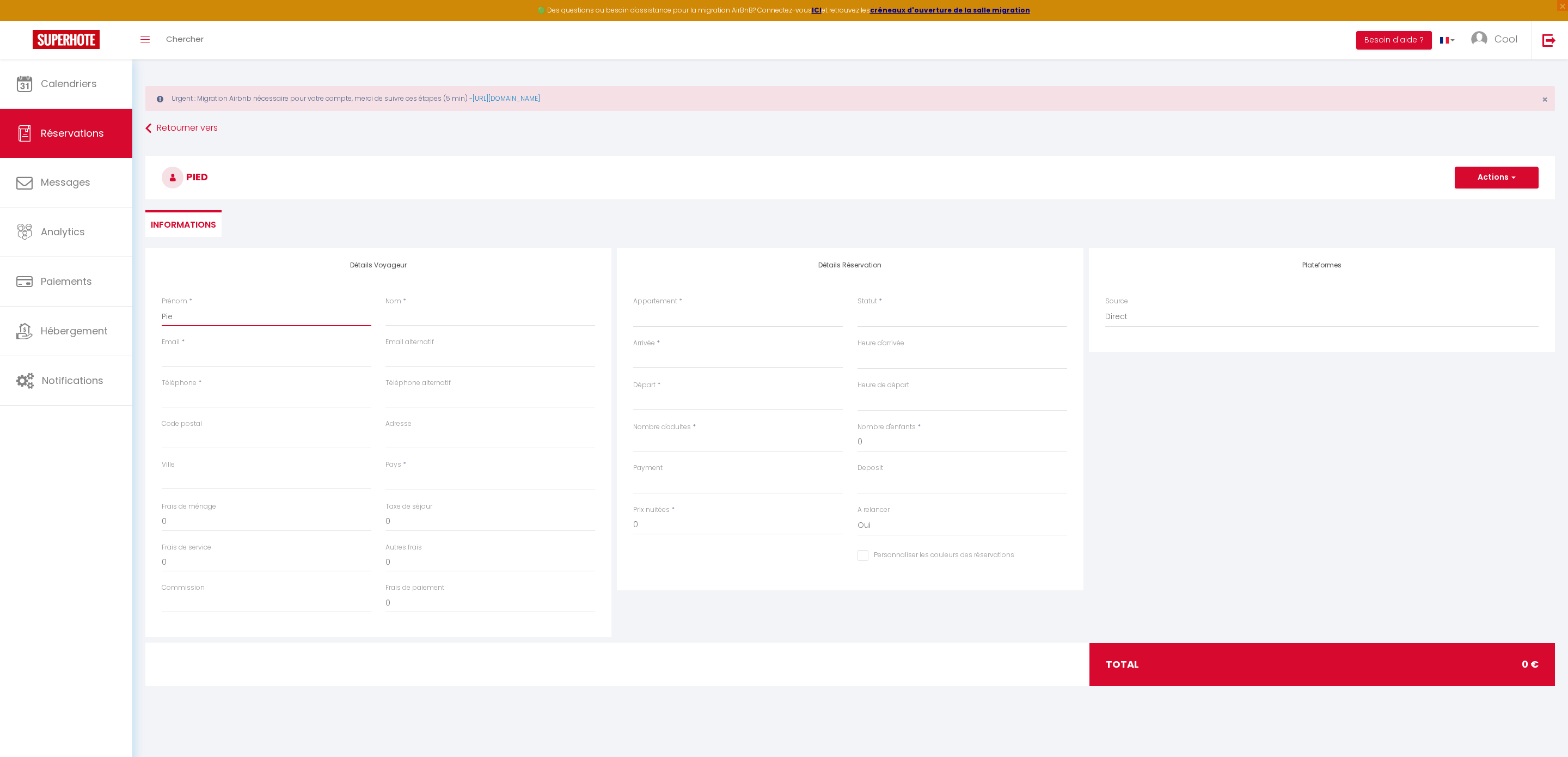
checkbox input "false"
type input "Piec"
select select
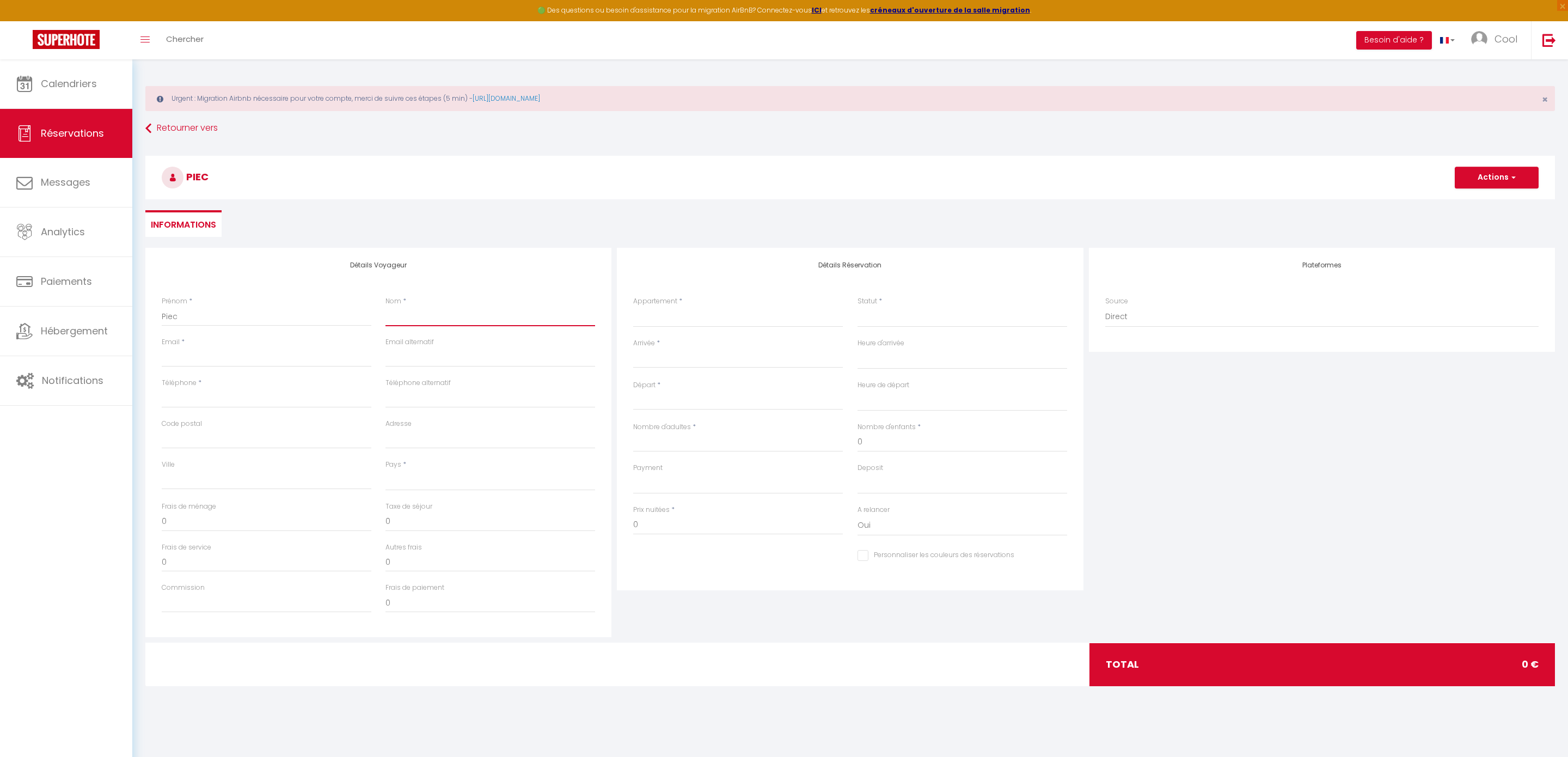
click at [413, 307] on input "Nom" at bounding box center [490, 316] width 209 height 20
click at [252, 395] on input "Téléphone" at bounding box center [266, 398] width 209 height 20
click at [421, 471] on select "France Portugal Afghanistan Albania Algeria American Samoa Andorra Angola Angui…" at bounding box center [490, 480] width 209 height 21
click at [687, 316] on select "Au Dolce Vita Au Nid Au clos des aubrys Au grand clos des aubrys Au Rousseau À …" at bounding box center [738, 317] width 209 height 21
click at [708, 312] on select "Au Dolce Vita Au Nid Au clos des aubrys Au grand clos des aubrys Au Rousseau À …" at bounding box center [738, 317] width 209 height 21
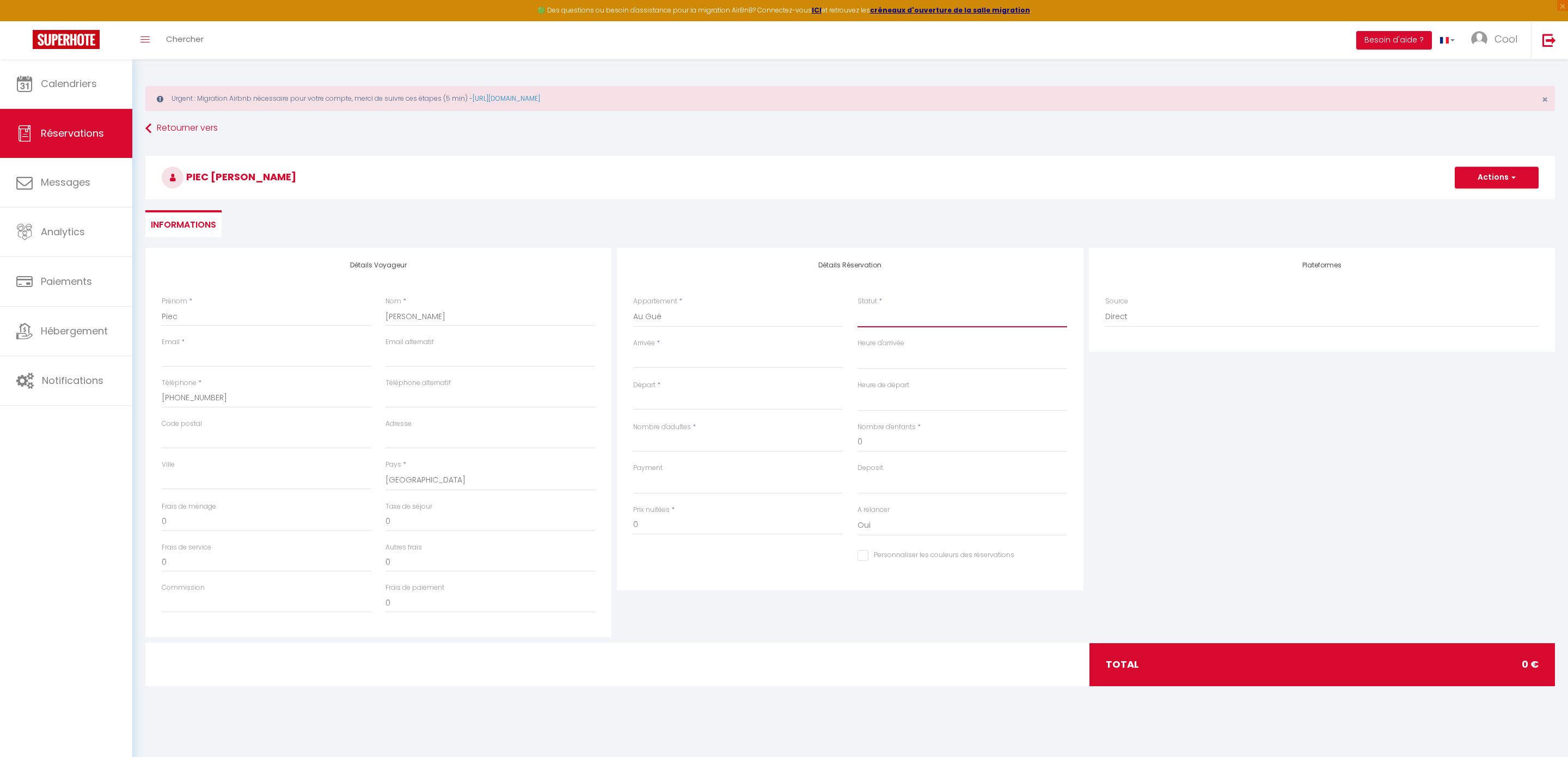
click at [872, 319] on select "Confirmé Non Confirmé Annulé Annulé par le voyageur No Show Request" at bounding box center [962, 317] width 209 height 21
click at [886, 314] on select "Confirmé Non Confirmé Annulé Annulé par le voyageur No Show Request" at bounding box center [962, 317] width 209 height 21
click at [712, 355] on input "Arrivée" at bounding box center [738, 359] width 209 height 14
click at [736, 443] on span "11" at bounding box center [738, 443] width 23 height 22
click at [739, 390] on div "Ven 12 Septembre 2025 < Sep 2025 > Dim Lun Mar Mer Jeu Ven Sam 1 2 3 4 5 6 7 8 …" at bounding box center [738, 400] width 209 height 20
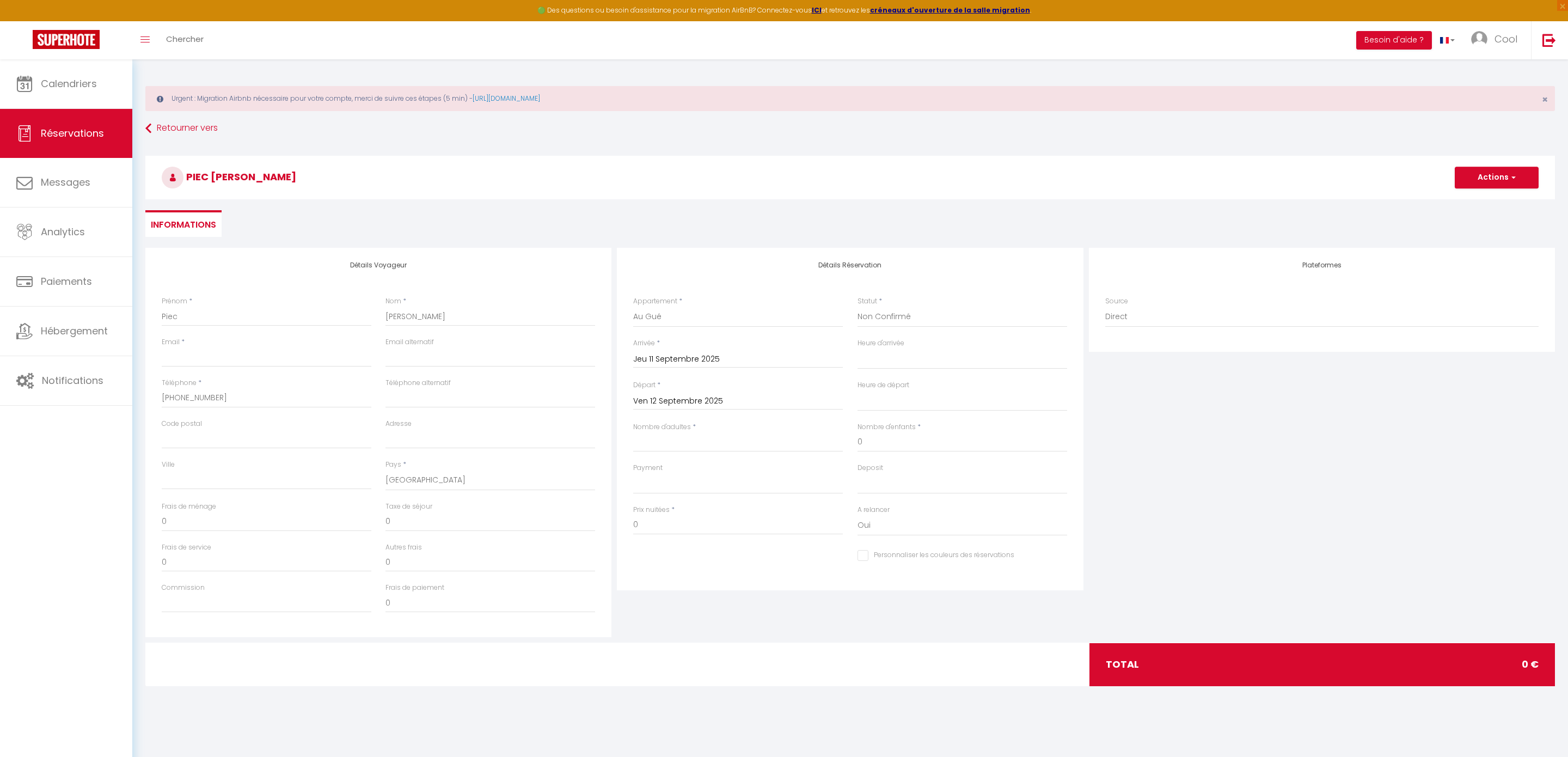
click at [736, 402] on input "Ven 12 Septembre 2025" at bounding box center [738, 401] width 209 height 14
click at [792, 291] on div "Détails Réservation Appartement * Au Dolce Vita Au Nid Au clos des aubrys Au gr…" at bounding box center [849, 419] width 466 height 343
click at [744, 401] on input "Ven 12 Septembre 2025" at bounding box center [738, 401] width 209 height 14
drag, startPoint x: 760, startPoint y: 365, endPoint x: 801, endPoint y: 453, distance: 97.1
click at [801, 453] on div "Détails Réservation Appartement * Au Dolce Vita Au Nid Au clos des aubrys Au gr…" at bounding box center [849, 419] width 466 height 343
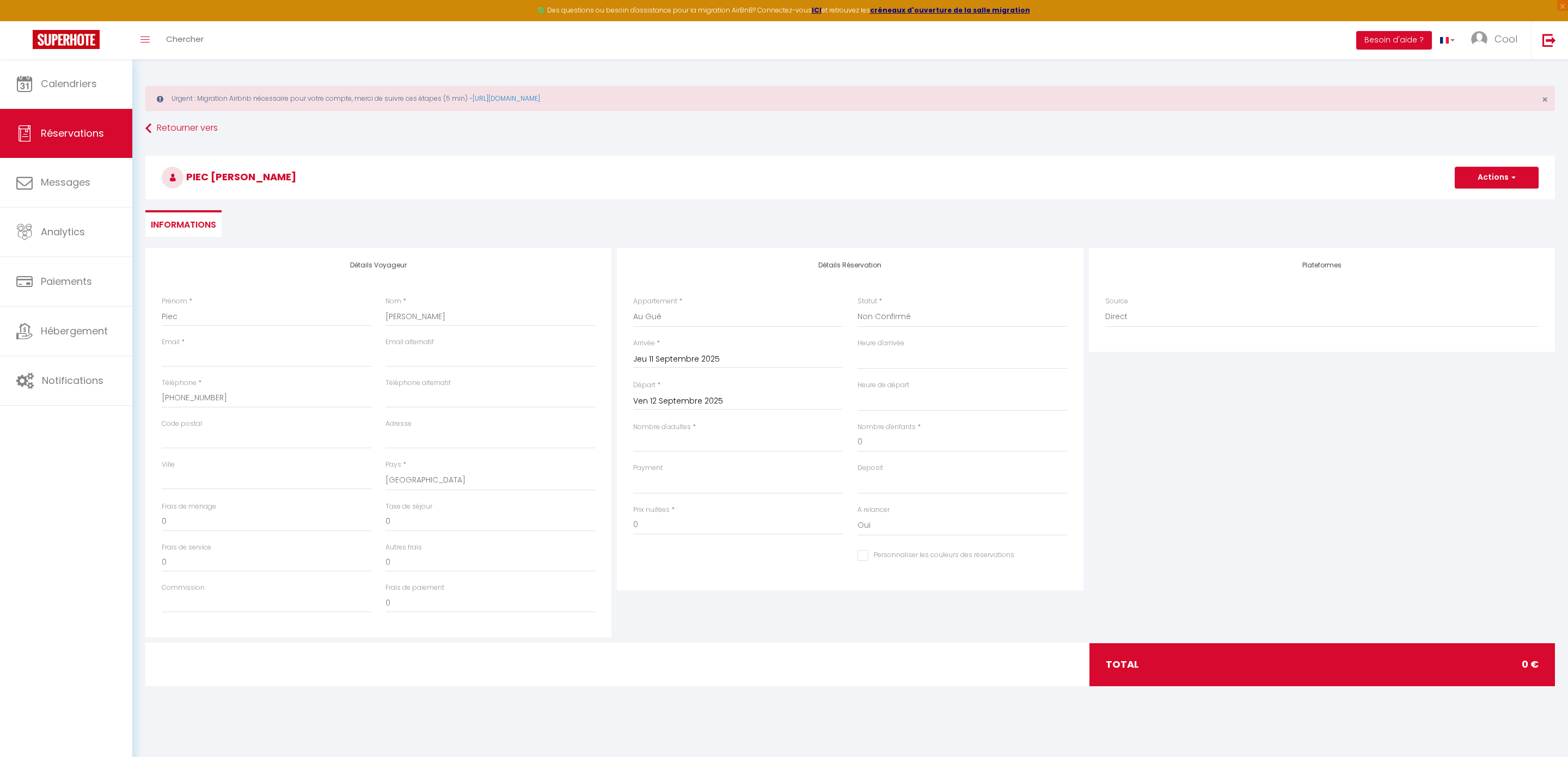
click at [753, 396] on input "Ven 12 Septembre 2025" at bounding box center [738, 401] width 209 height 14
click at [781, 482] on span "13" at bounding box center [784, 484] width 23 height 22
click at [59, 35] on img at bounding box center [66, 39] width 67 height 19
